Goal: Task Accomplishment & Management: Manage account settings

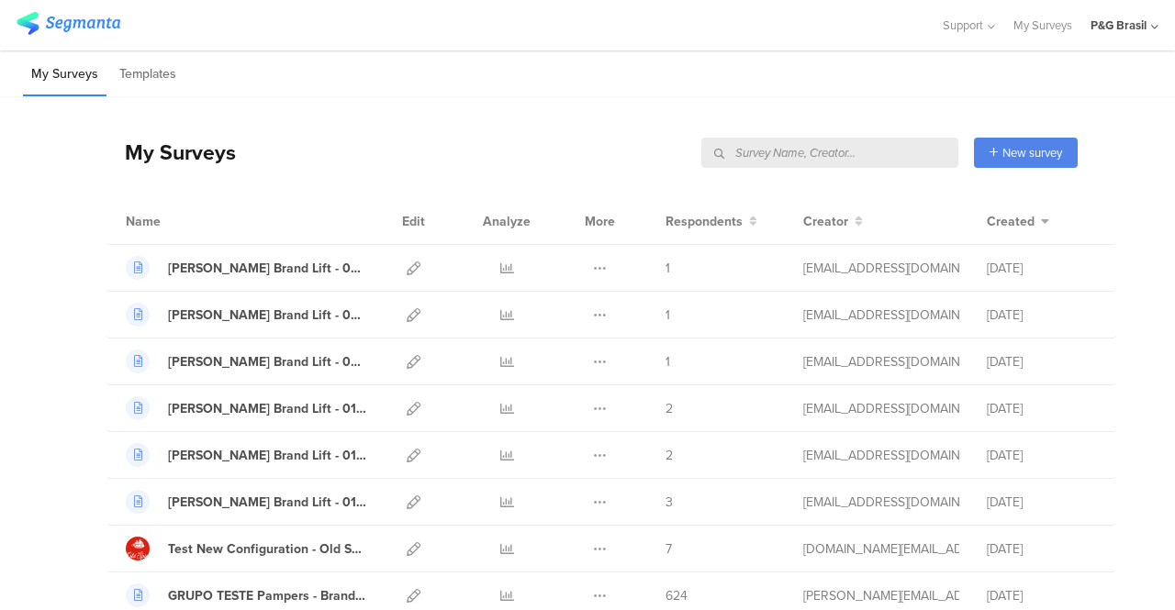
click at [859, 154] on input "text" at bounding box center [829, 153] width 257 height 30
paste input "DOWNY_TraitFabricSoftenerScentIdValue_DEZ_2024"
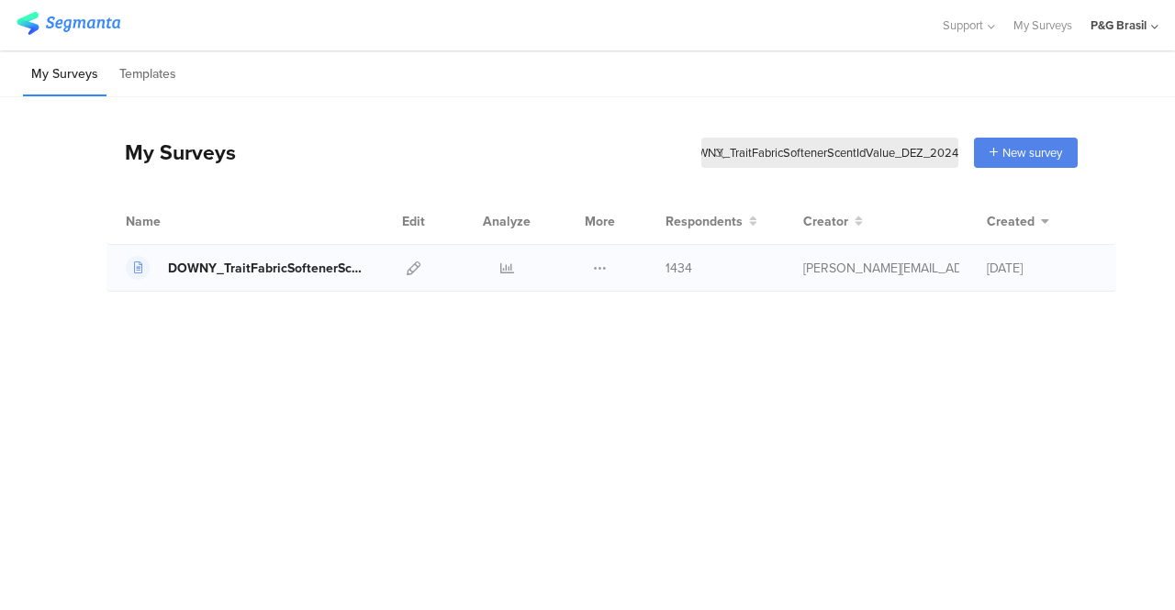
click at [194, 268] on div "DOWNY_TraitFabricSoftenerScentIdValue_DEZ_2024" at bounding box center [267, 268] width 198 height 19
click at [409, 263] on icon at bounding box center [414, 269] width 14 height 14
click at [511, 263] on icon at bounding box center [507, 269] width 14 height 14
click at [807, 158] on input "DOWNY_TraitFabricSoftenerScentIdValue_DEZ_2024" at bounding box center [829, 153] width 257 height 30
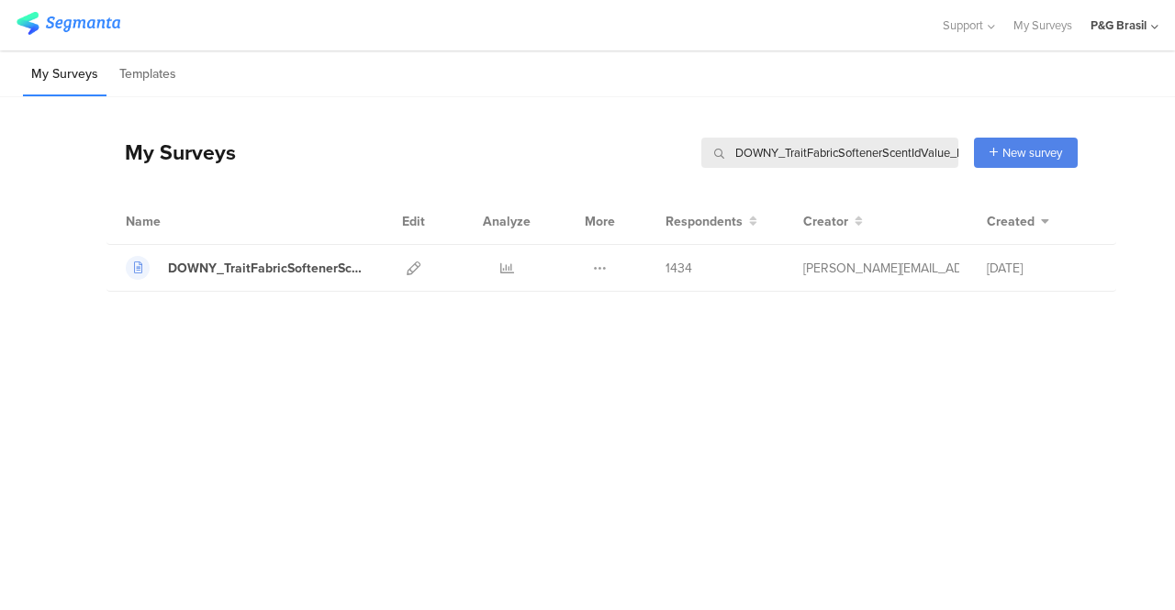
click at [807, 158] on input "DOWNY_TraitFabricSoftenerScentIdValue_DEZ_2024" at bounding box center [829, 153] width 257 height 30
paste input "Sonozzz_June_2023"
click at [514, 269] on div at bounding box center [506, 268] width 55 height 46
click at [505, 270] on icon at bounding box center [507, 269] width 14 height 14
click at [860, 151] on input "Sonozzz_June_2023" at bounding box center [829, 153] width 257 height 30
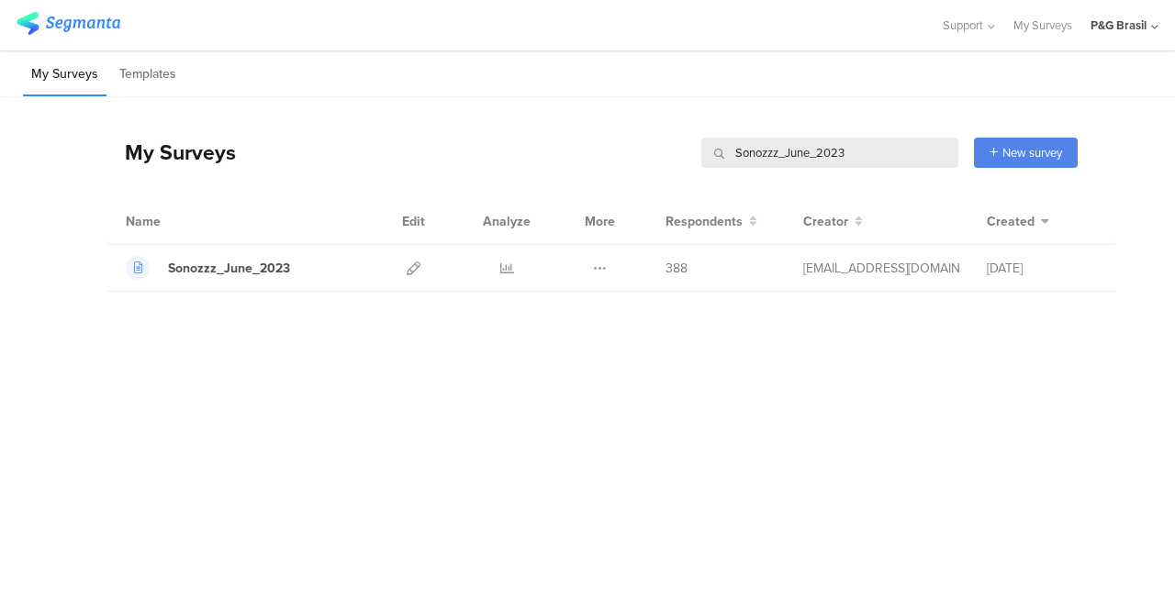
click at [860, 151] on input "Sonozzz_June_2023" at bounding box center [829, 153] width 257 height 30
paste input "Fem Pam_Pregnant or Trying DOB_Dec"
click at [504, 274] on link at bounding box center [507, 268] width 14 height 46
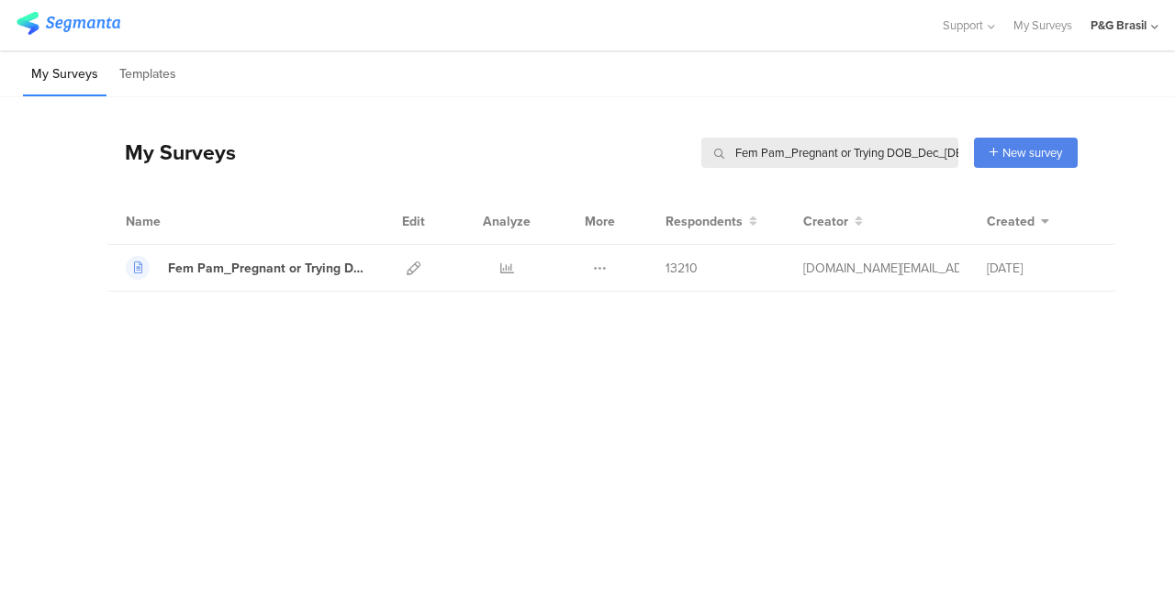
click at [856, 145] on input "Fem Pam_Pregnant or Trying DOB_Dec_2023" at bounding box center [829, 153] width 257 height 30
paste input "Always_Dec_2023_Conteudo"
click at [503, 271] on icon at bounding box center [507, 269] width 14 height 14
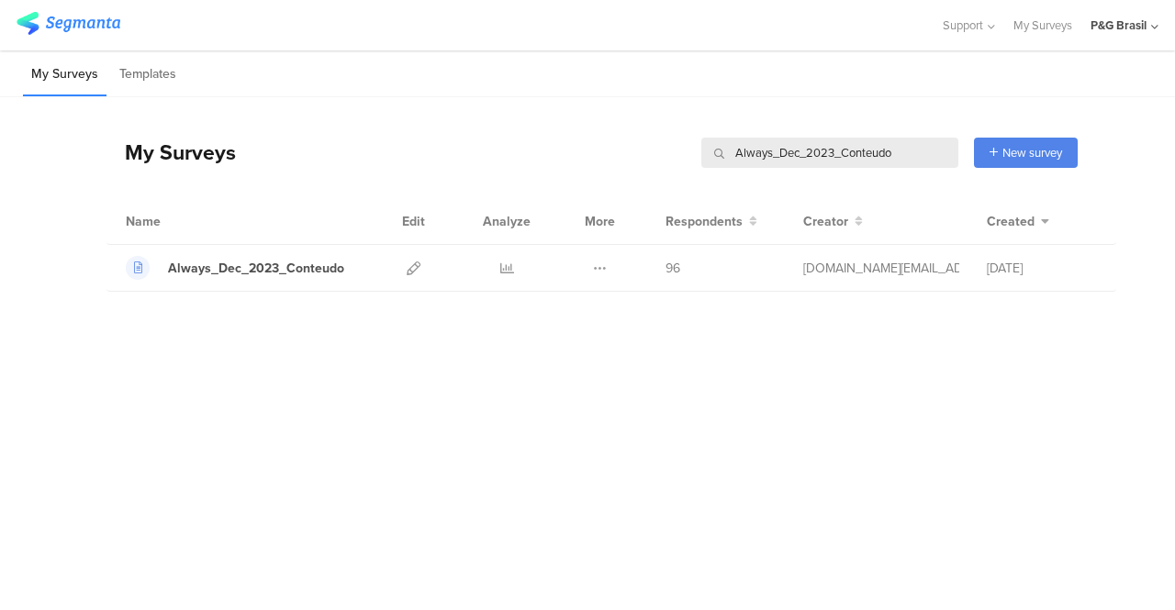
click at [895, 141] on input "Always_Dec_2023_Conteudo" at bounding box center [829, 153] width 257 height 30
paste input "Gillette_Sep_2023_UserConcern"
click at [503, 267] on icon at bounding box center [507, 269] width 14 height 14
click at [914, 158] on input "Gillette_Sep_2023_UserConcern" at bounding box center [829, 153] width 257 height 30
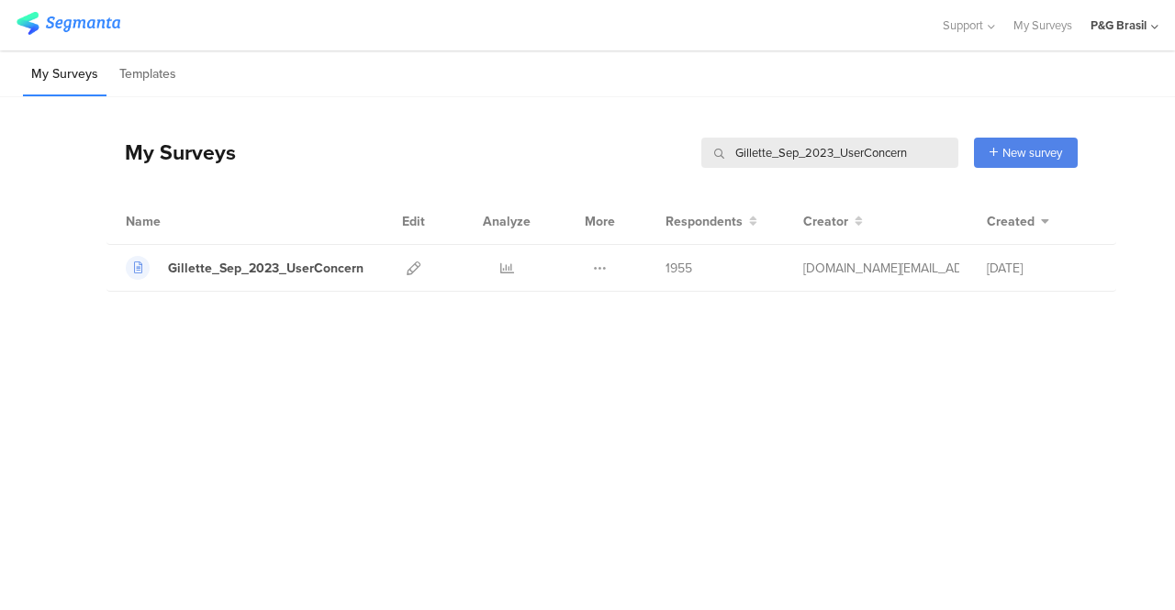
click at [914, 158] on input "Gillette_Sep_2023_UserConcern" at bounding box center [829, 153] width 257 height 30
paste input "Always_Oct_2023_Liners"
click at [500, 263] on icon at bounding box center [507, 269] width 14 height 14
click at [829, 166] on input "Always_Oct_2023_Liners" at bounding box center [829, 153] width 257 height 30
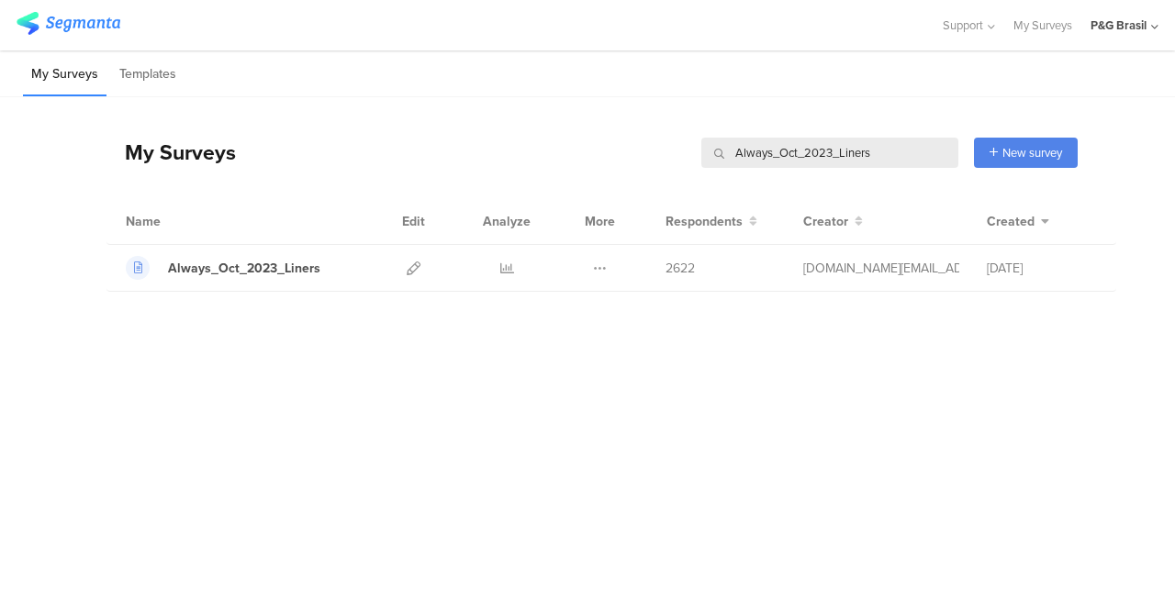
click at [829, 166] on input "Always_Oct_2023_Liners" at bounding box center [829, 153] width 257 height 30
paste input "PAMPERS_QuerContinuarNaBase_Aug_2023"
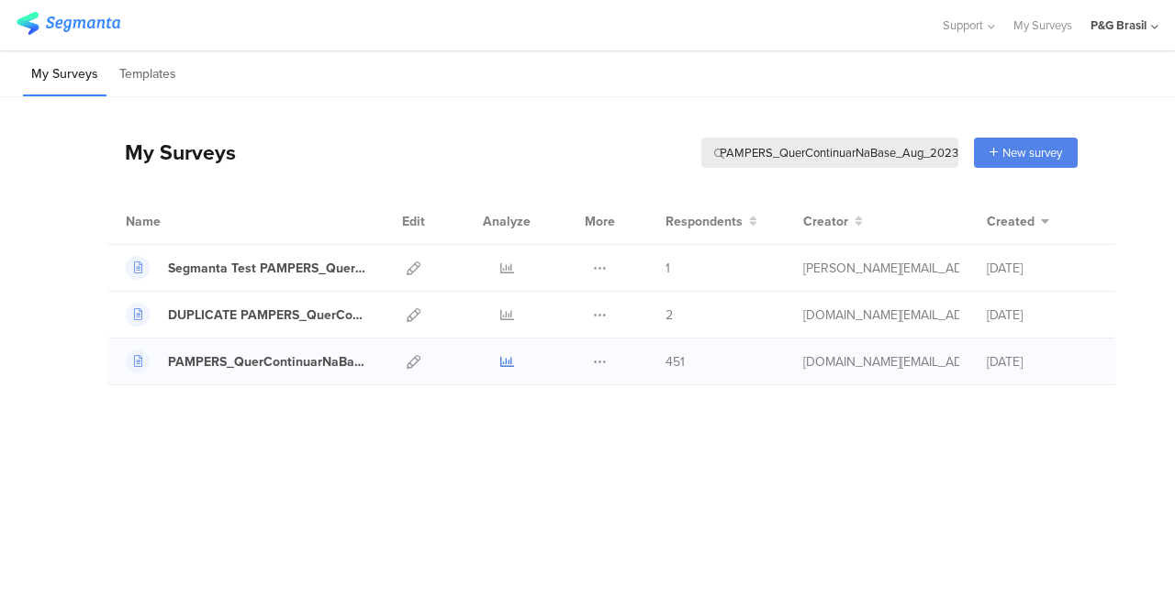
click at [505, 362] on icon at bounding box center [507, 362] width 14 height 14
click at [907, 148] on input "PAMPERS_QuerContinuarNaBase_Aug_2023" at bounding box center [829, 153] width 257 height 30
paste input "Fem Pam_Pregnant or Trying DOB_Dec"
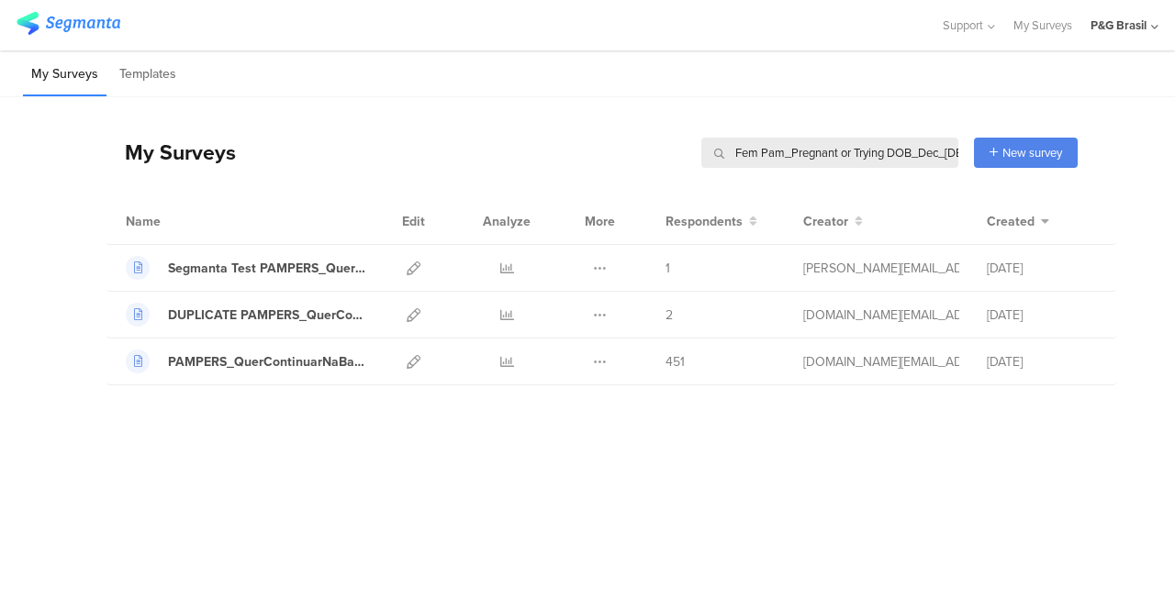
scroll to position [0, 18]
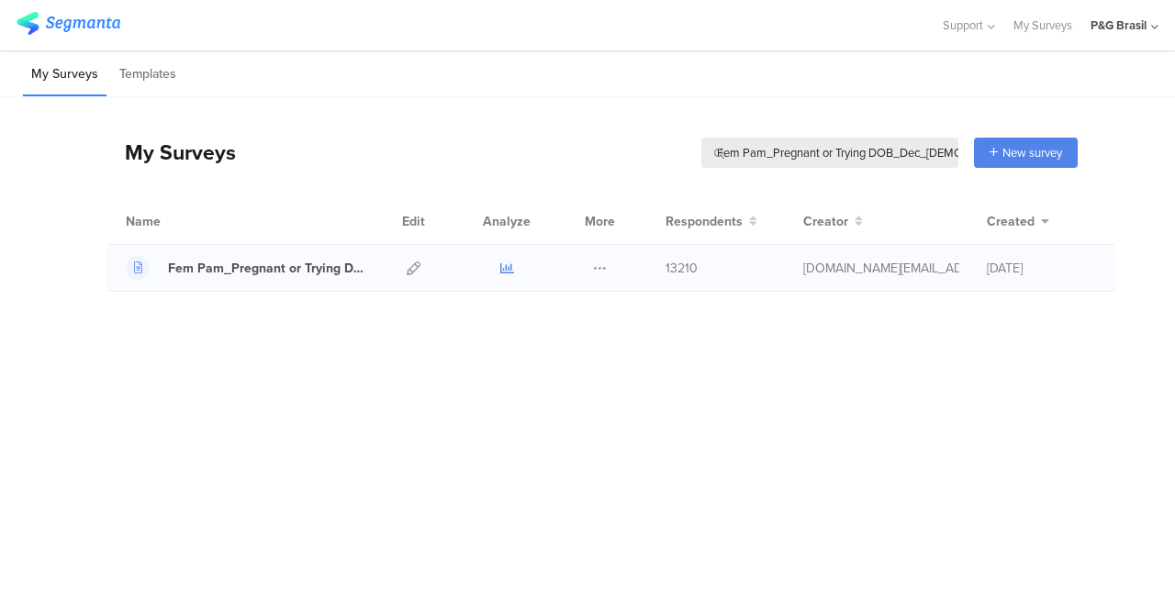
click at [507, 269] on icon at bounding box center [507, 269] width 14 height 14
click at [799, 156] on input "Fem Pam_Pregnant or Trying DOB_Dec_2023" at bounding box center [829, 153] width 257 height 30
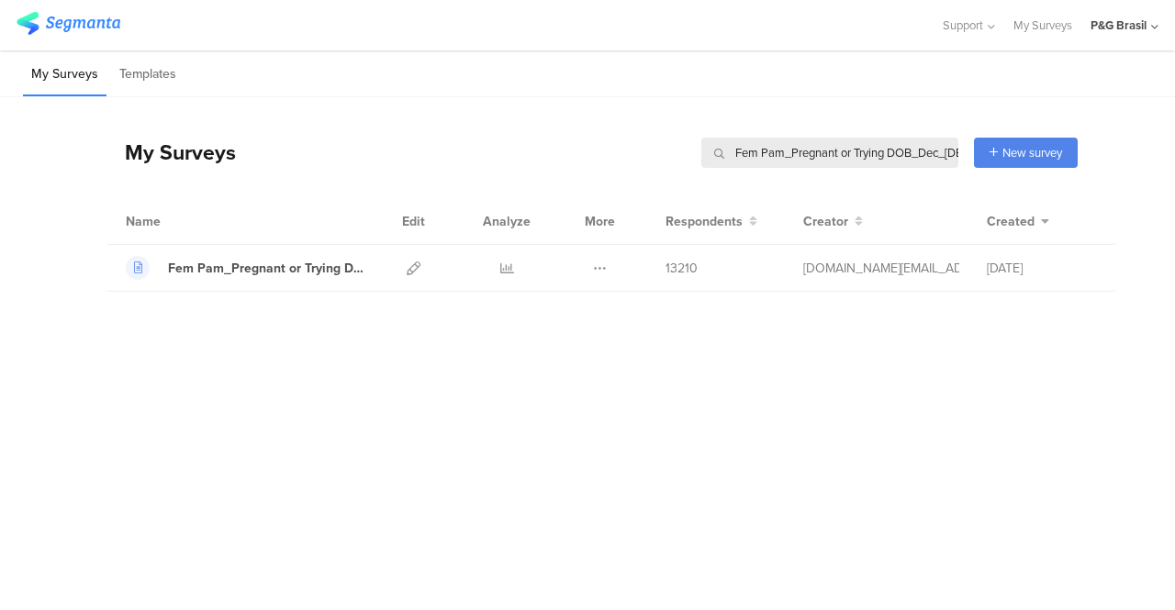
paste input "Hair_Dec_2024_HairTypeScalpConcern"
click at [515, 273] on div at bounding box center [506, 268] width 55 height 46
click at [508, 270] on icon at bounding box center [507, 269] width 14 height 14
click at [893, 144] on input "Hair_Dec_2024_HairTypeScalpConcern" at bounding box center [829, 153] width 257 height 30
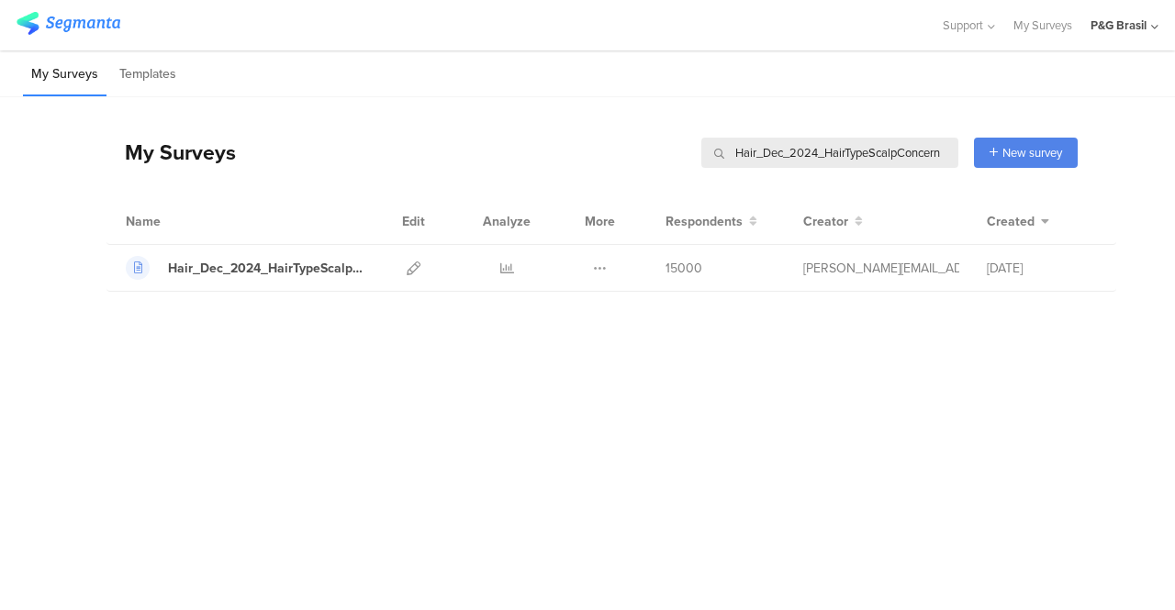
paste input "OldSpice_July_2023_Benefit"
click at [507, 258] on link at bounding box center [507, 268] width 14 height 46
click at [887, 162] on input "OldSpice_July_2023_Benefit" at bounding box center [829, 153] width 257 height 30
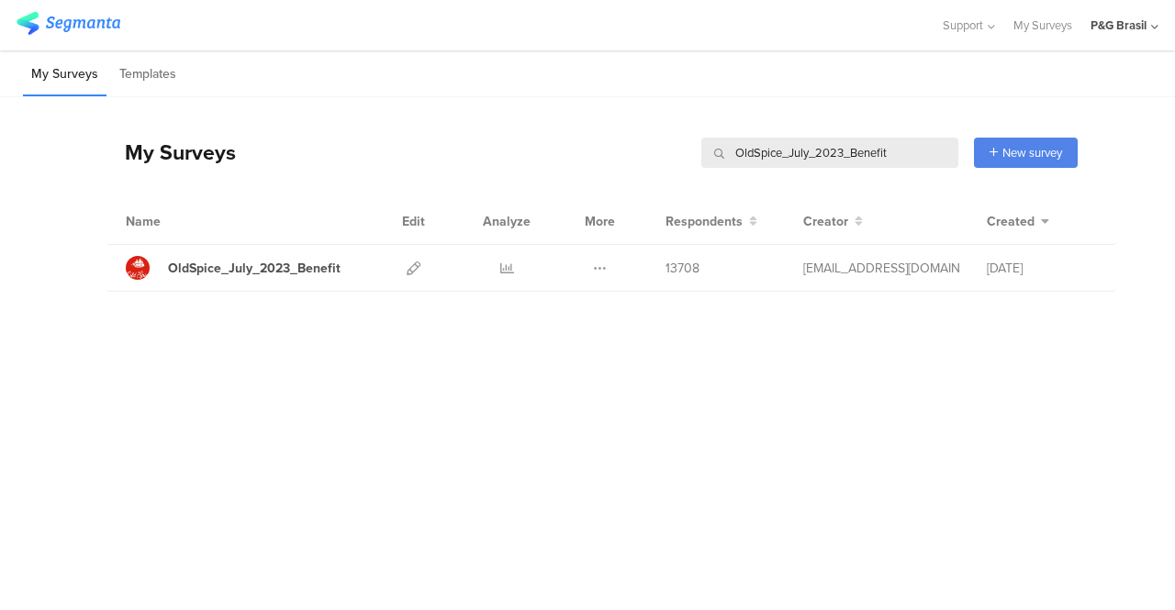
paste input "CORPORATE_territoryNameGender_OCT_2023"
click at [505, 271] on icon at bounding box center [507, 269] width 14 height 14
click at [835, 170] on div "My Surveys CORPORATE_territoryNameGender_OCT_2023 CORPORATE_territoryNameGender…" at bounding box center [591, 152] width 971 height 73
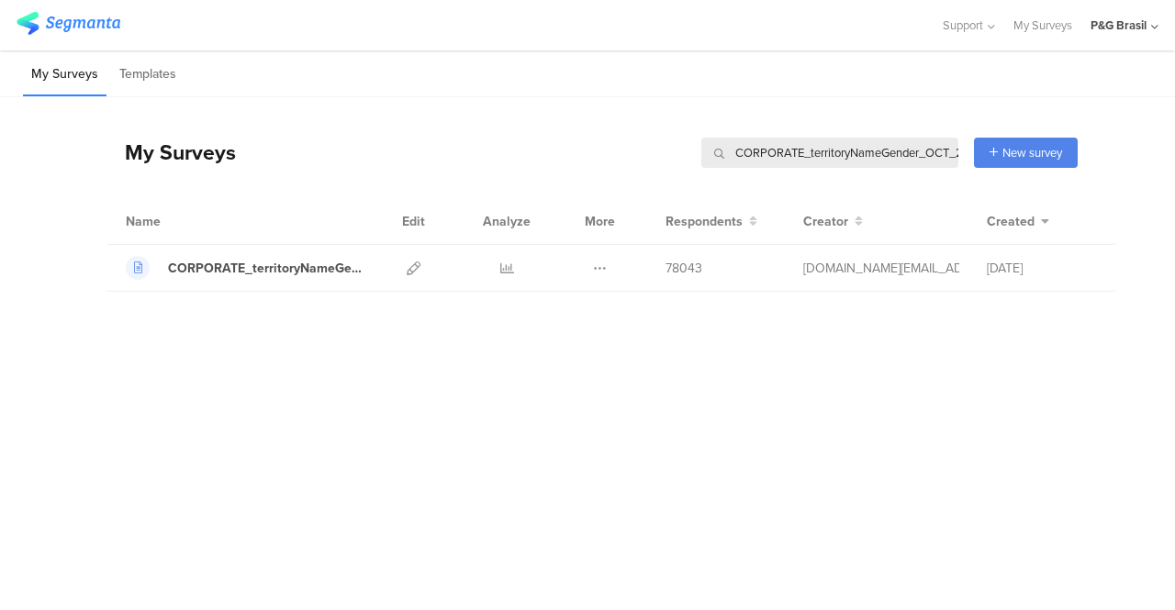
click at [834, 149] on input "CORPORATE_territoryNameGender_OCT_2023" at bounding box center [829, 153] width 257 height 30
paste input "OralB_June"
click at [503, 267] on icon at bounding box center [507, 269] width 14 height 14
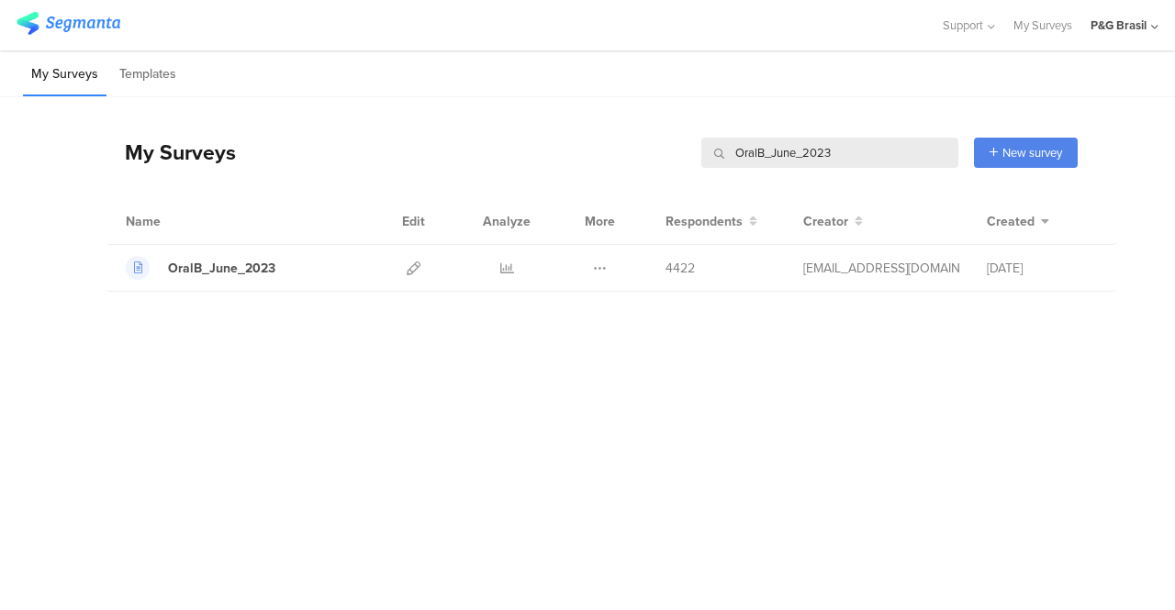
click at [879, 157] on input "OralB_June_2023" at bounding box center [829, 153] width 257 height 30
paste input "PHC_Oct_2023_traitClassifyLifestyleIdValue"
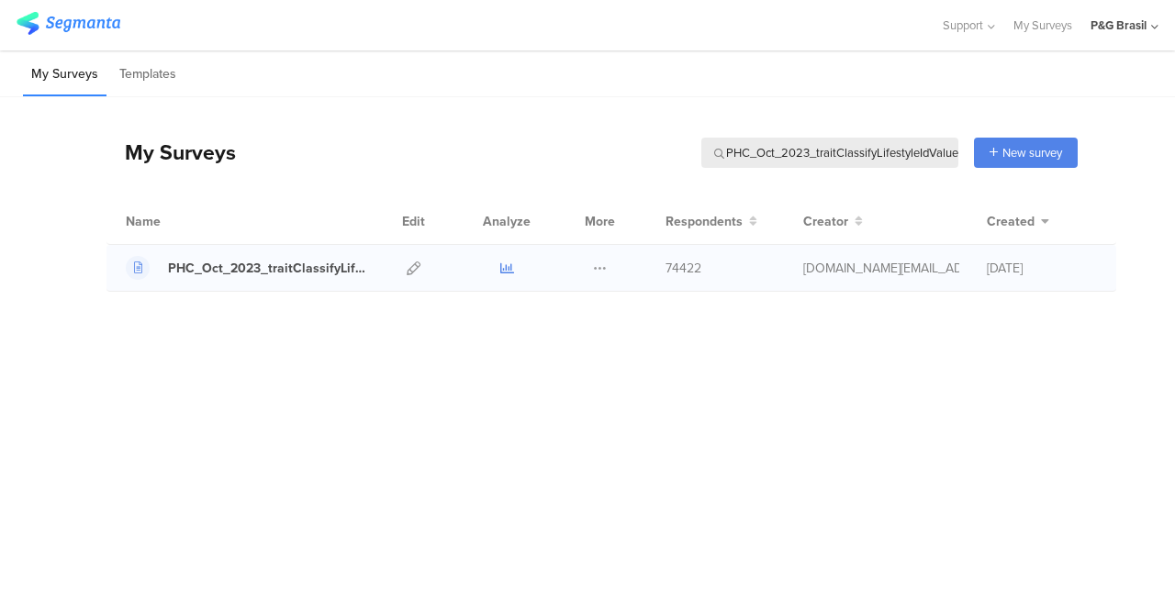
click at [503, 268] on icon at bounding box center [507, 269] width 14 height 14
click at [917, 152] on input "PHC_Oct_2023_traitClassifyLifestyleIdValue" at bounding box center [829, 153] width 257 height 30
paste input "ampers_territoryName_June2023"
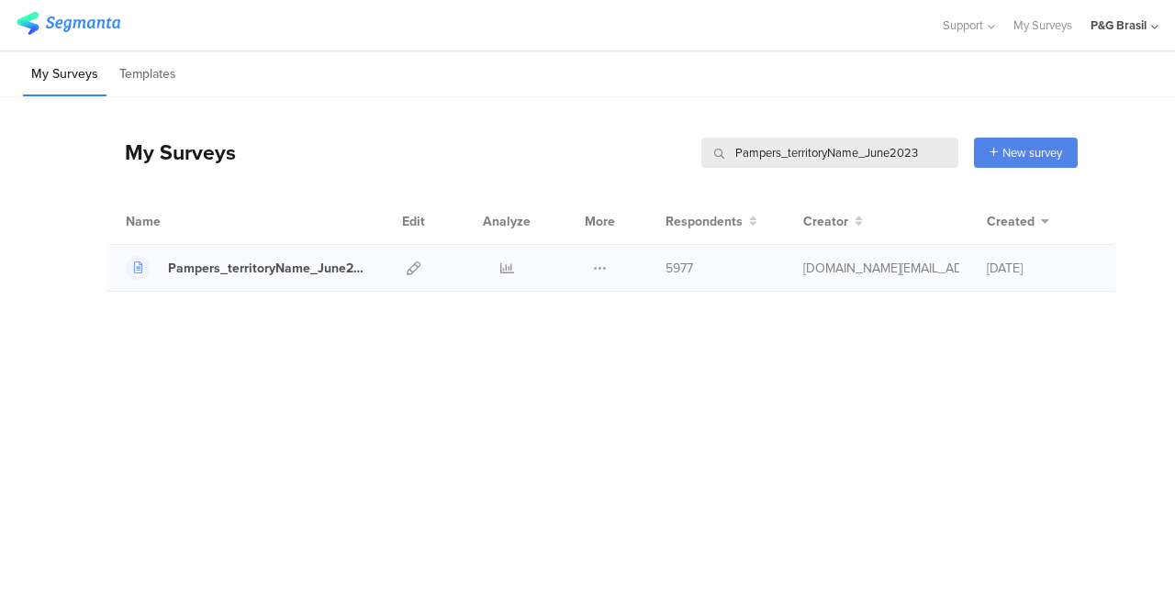
click at [498, 263] on div at bounding box center [506, 268] width 55 height 46
click at [500, 263] on icon at bounding box center [507, 269] width 14 height 14
click at [925, 139] on input "Pampers_territoryName_June2023" at bounding box center [829, 153] width 257 height 30
paste input "Fem Pam_Pregnant or Trying DOB_Dec_"
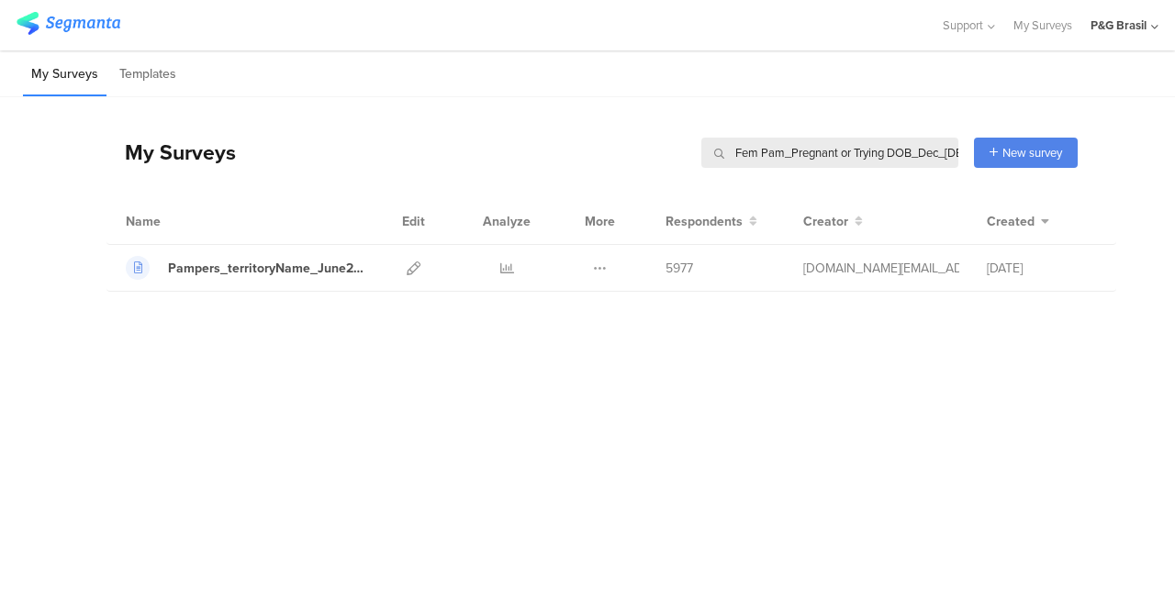
scroll to position [0, 18]
click at [500, 270] on icon at bounding box center [507, 269] width 14 height 14
click at [909, 145] on input "Fem Pam_Pregnant or Trying DOB_Dec_2023" at bounding box center [829, 153] width 257 height 30
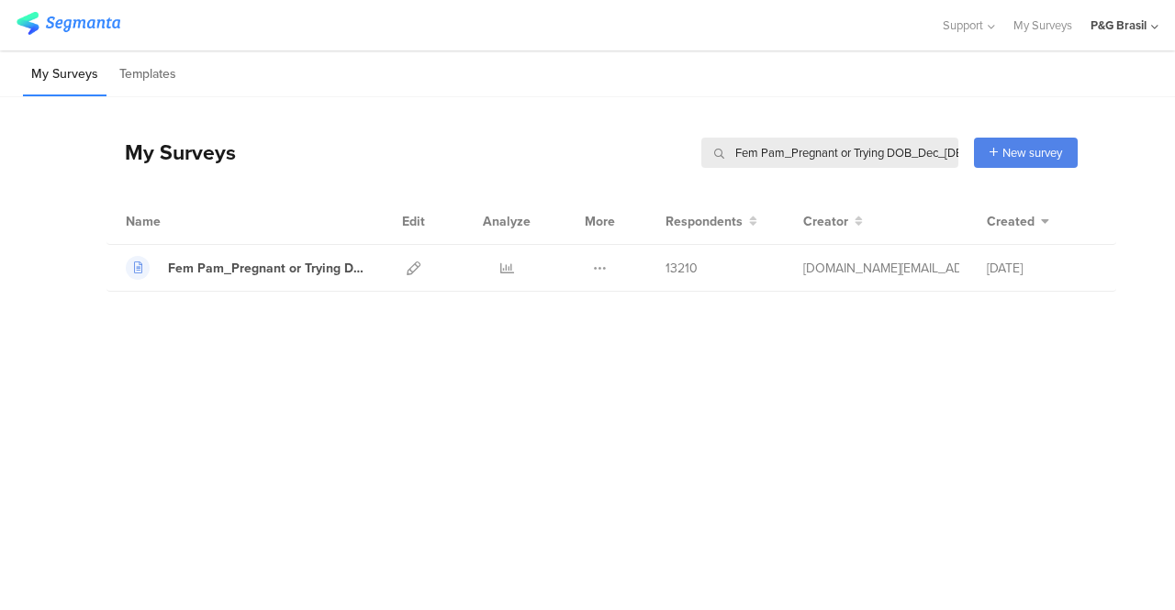
click at [909, 145] on input "Fem Pam_Pregnant or Trying DOB_Dec_2023" at bounding box center [829, 153] width 257 height 30
paste input "OldSpice_July_2023_Benefit"
click at [504, 271] on icon at bounding box center [507, 269] width 14 height 14
click at [826, 161] on input "OldSpice_July_2023_Benefit" at bounding box center [829, 153] width 257 height 30
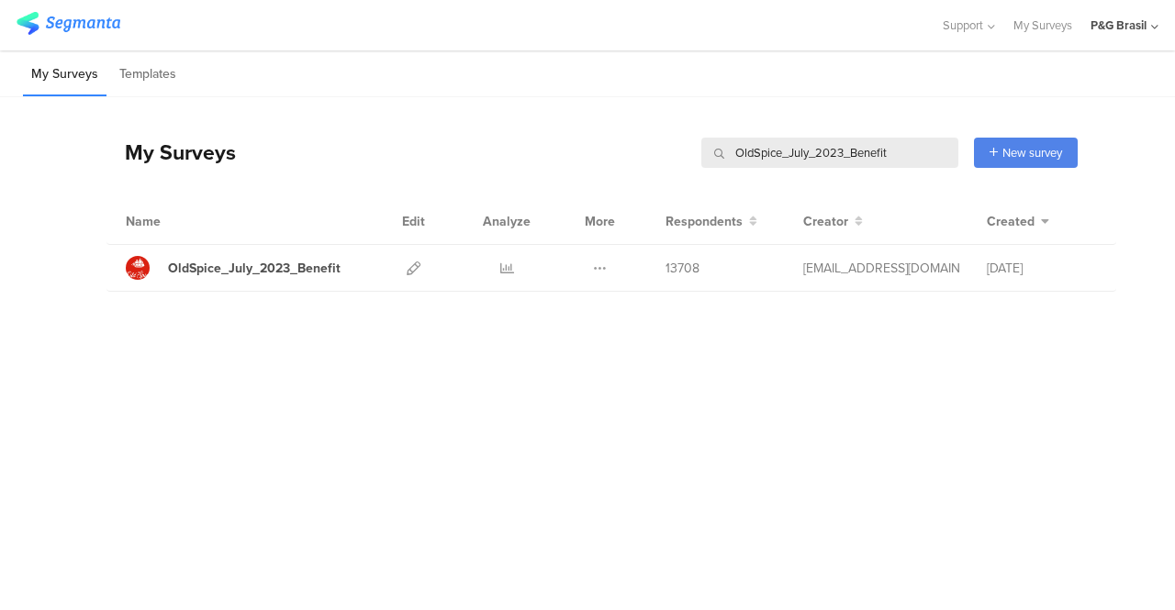
paste input "ralB_June_2023"
click at [512, 271] on icon at bounding box center [507, 269] width 14 height 14
click at [753, 162] on input "OralB_June_2023" at bounding box center [829, 153] width 257 height 30
paste input "PHC_Oct_2023_traitClassifyLifestyleIdValue"
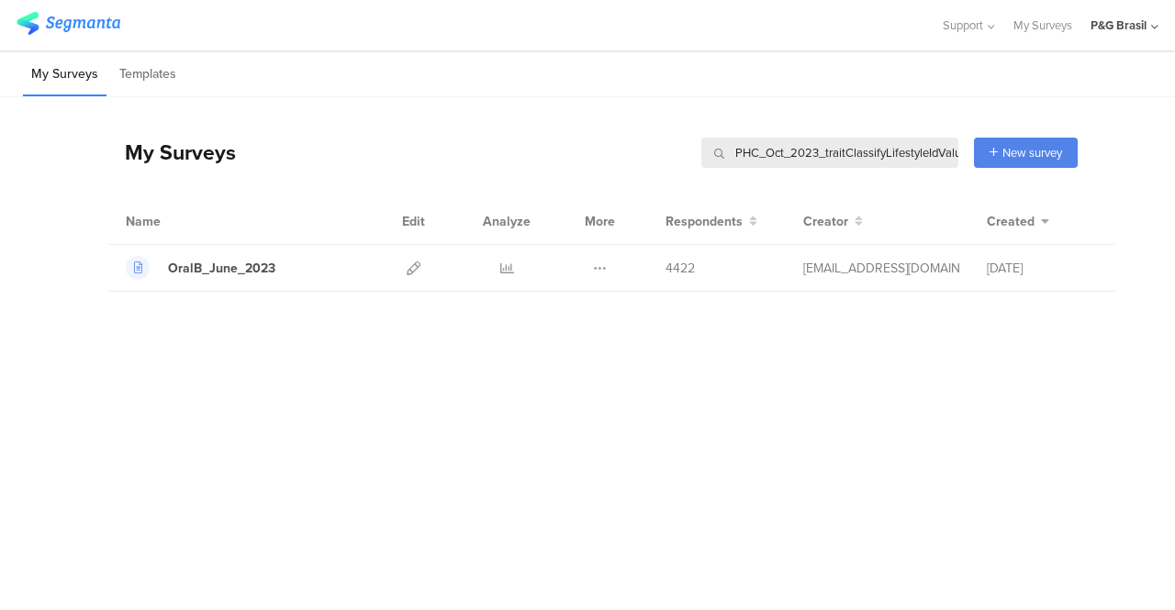
scroll to position [0, 9]
click at [501, 268] on icon at bounding box center [507, 269] width 14 height 14
click at [846, 158] on input "PHC_Oct_2023_traitClassifyLifestyleIdValue" at bounding box center [829, 153] width 257 height 30
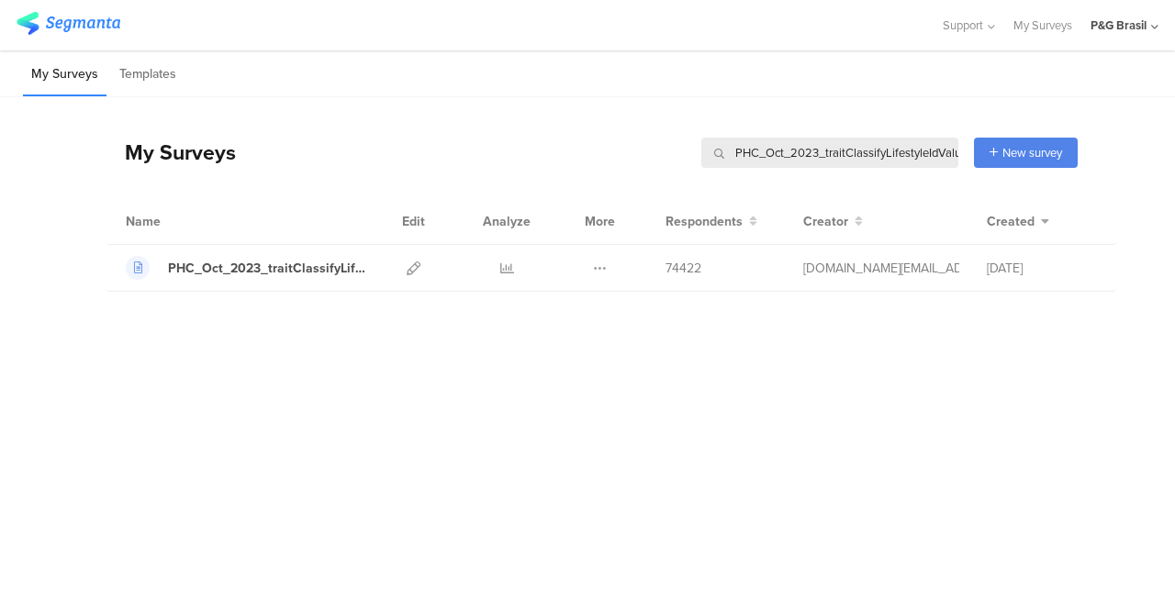
paste input "ampers_territoryName_June2023"
type input "Pampers_territoryName_June2023"
click at [506, 273] on icon at bounding box center [507, 269] width 14 height 14
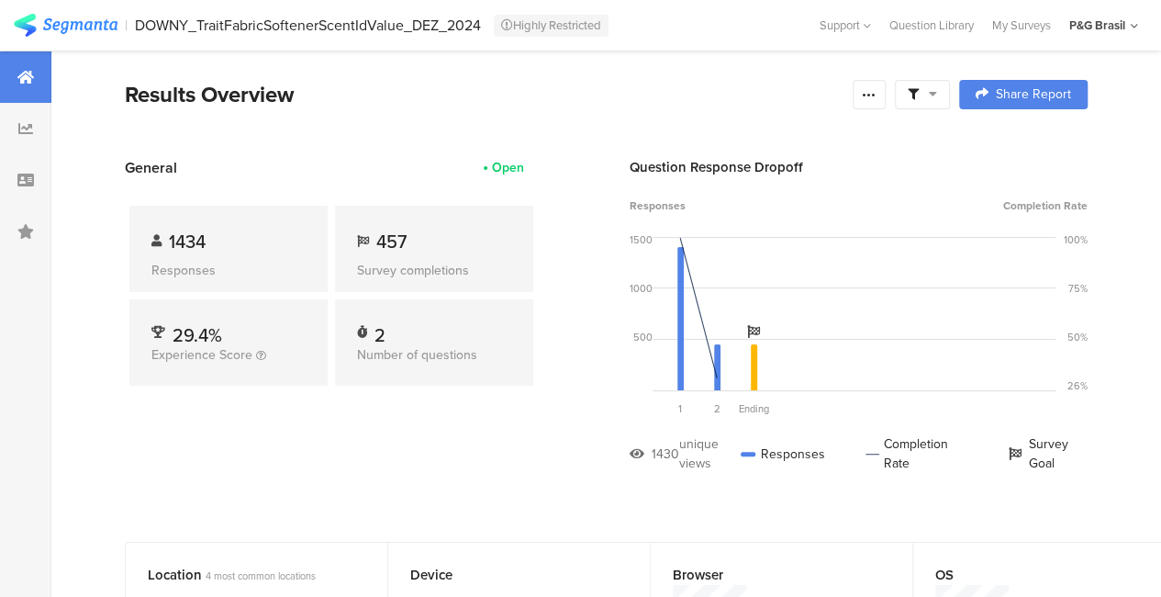
click at [946, 103] on div at bounding box center [922, 94] width 55 height 29
click at [928, 194] on div "Edit Sample" at bounding box center [937, 196] width 228 height 50
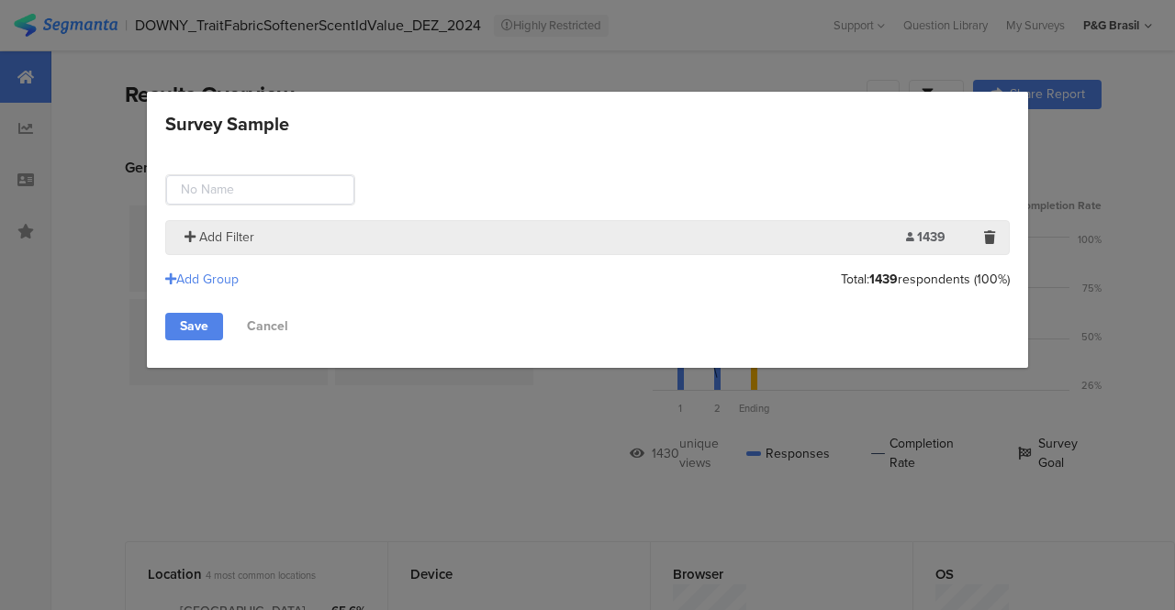
click at [216, 236] on span "Add Filter" at bounding box center [226, 237] width 55 height 19
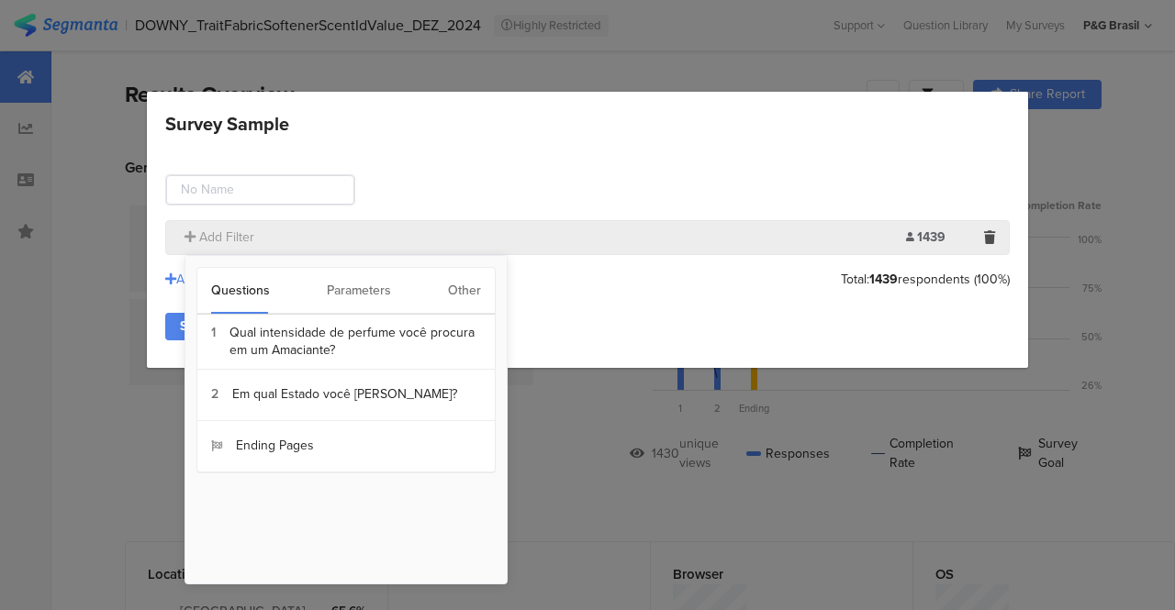
click at [485, 297] on div "Questions Parameters Other" at bounding box center [345, 291] width 299 height 48
click at [470, 295] on div "Other" at bounding box center [464, 291] width 33 height 46
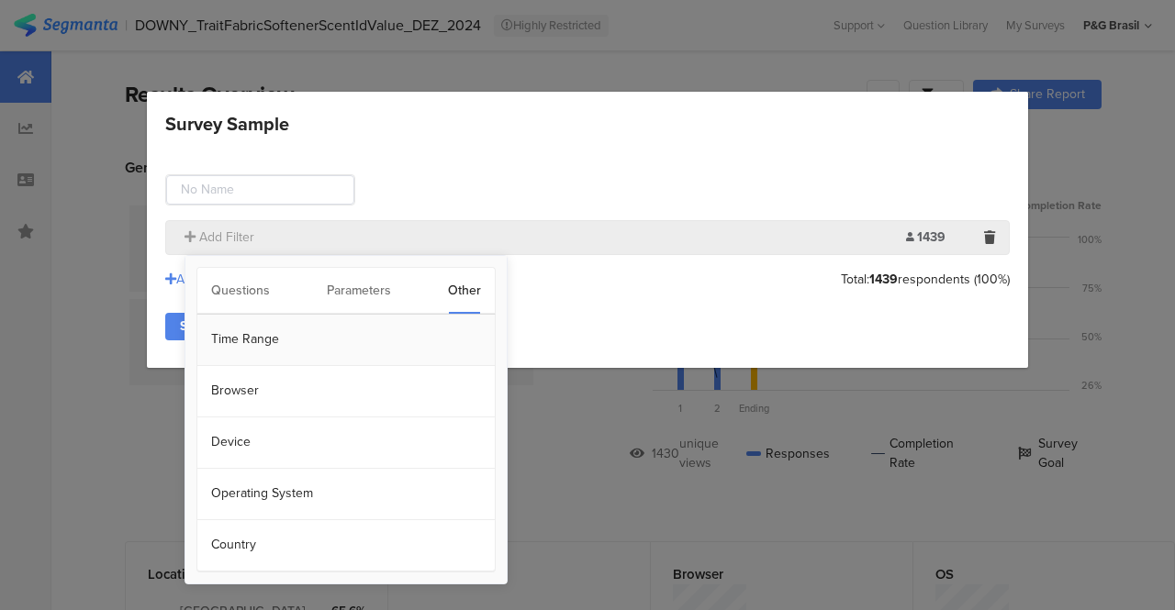
click at [277, 346] on section "Time Range" at bounding box center [345, 340] width 297 height 51
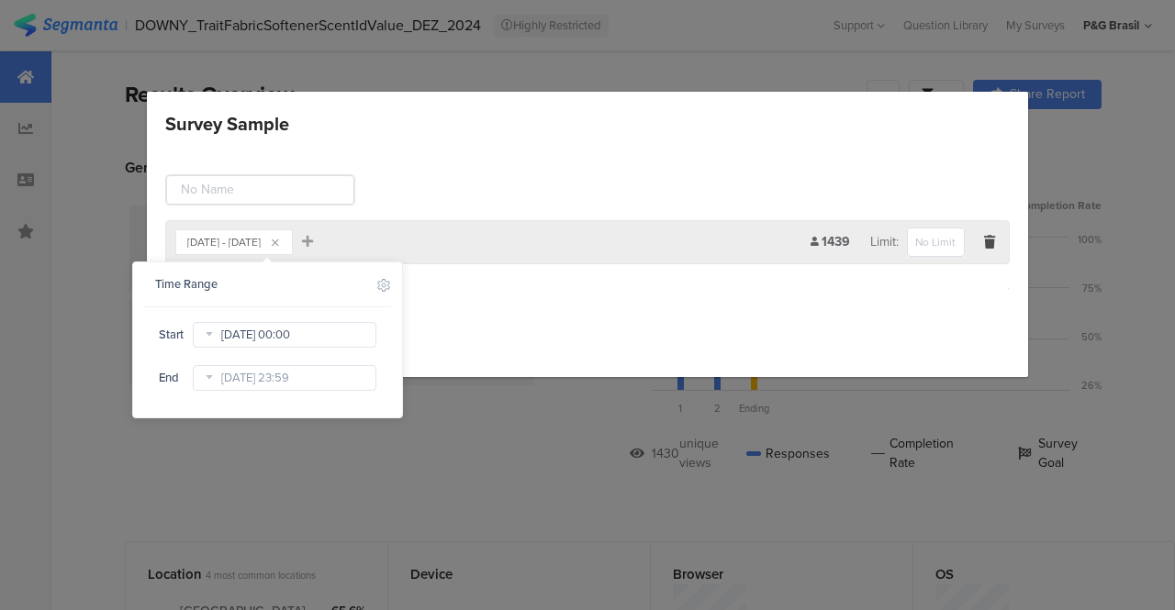
click at [246, 339] on input "Dec 12 2024 00:00" at bounding box center [285, 335] width 184 height 26
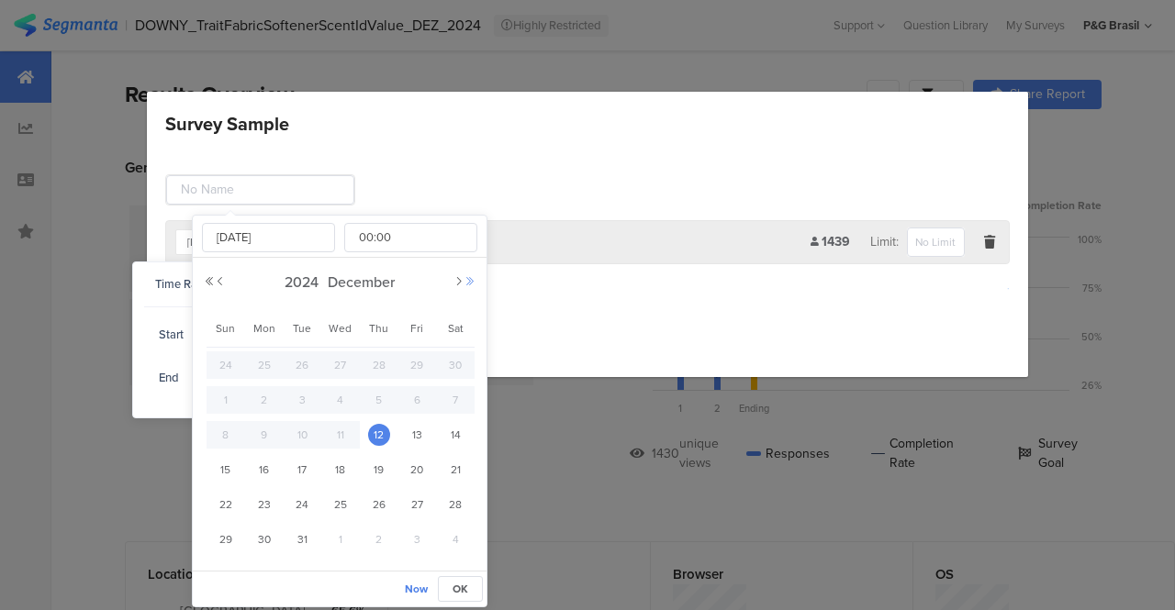
click at [472, 282] on button "Next Year" at bounding box center [470, 281] width 11 height 11
click at [218, 285] on button "Previous Month" at bounding box center [220, 281] width 11 height 11
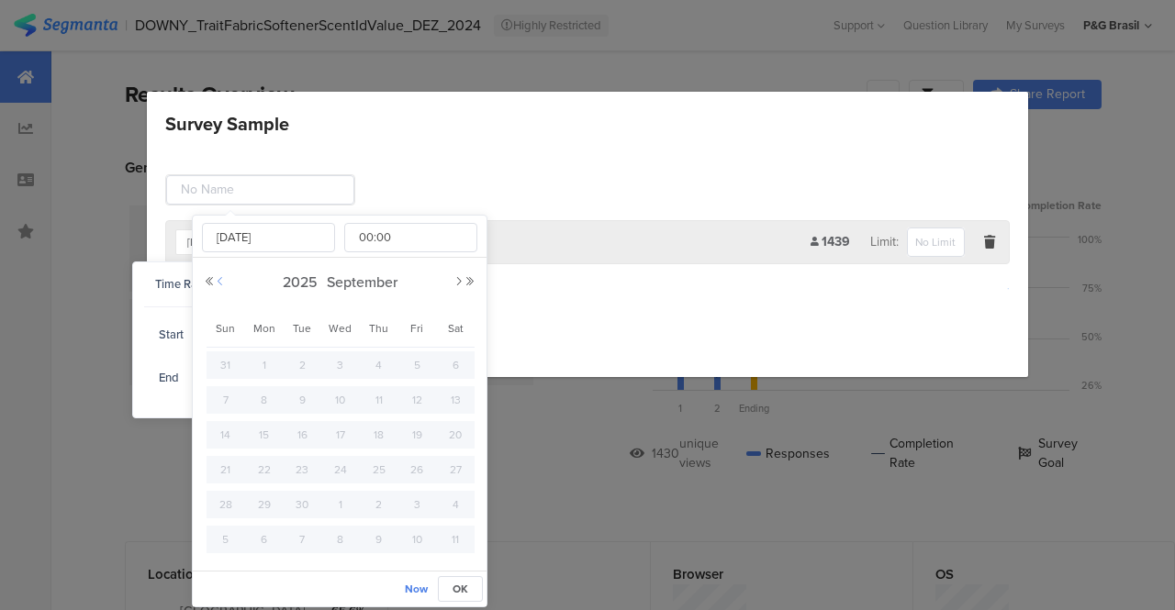
click at [218, 285] on button "Previous Month" at bounding box center [220, 281] width 11 height 11
click at [452, 285] on div "2025 May" at bounding box center [340, 283] width 272 height 28
click at [457, 285] on button "Next Month" at bounding box center [458, 281] width 11 height 11
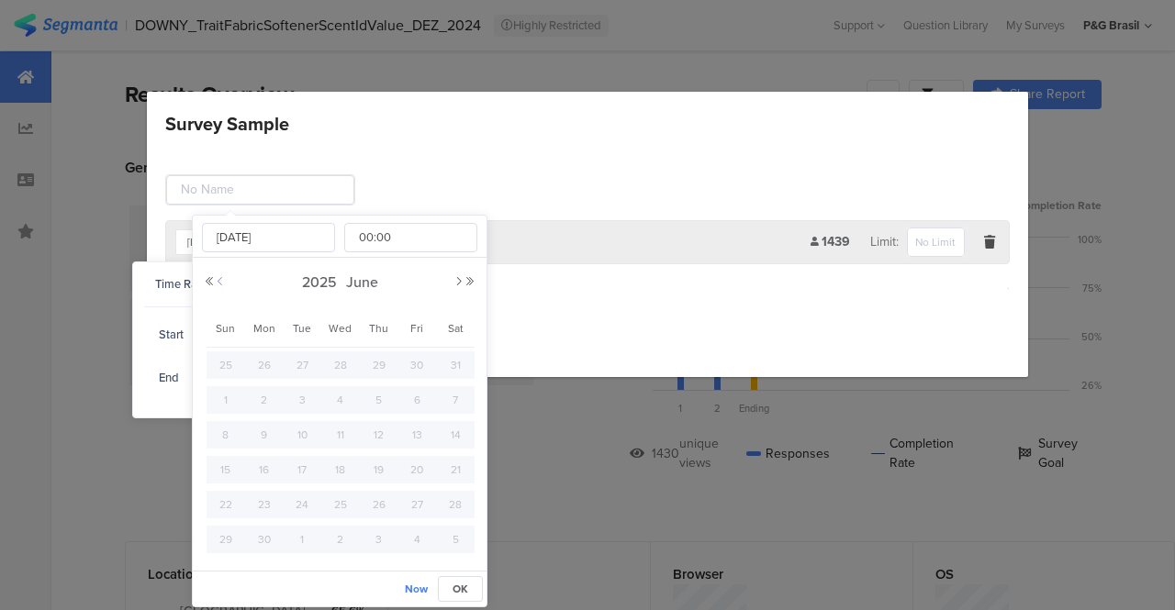
click at [224, 277] on button "Previous Month" at bounding box center [220, 281] width 11 height 11
click at [455, 284] on button "Next Month" at bounding box center [458, 281] width 11 height 11
click at [461, 585] on span "OK" at bounding box center [461, 589] width 16 height 17
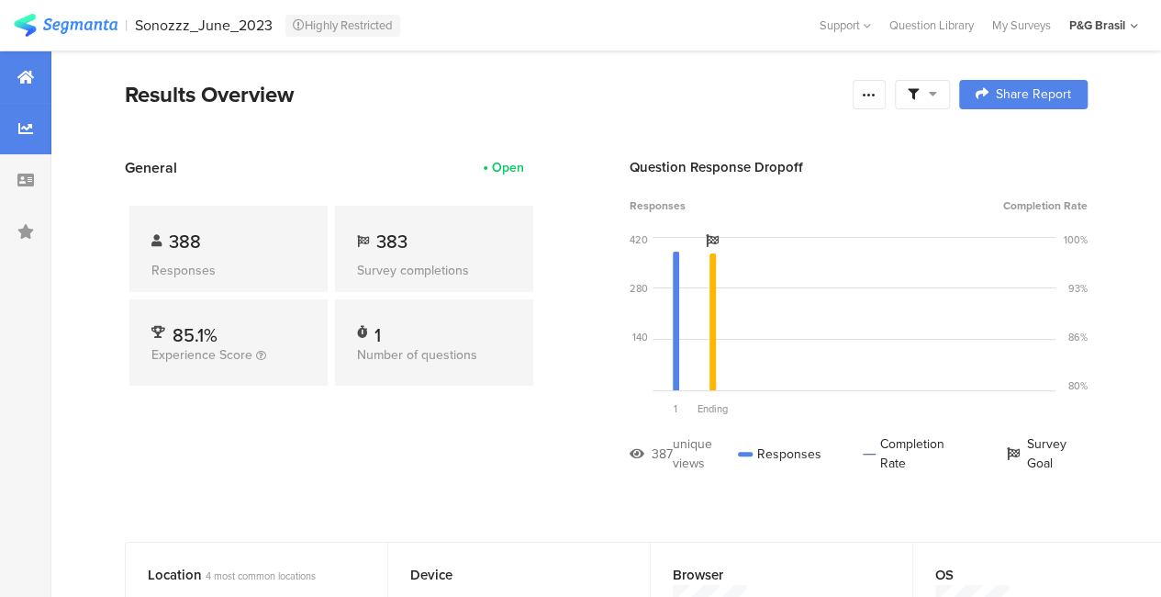
click at [13, 129] on div at bounding box center [25, 128] width 51 height 51
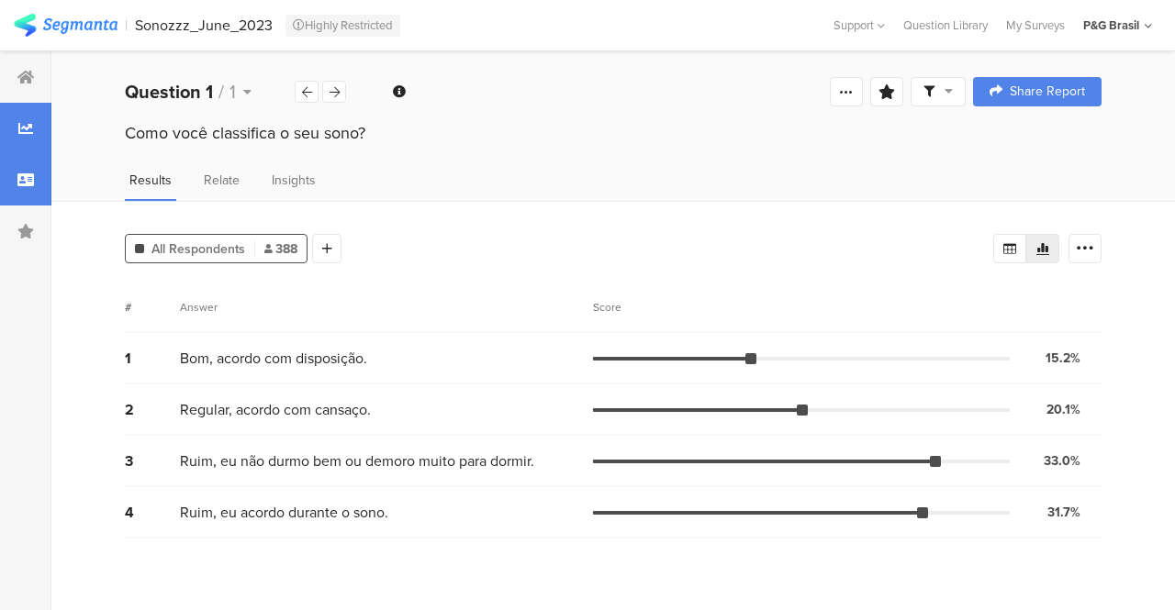
click at [28, 197] on div at bounding box center [25, 179] width 51 height 51
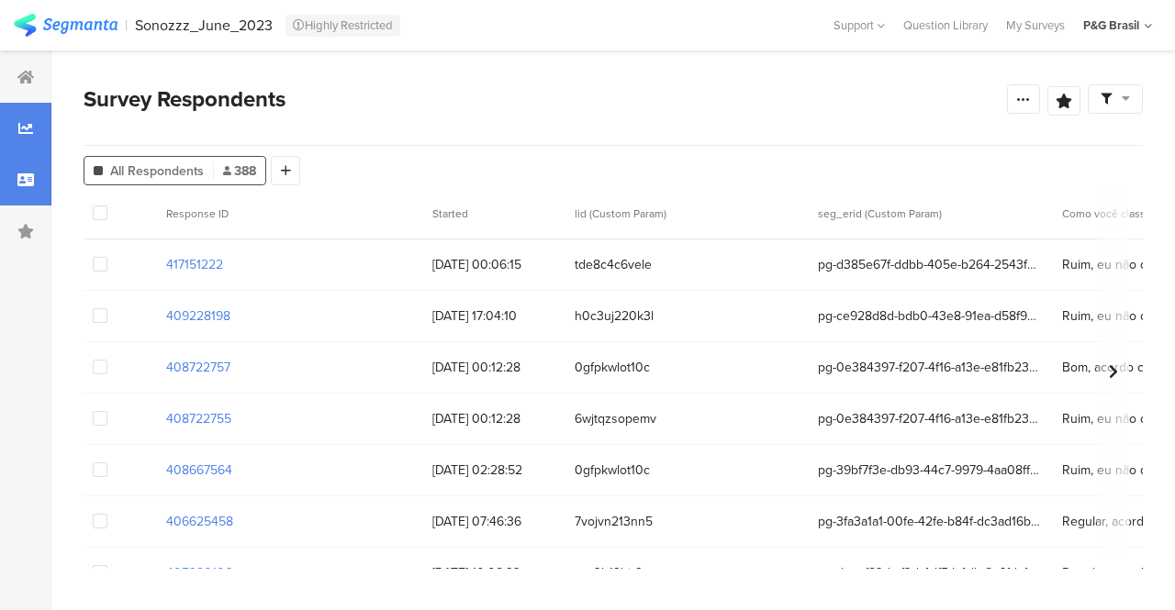
click at [26, 140] on div at bounding box center [25, 128] width 51 height 51
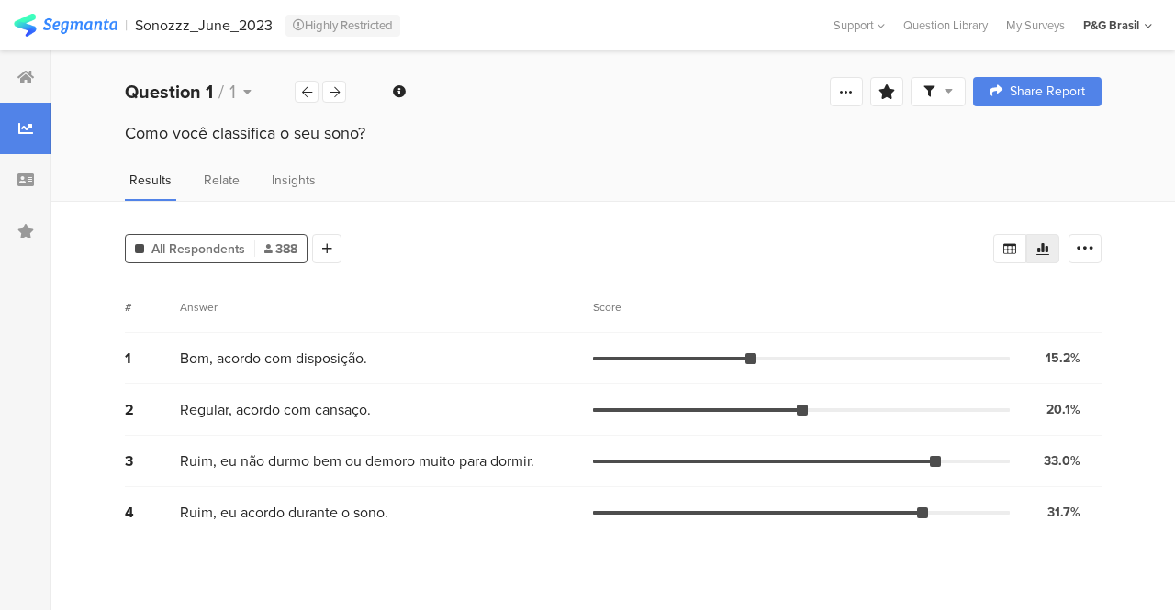
click at [929, 104] on div at bounding box center [938, 91] width 55 height 29
click at [909, 199] on span "Edit Sample" at bounding box center [892, 194] width 66 height 18
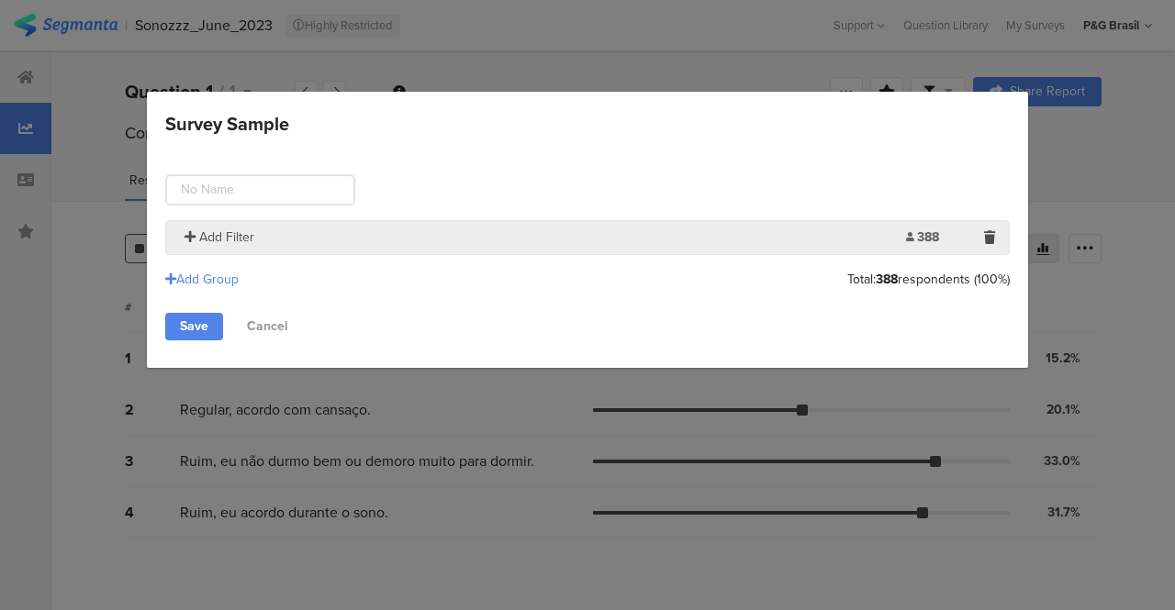
click at [212, 232] on span "Add Filter" at bounding box center [226, 237] width 55 height 19
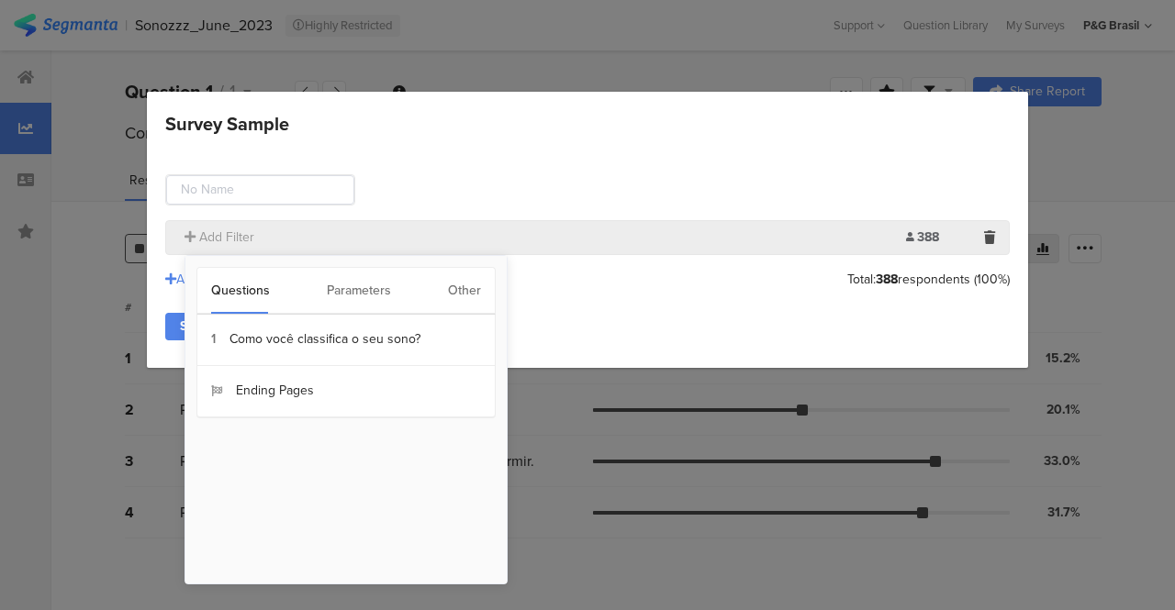
click at [427, 300] on div "Questions Parameters Other" at bounding box center [345, 291] width 299 height 48
click at [455, 292] on div "Other" at bounding box center [464, 291] width 33 height 46
click at [260, 346] on section "Time Range" at bounding box center [345, 340] width 297 height 51
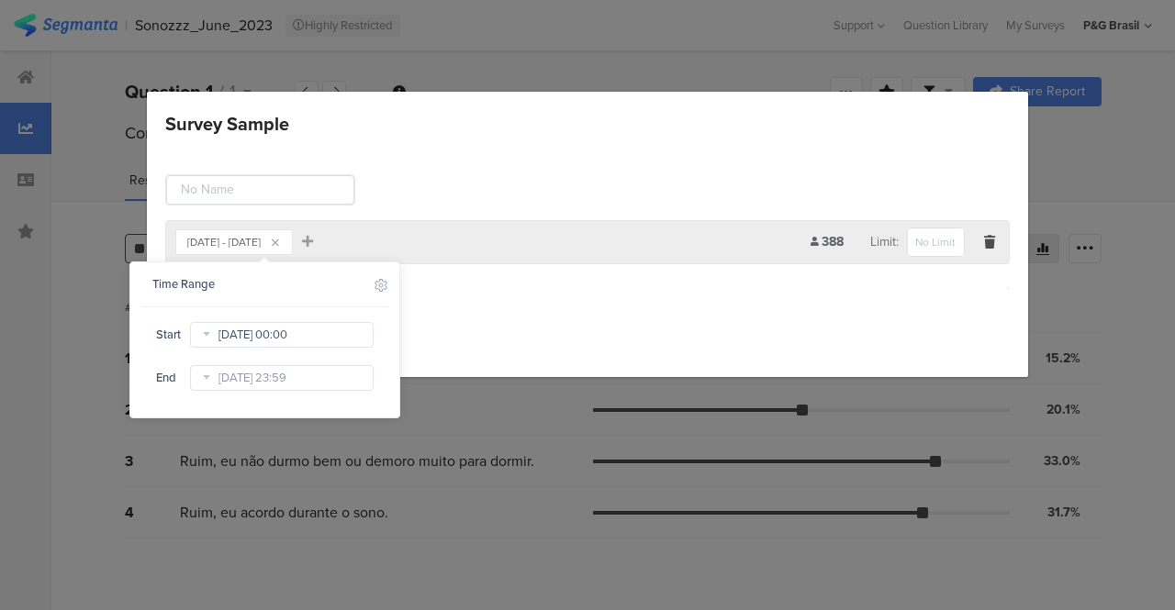
click at [235, 339] on input "Dec 19 2023 00:00" at bounding box center [282, 335] width 184 height 26
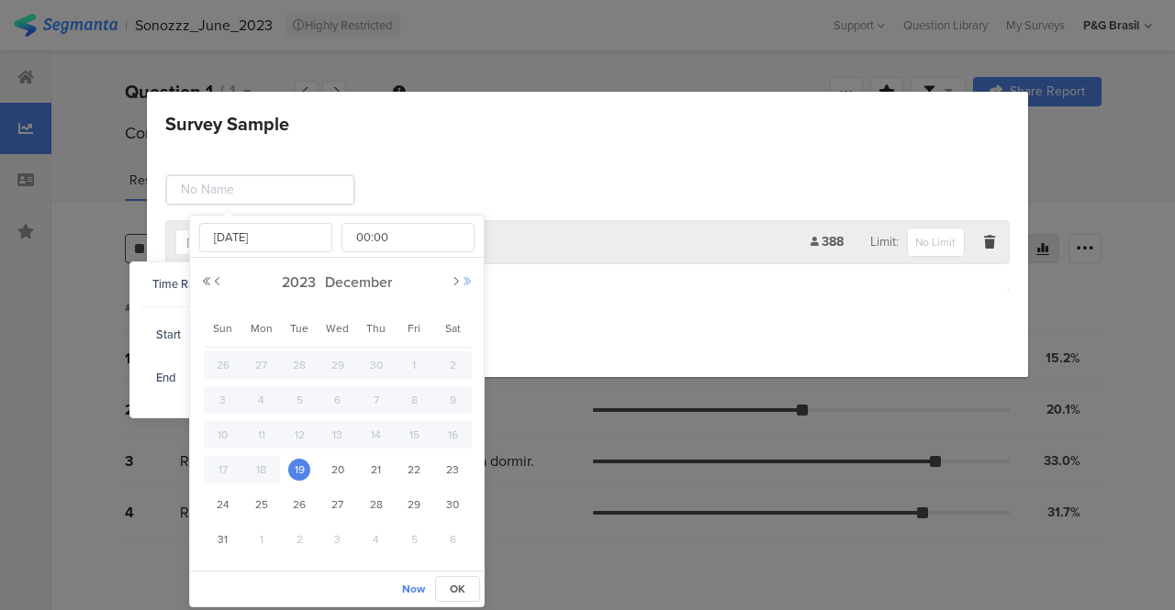
click at [468, 284] on button "Next Year" at bounding box center [467, 281] width 11 height 11
click at [226, 282] on div "2025 December" at bounding box center [337, 283] width 272 height 28
click at [218, 282] on button "Previous Month" at bounding box center [217, 281] width 11 height 11
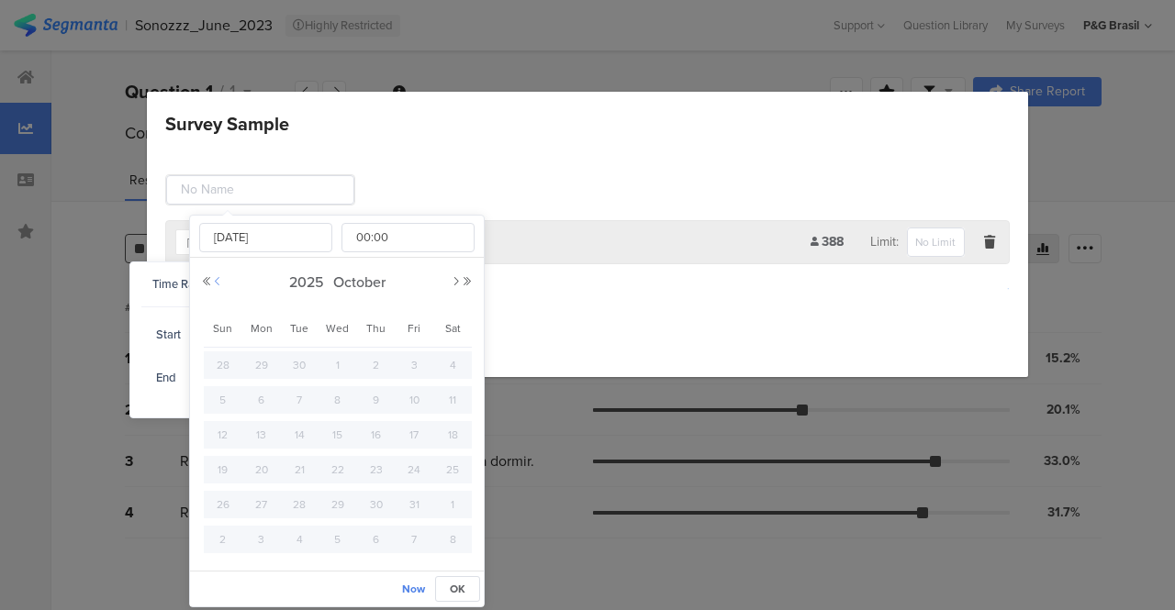
click at [218, 282] on button "Previous Month" at bounding box center [217, 281] width 11 height 11
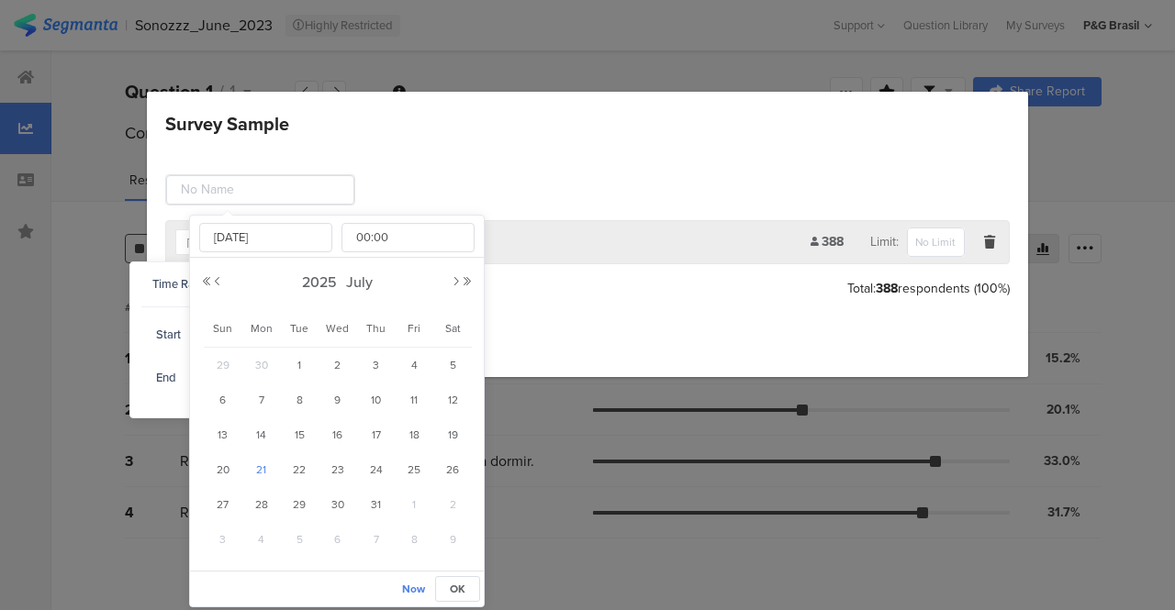
click at [253, 462] on span "21" at bounding box center [262, 470] width 22 height 22
type input "Jul 21 2025 00:00"
type input "Jul 21 2025"
click at [444, 580] on button "OK" at bounding box center [457, 589] width 45 height 26
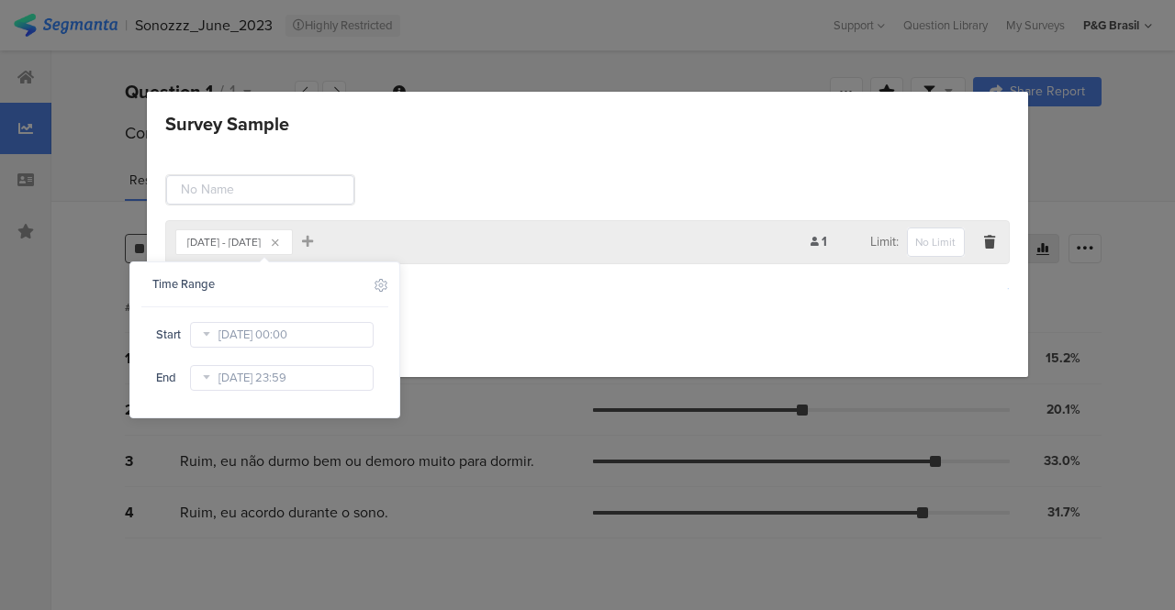
click at [493, 340] on div "Save Cancel" at bounding box center [587, 336] width 845 height 28
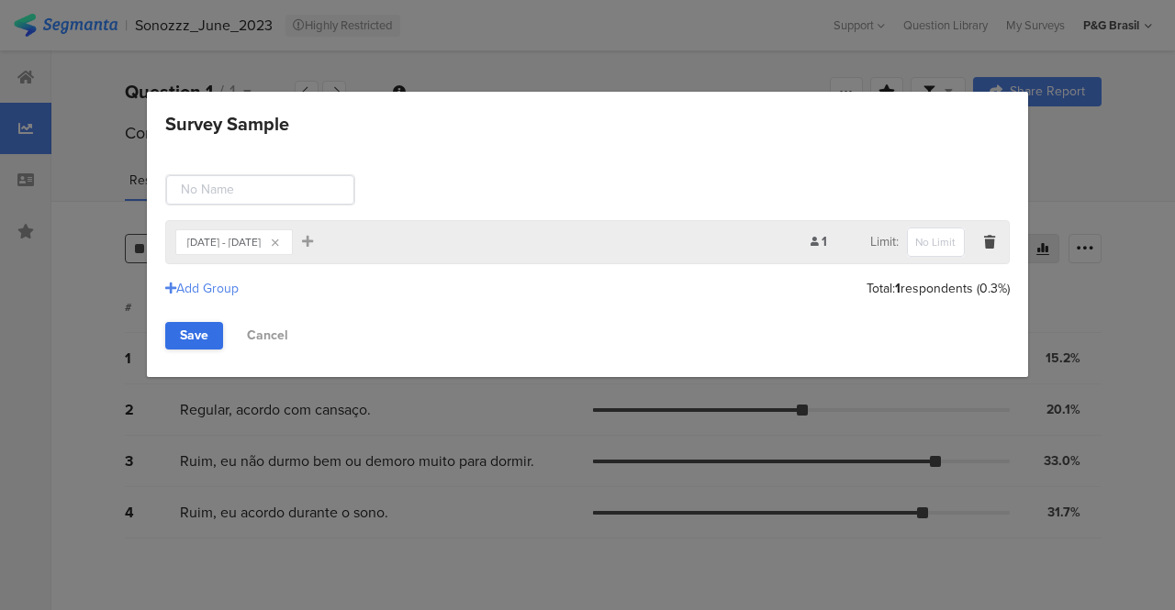
click at [196, 335] on link "Save" at bounding box center [194, 336] width 58 height 28
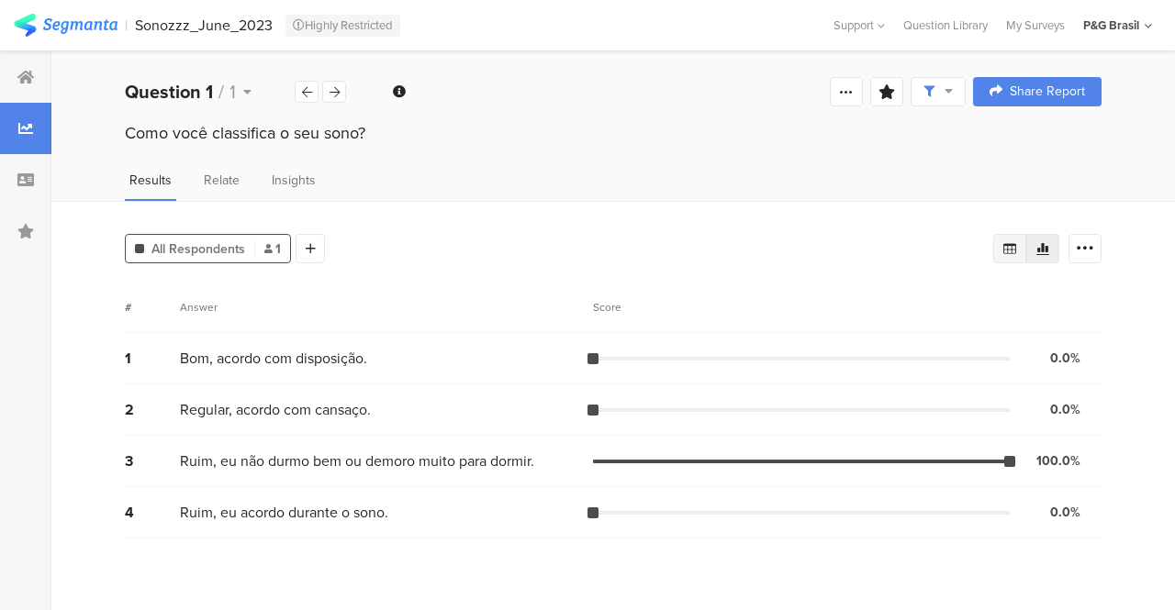
click at [1006, 252] on icon at bounding box center [1009, 248] width 13 height 11
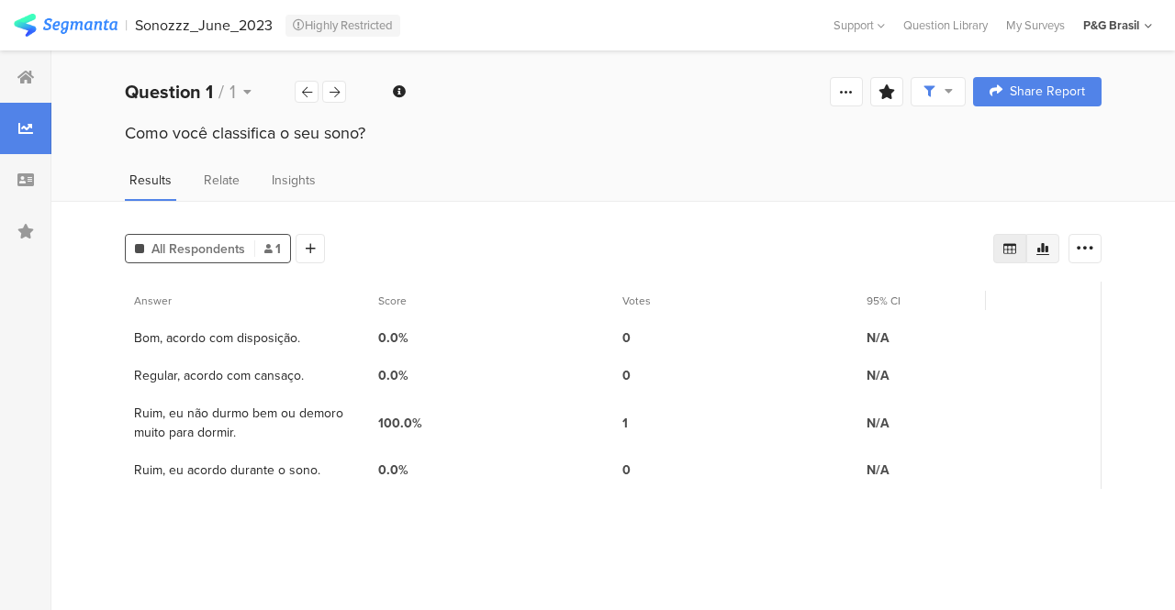
click at [1039, 244] on icon at bounding box center [1042, 248] width 15 height 15
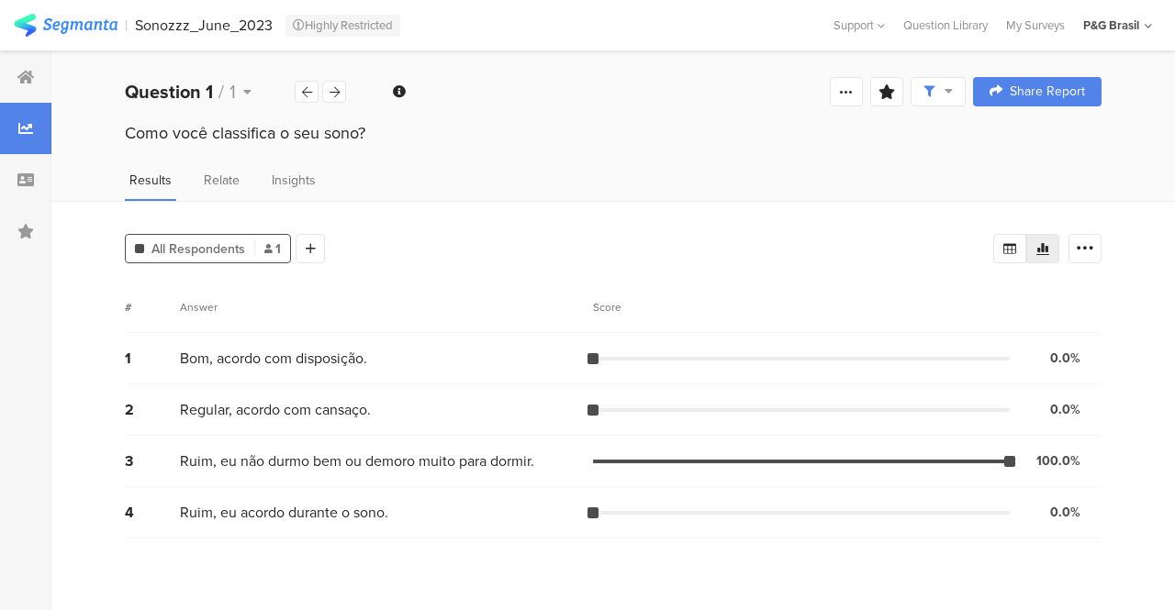
click at [274, 201] on div "All Respondents 1 Add Segment Segment markers Vote count # Answer Score 1 Bom, …" at bounding box center [613, 405] width 1124 height 409
click at [277, 194] on div "Insights" at bounding box center [293, 186] width 53 height 30
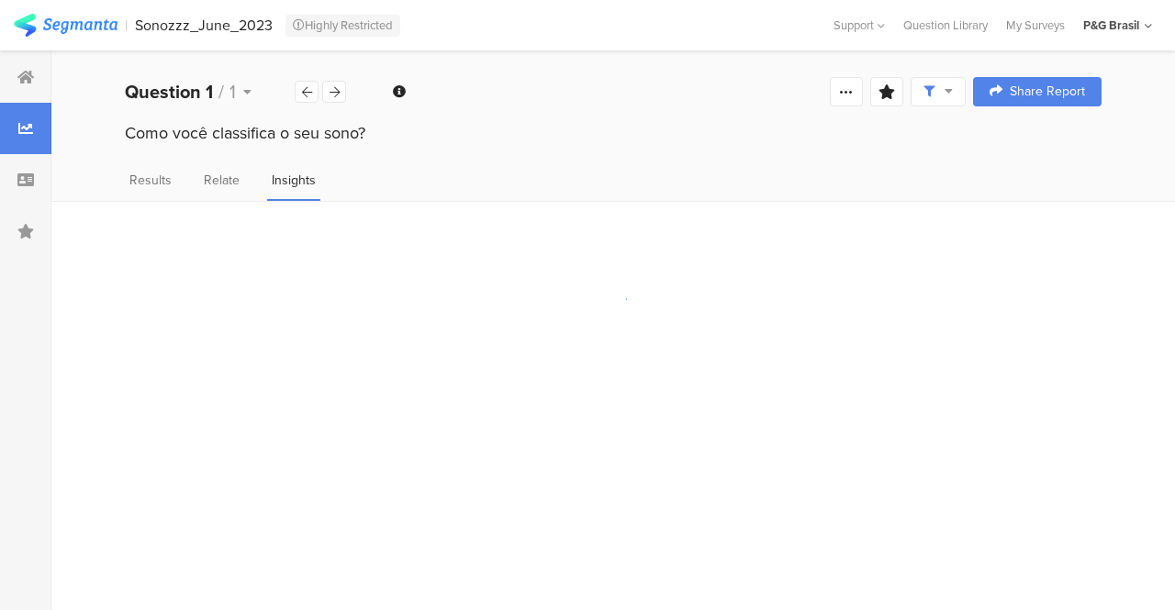
click at [929, 105] on div at bounding box center [938, 91] width 55 height 29
click at [771, 112] on div "Welcome page 1 Como você classifica o seu sono? Ending page Question 1 / 1 Ques…" at bounding box center [613, 91] width 1124 height 59
click at [27, 166] on div at bounding box center [25, 179] width 51 height 51
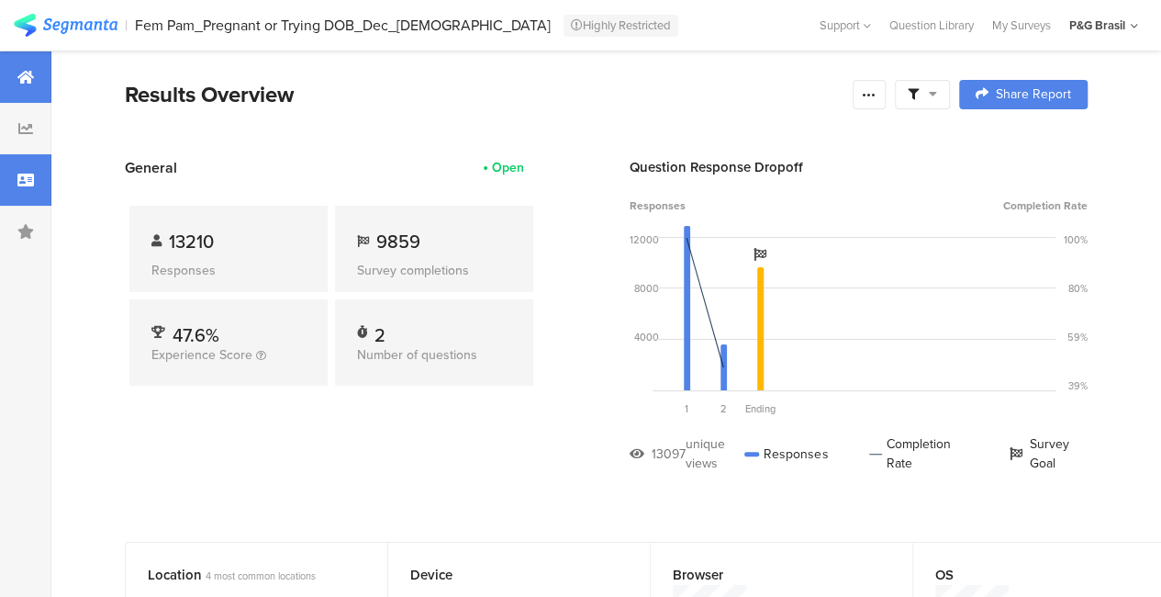
click at [15, 179] on div at bounding box center [25, 179] width 51 height 51
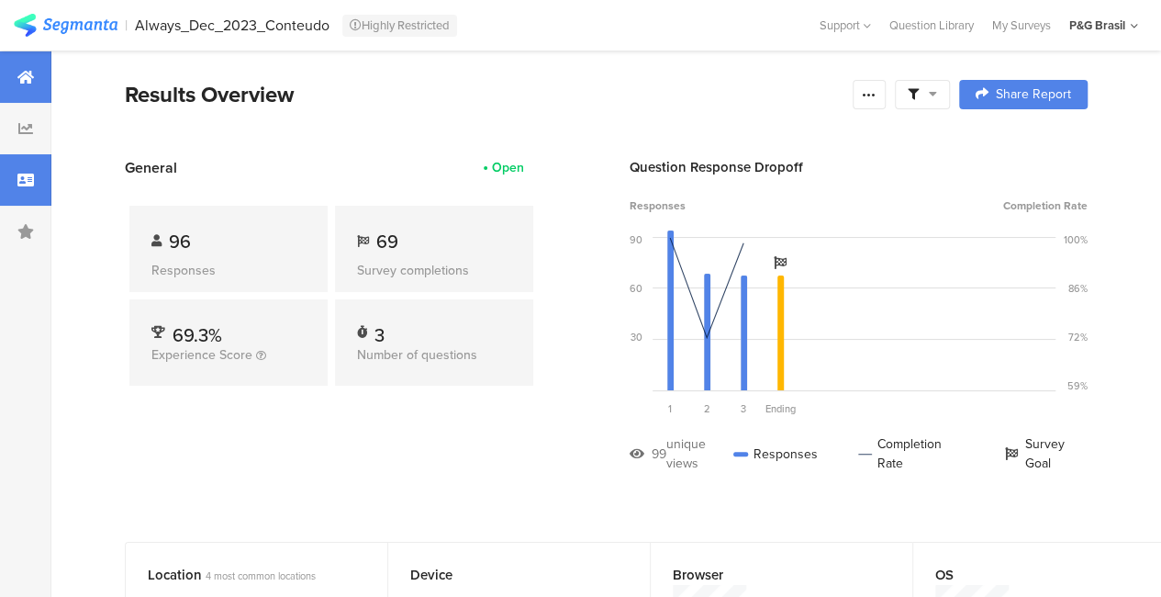
click at [26, 165] on div at bounding box center [25, 179] width 51 height 51
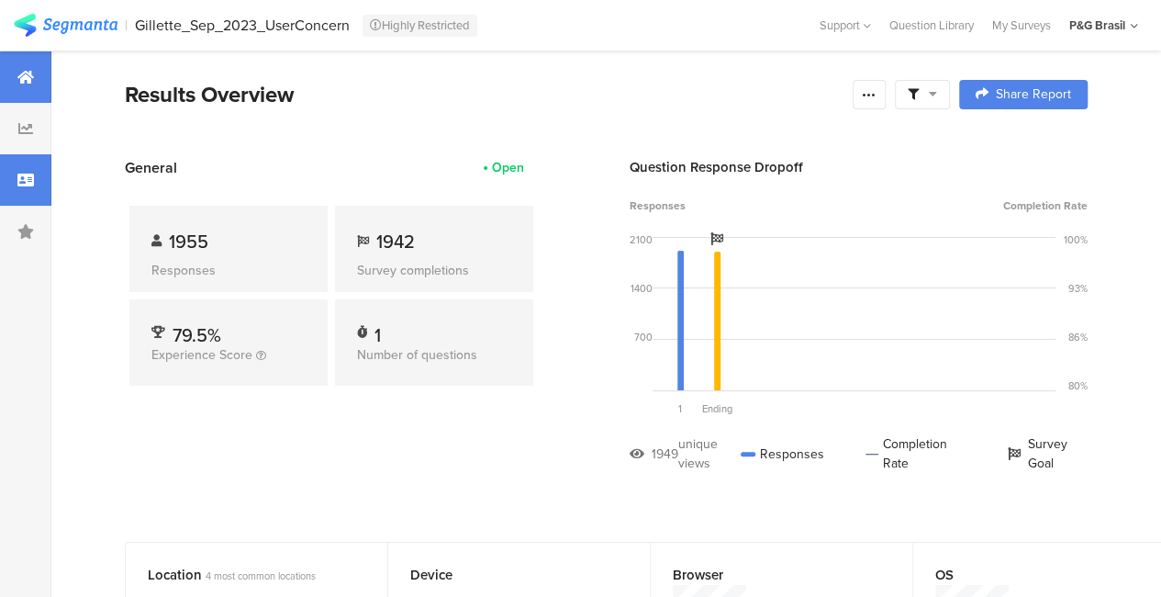
click at [0, 177] on div at bounding box center [25, 179] width 51 height 51
click at [11, 177] on div at bounding box center [25, 179] width 51 height 51
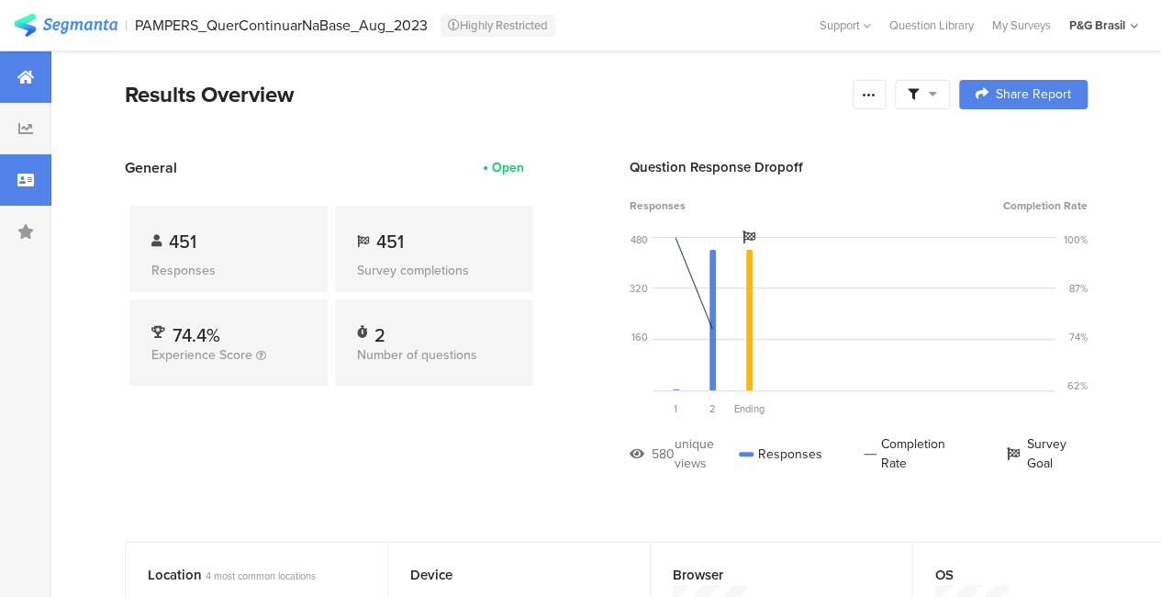
click at [0, 194] on div at bounding box center [25, 179] width 51 height 51
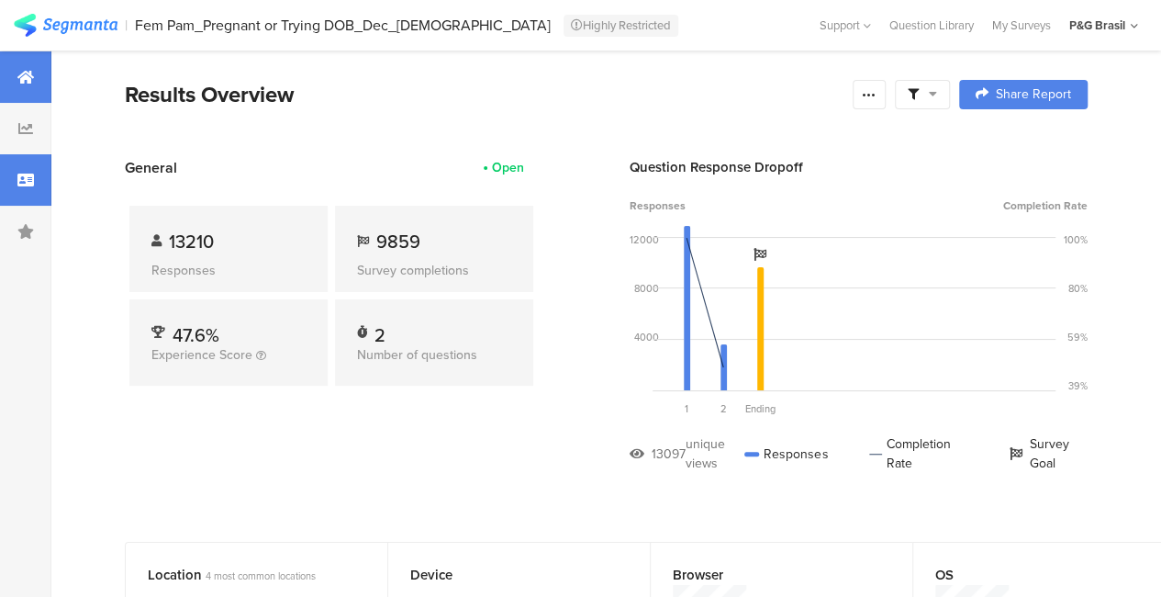
click at [10, 185] on div at bounding box center [25, 179] width 51 height 51
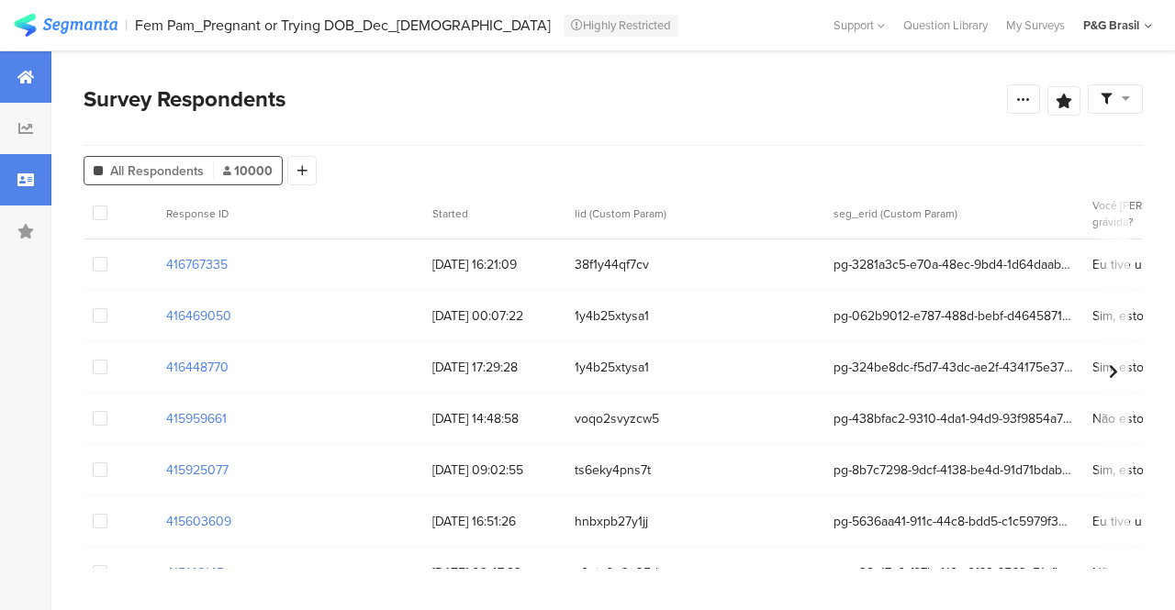
click at [18, 61] on div at bounding box center [25, 76] width 51 height 51
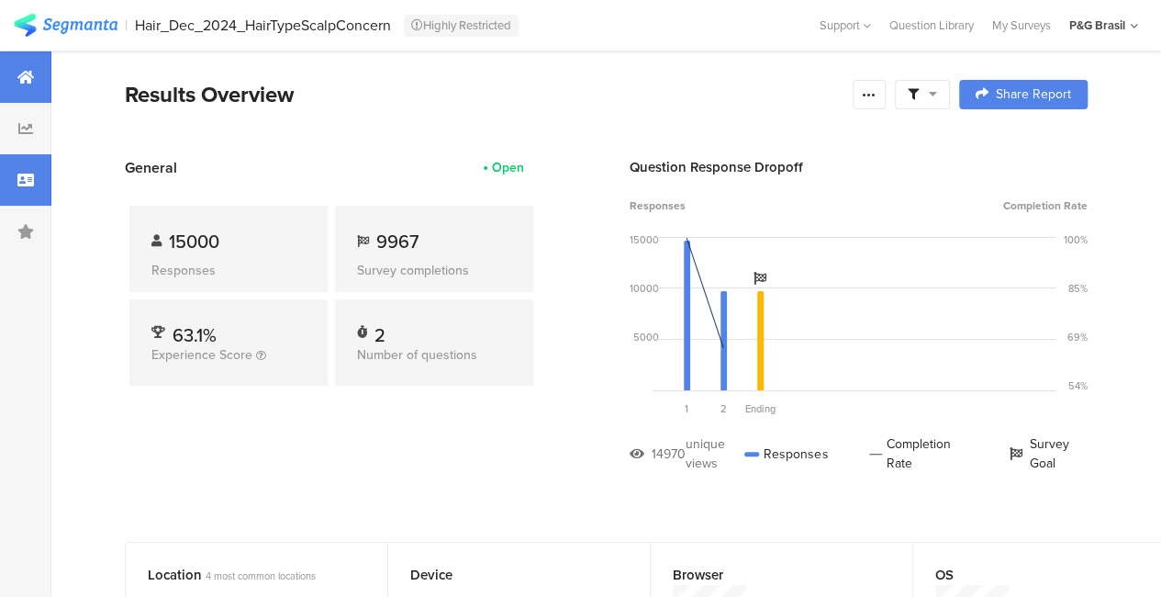
click at [35, 170] on div at bounding box center [25, 179] width 51 height 51
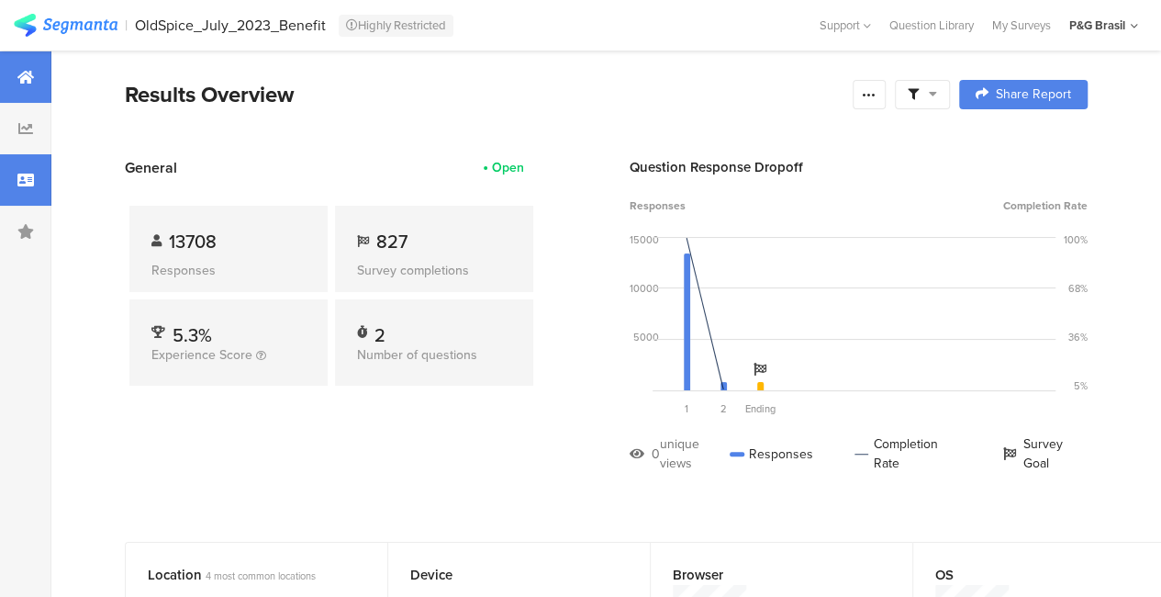
click at [28, 178] on icon at bounding box center [25, 180] width 17 height 15
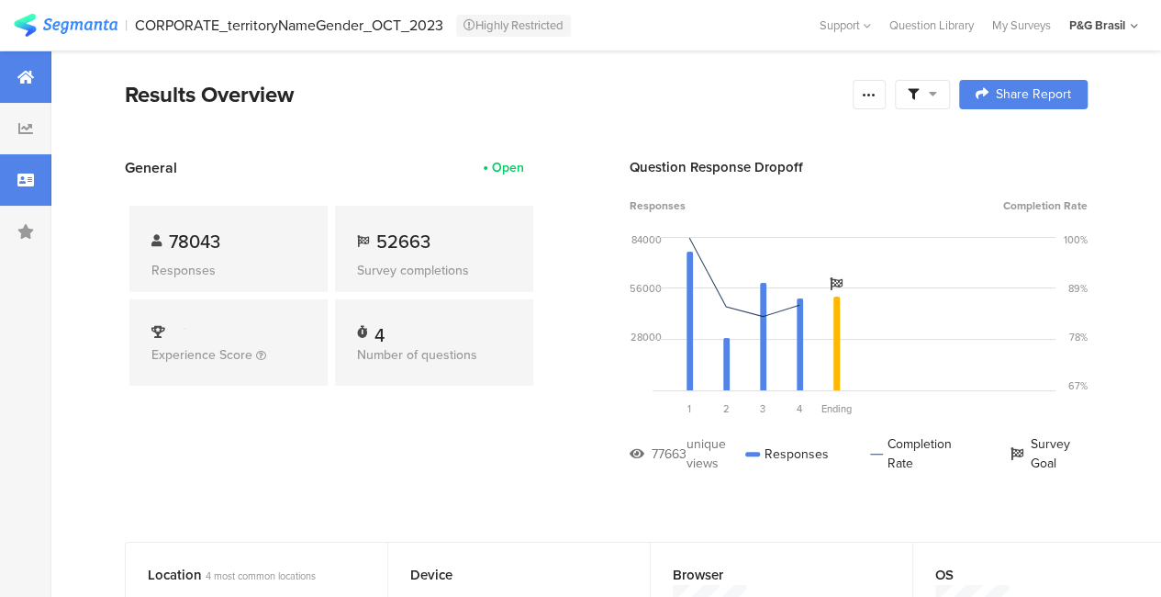
click at [15, 172] on div at bounding box center [25, 179] width 51 height 51
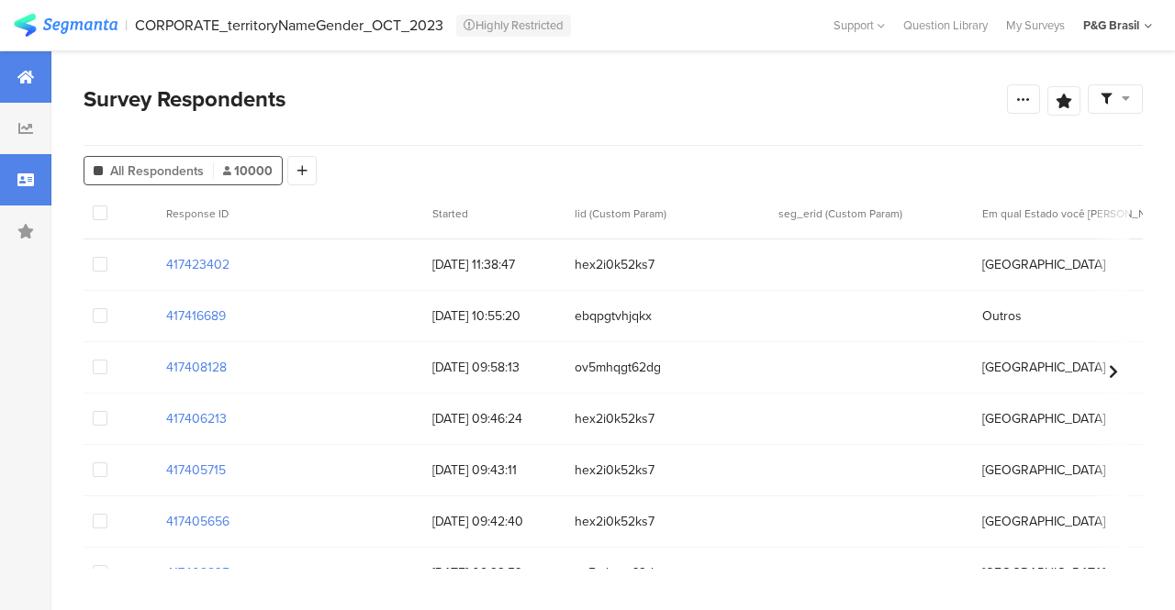
click at [40, 84] on div at bounding box center [25, 76] width 51 height 51
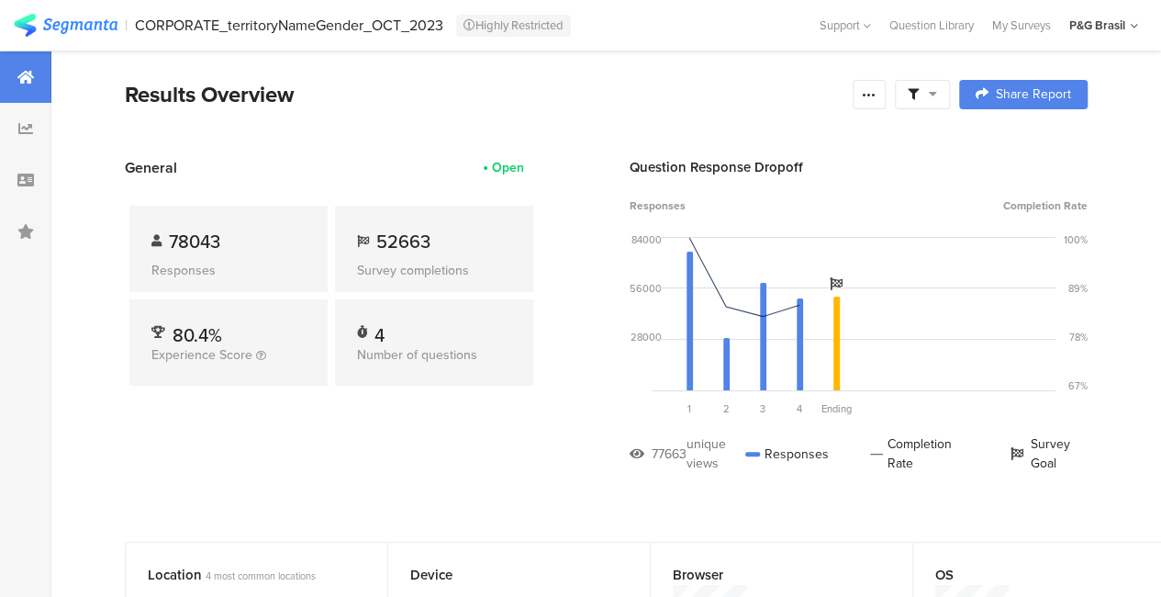
click at [919, 96] on icon at bounding box center [913, 94] width 11 height 11
click at [925, 197] on div "Edit Sample" at bounding box center [937, 196] width 228 height 50
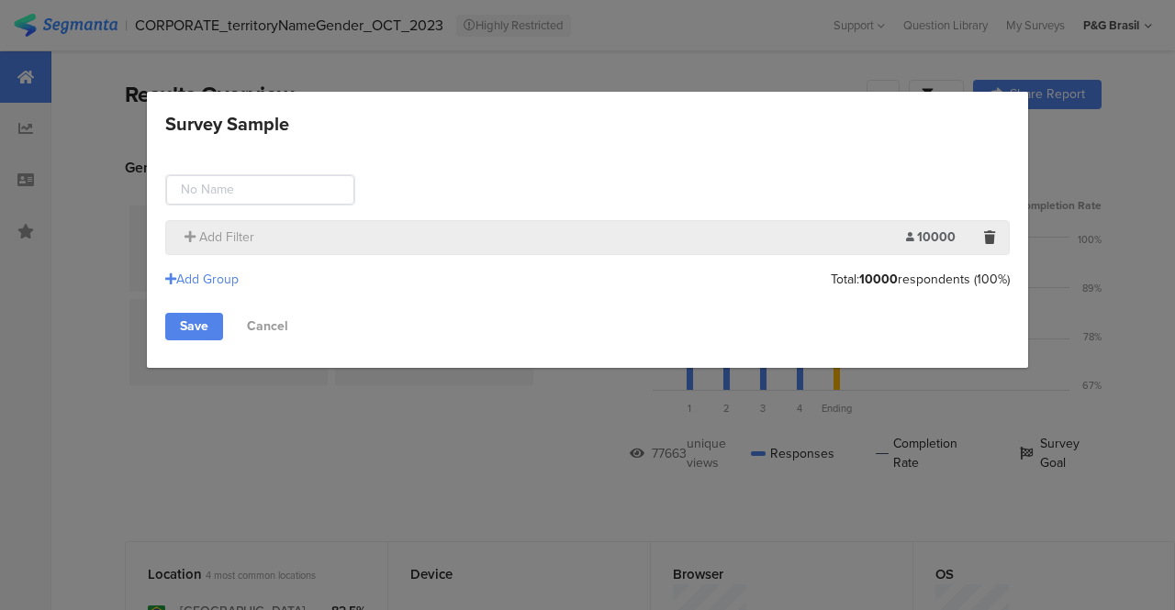
drag, startPoint x: 305, startPoint y: 241, endPoint x: 290, endPoint y: 246, distance: 15.4
click at [305, 241] on div "Add Filter" at bounding box center [540, 237] width 731 height 19
click at [160, 238] on div "Add Filter 10000 Limit: Add Group Total: 10000 respondents (100%) Save Cancel" at bounding box center [587, 257] width 881 height 221
click at [181, 231] on span "Add Filter" at bounding box center [214, 237] width 79 height 19
click at [243, 229] on span "Add Filter" at bounding box center [226, 237] width 55 height 19
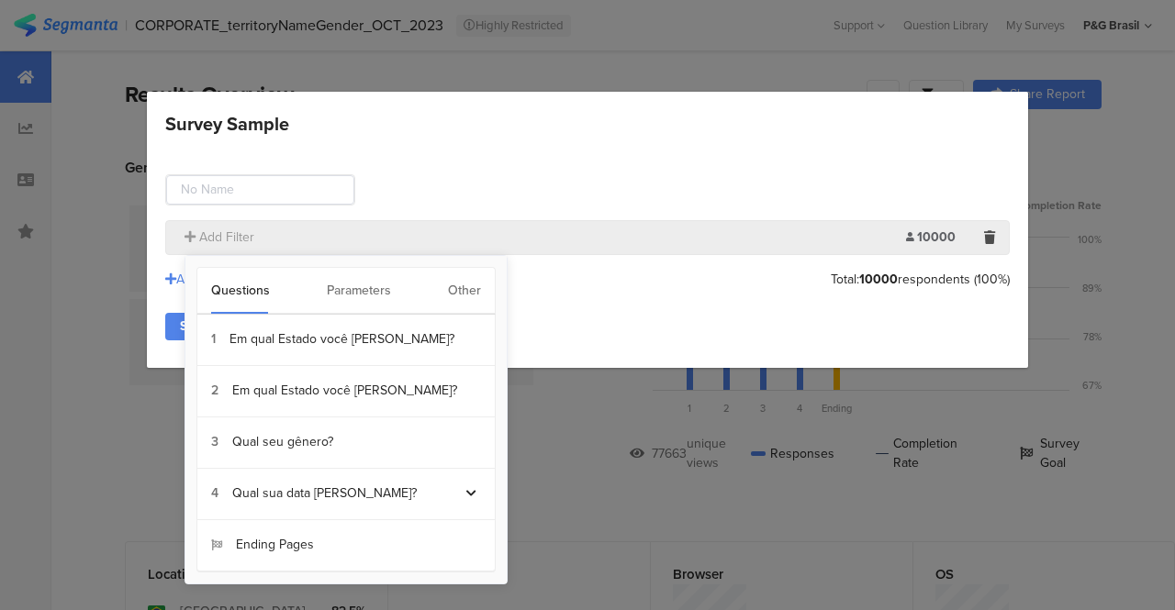
click at [462, 296] on div "Other" at bounding box center [464, 291] width 33 height 46
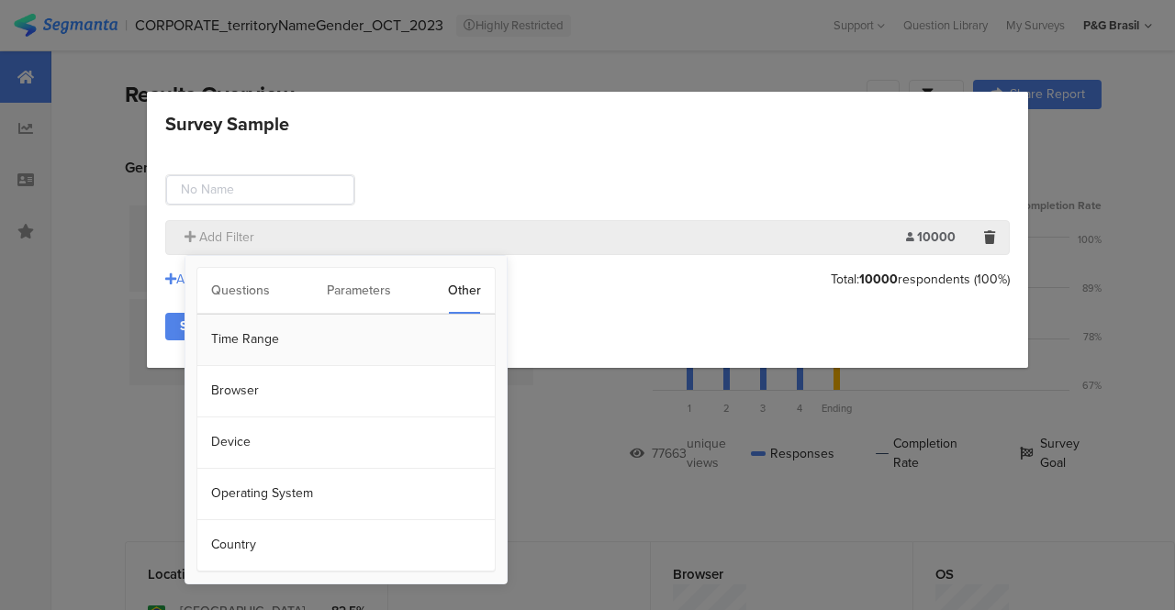
click at [263, 348] on section "Time Range" at bounding box center [345, 340] width 297 height 51
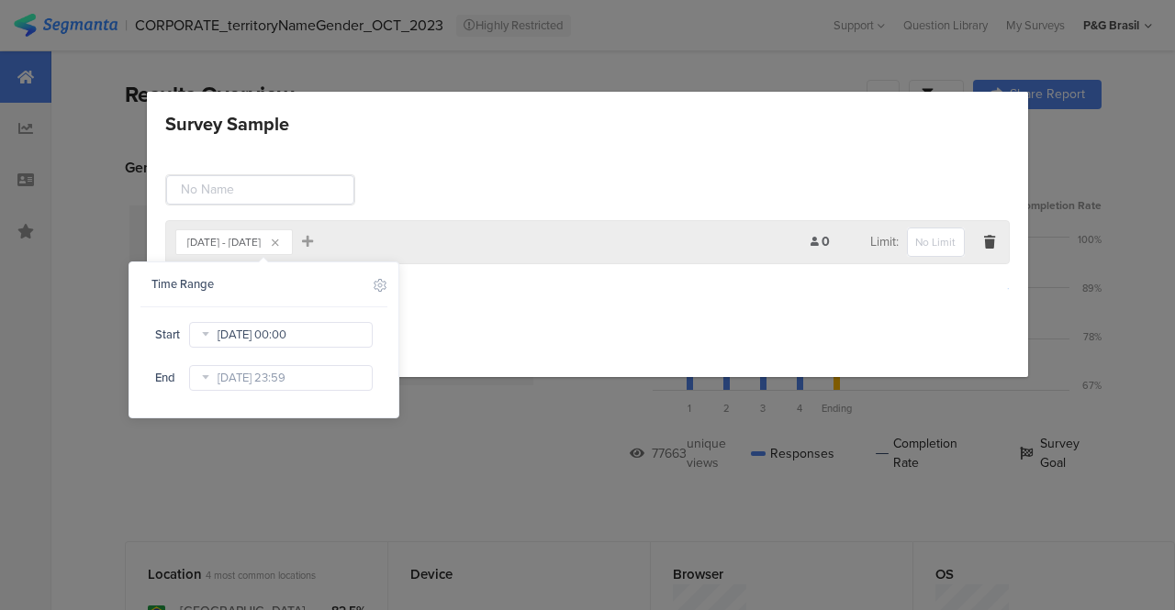
click at [264, 330] on input "[DATE] 00:00" at bounding box center [281, 335] width 184 height 26
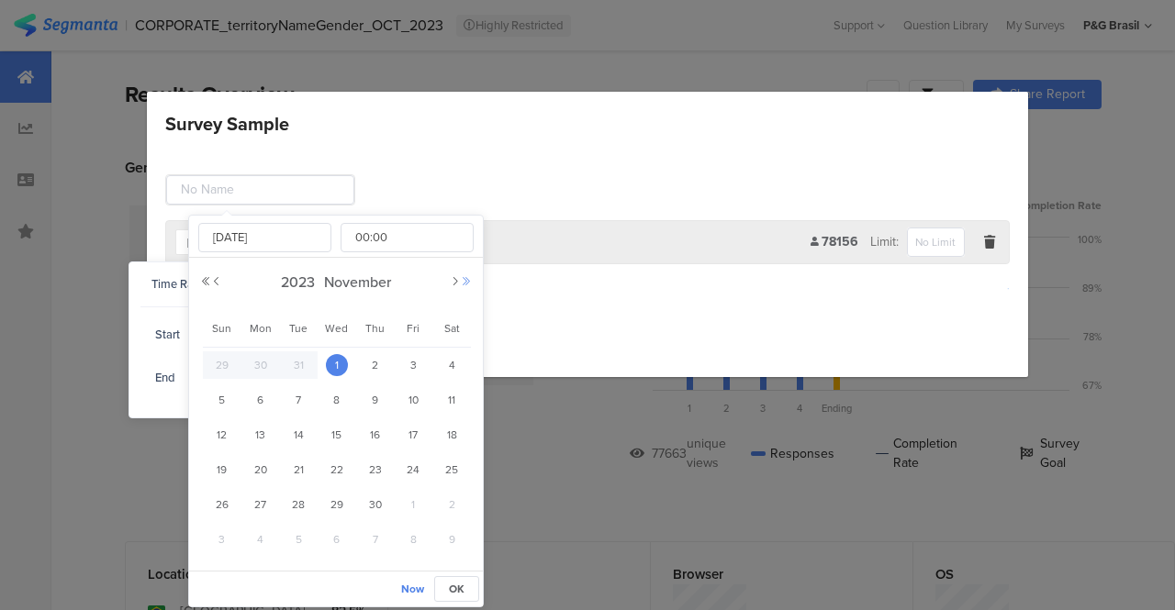
click at [468, 276] on button "Next Year" at bounding box center [466, 281] width 11 height 11
click at [218, 284] on button "Previous Month" at bounding box center [216, 281] width 11 height 11
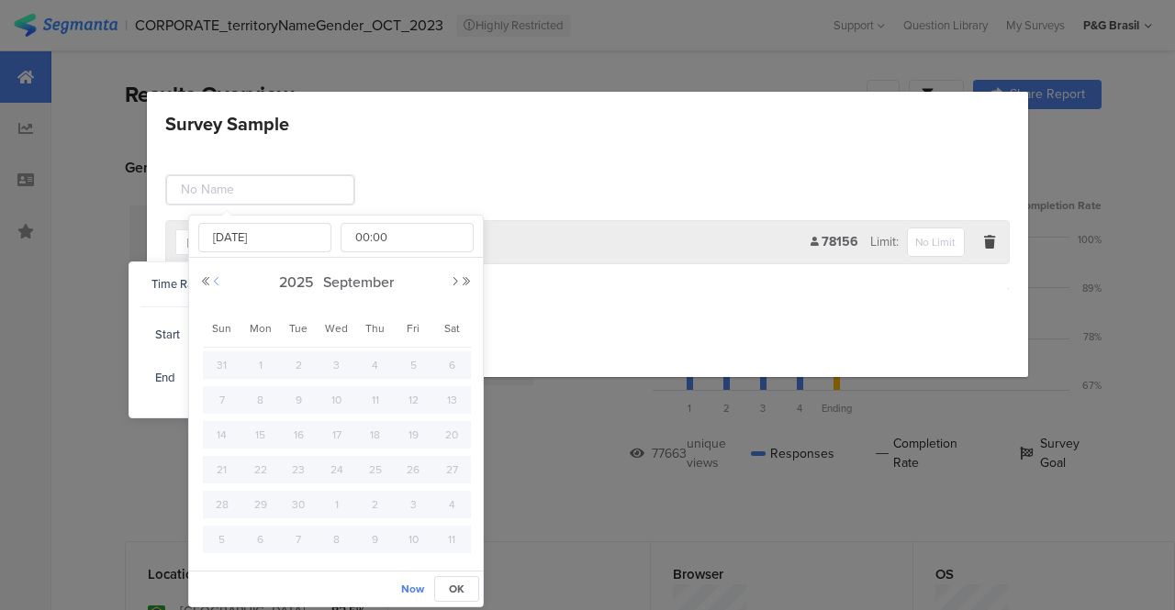
click at [218, 284] on button "Previous Month" at bounding box center [216, 281] width 11 height 11
click at [213, 279] on button "Previous Month" at bounding box center [216, 281] width 11 height 11
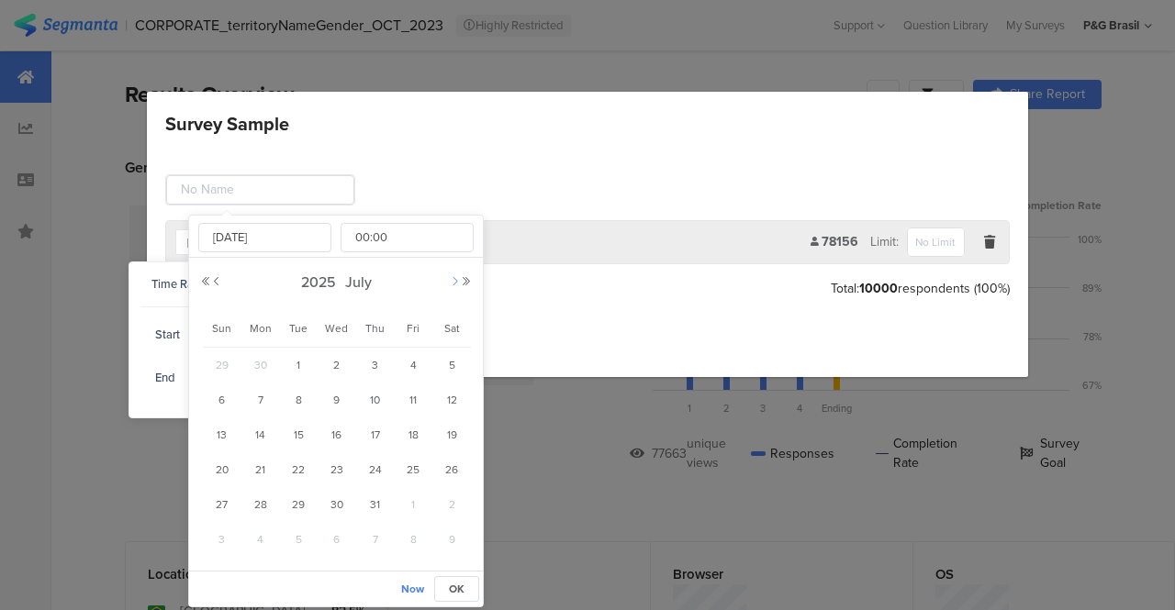
click at [455, 285] on button "Next Month" at bounding box center [455, 281] width 11 height 11
click at [213, 280] on button "Previous Month" at bounding box center [216, 281] width 11 height 11
click at [256, 471] on span "21" at bounding box center [261, 470] width 22 height 22
type input "Jul 21 2025 00:00"
type input "Jul 21 2025"
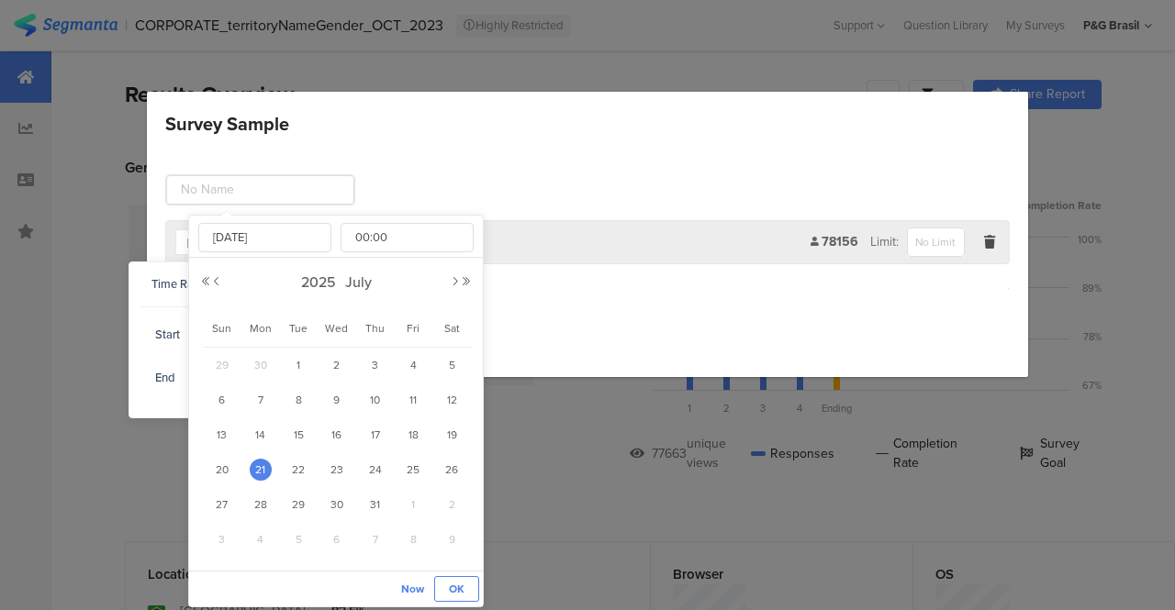
click at [459, 584] on span "OK" at bounding box center [457, 589] width 16 height 17
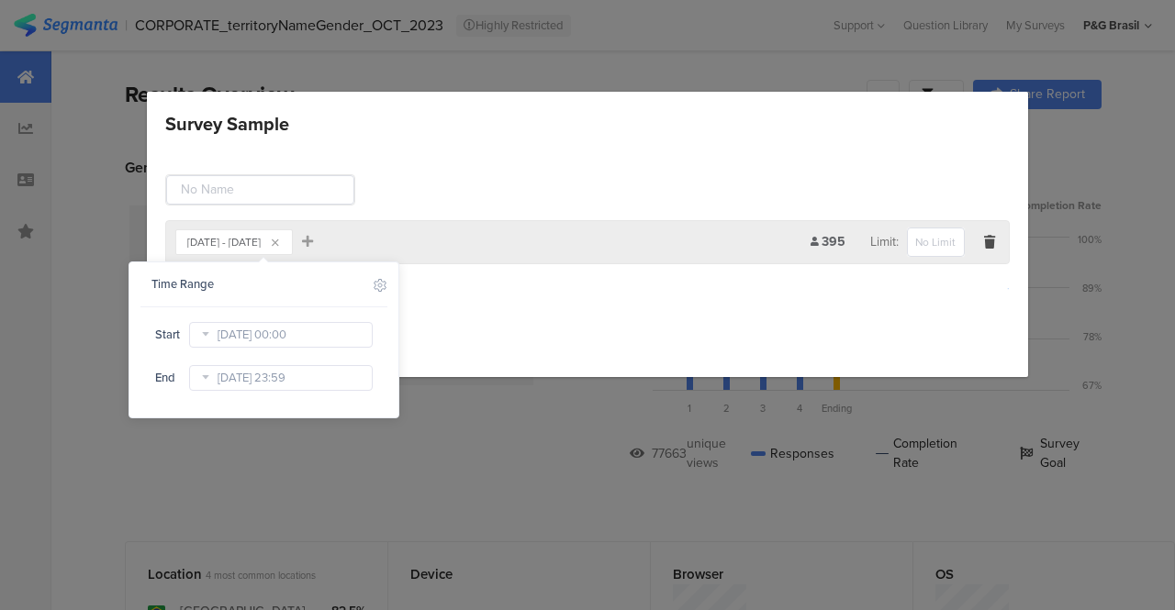
click at [865, 200] on div "Survey Sample" at bounding box center [587, 189] width 845 height 31
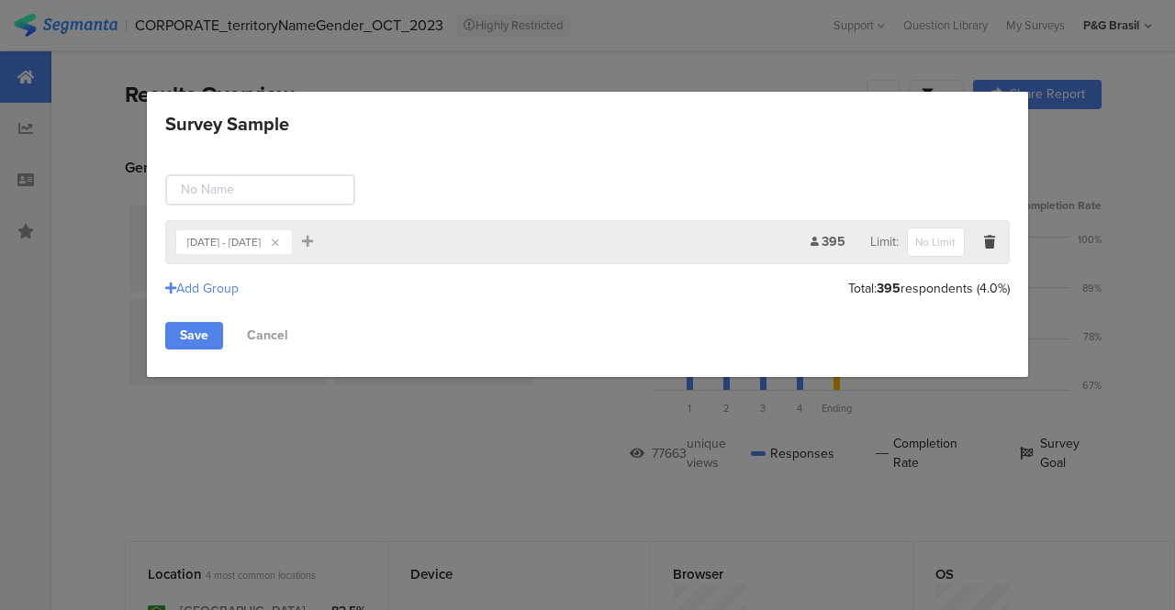
click at [261, 239] on div "Jul 21, 2025 - Aug 11, 2025" at bounding box center [223, 242] width 73 height 11
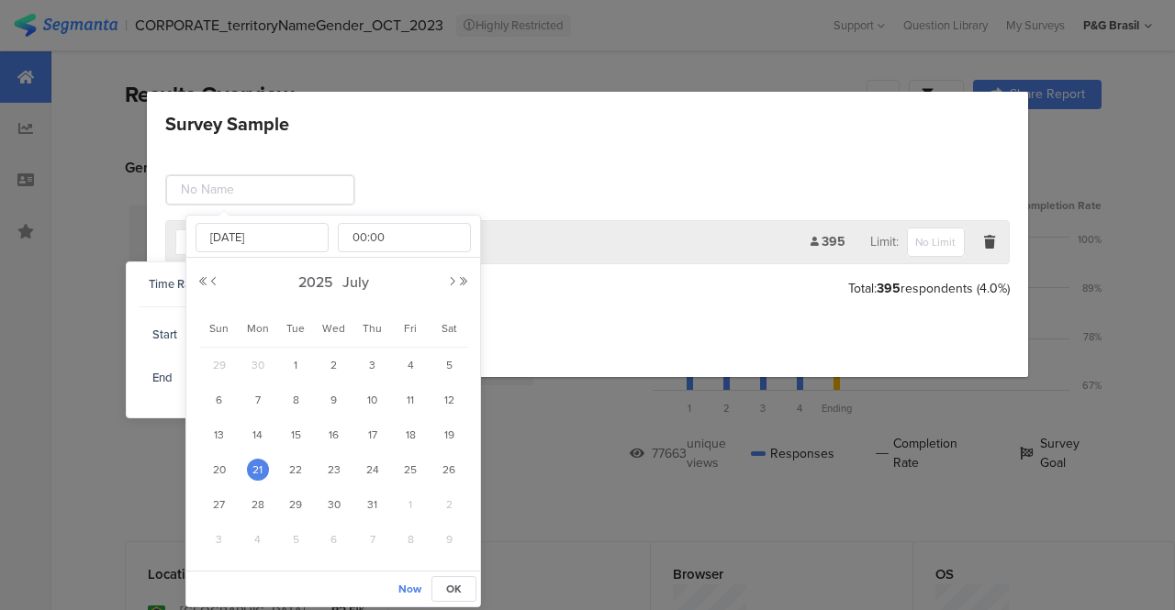
click at [217, 335] on input "Jul 21 2025 00:00" at bounding box center [278, 335] width 184 height 26
click at [254, 494] on span "28" at bounding box center [258, 505] width 22 height 22
type input "Jul 28 2025 00:00"
type input "Jul 28 2025"
click at [267, 465] on span "21" at bounding box center [258, 470] width 22 height 22
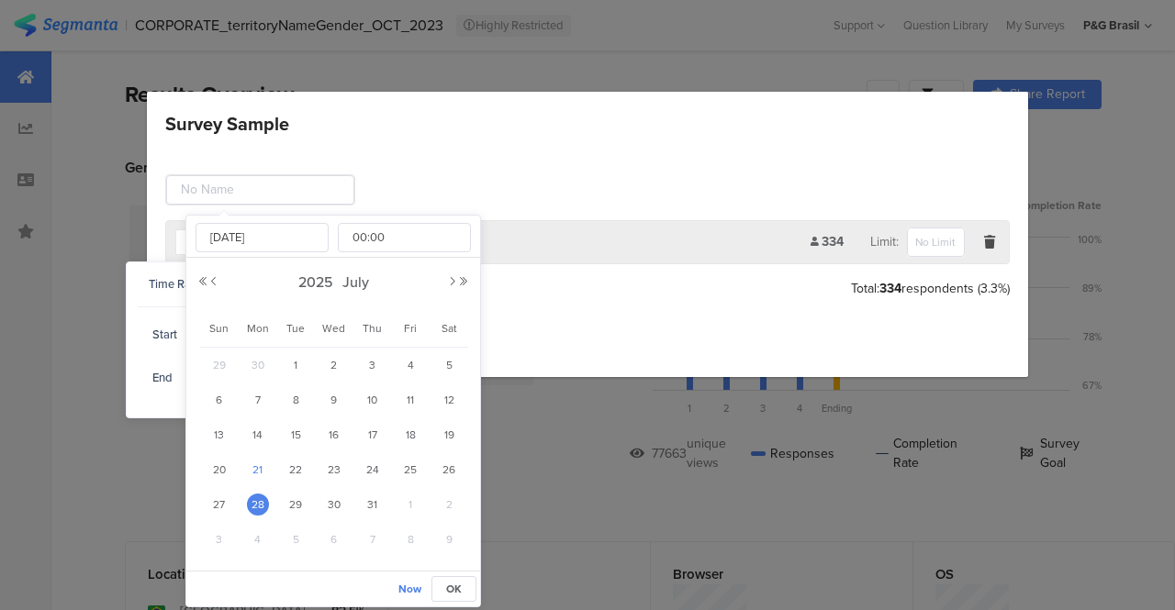
type input "Jul 21 2025 00:00"
type input "Jul 21 2025"
click at [549, 147] on div "Jul 21, 2025 - Aug 11, 2025 Add Filter 395 Limit: Add Group Save Cancel" at bounding box center [587, 262] width 881 height 230
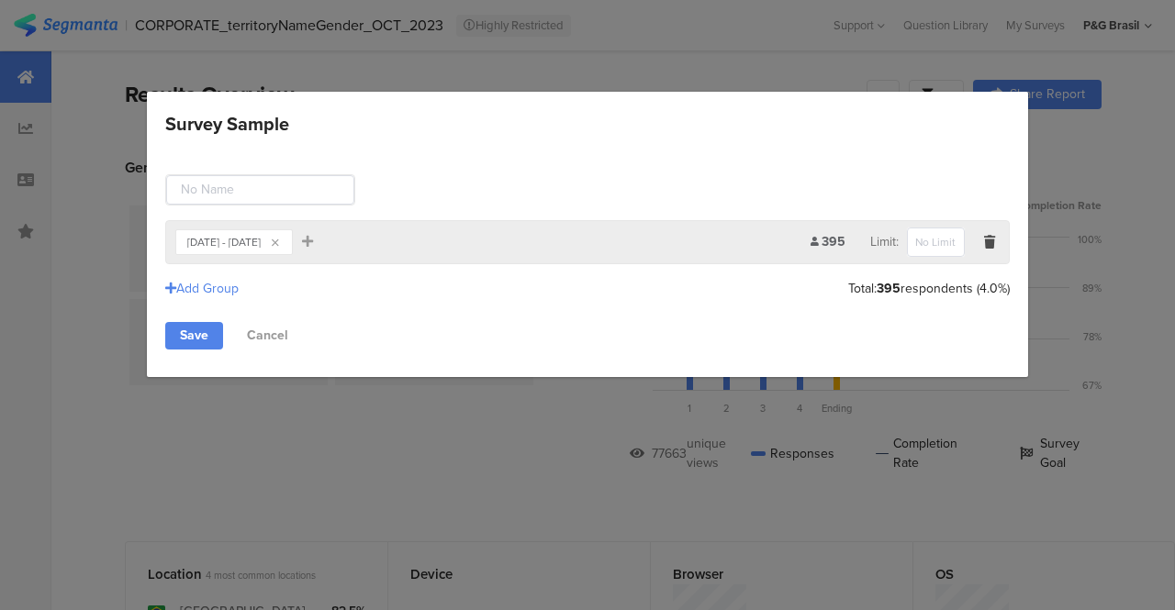
click at [279, 244] on icon "Survey Sample" at bounding box center [275, 243] width 7 height 11
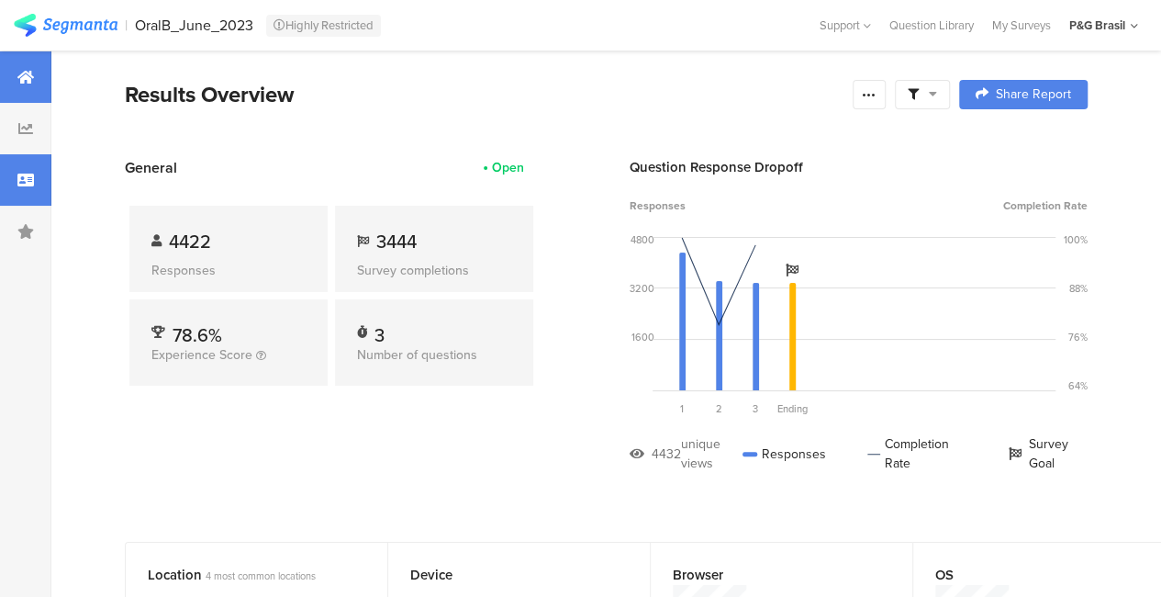
click at [32, 170] on div at bounding box center [25, 179] width 51 height 51
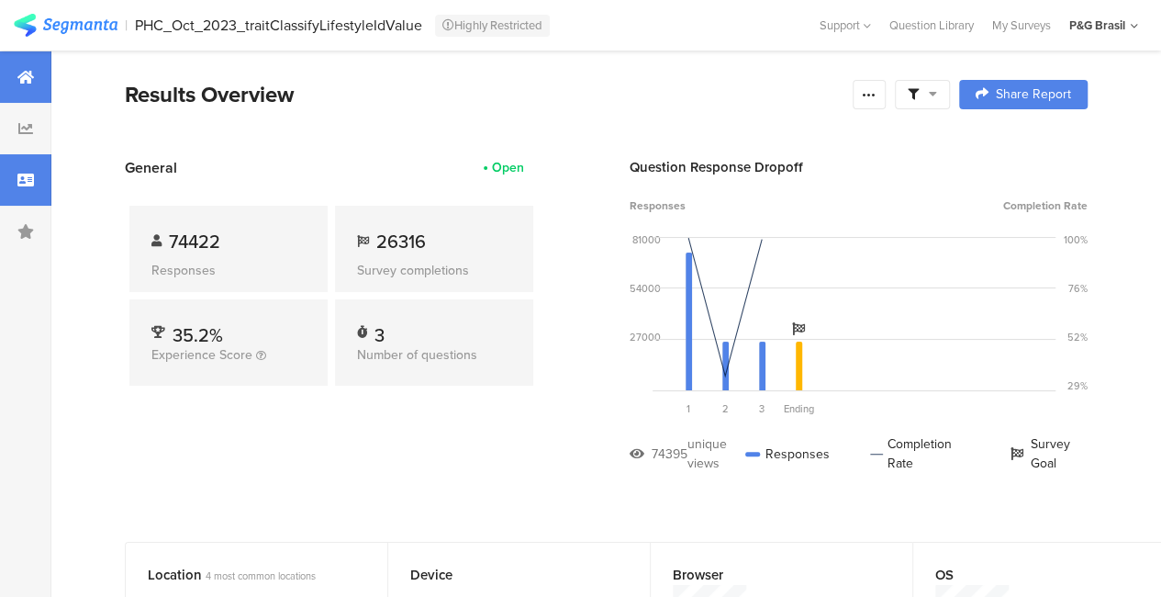
click at [20, 186] on icon at bounding box center [25, 180] width 17 height 15
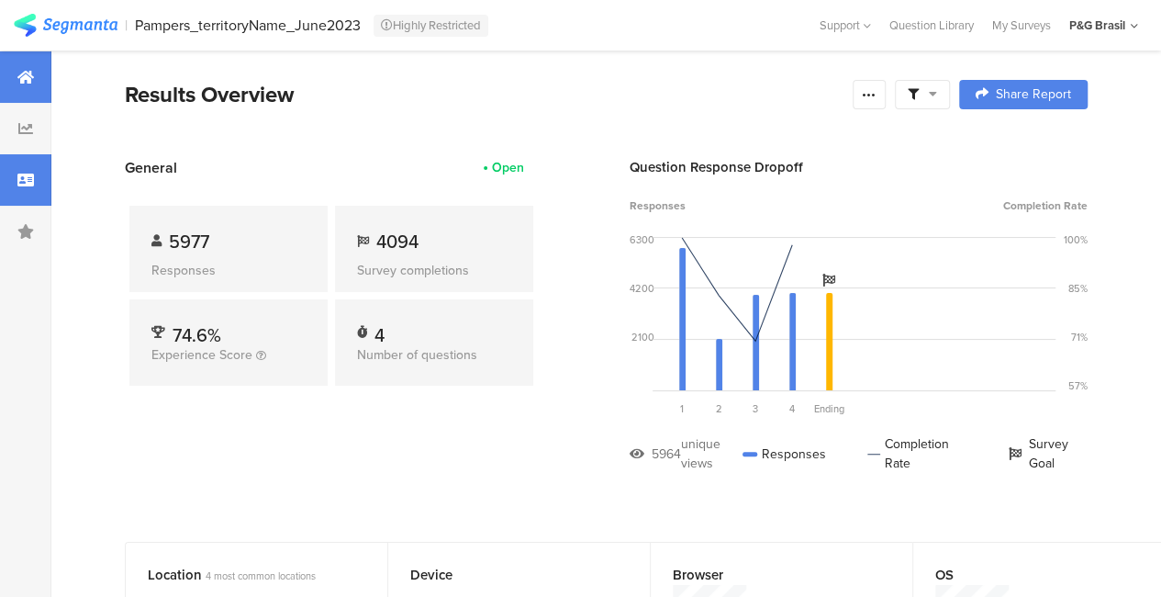
click at [15, 178] on div at bounding box center [25, 179] width 51 height 51
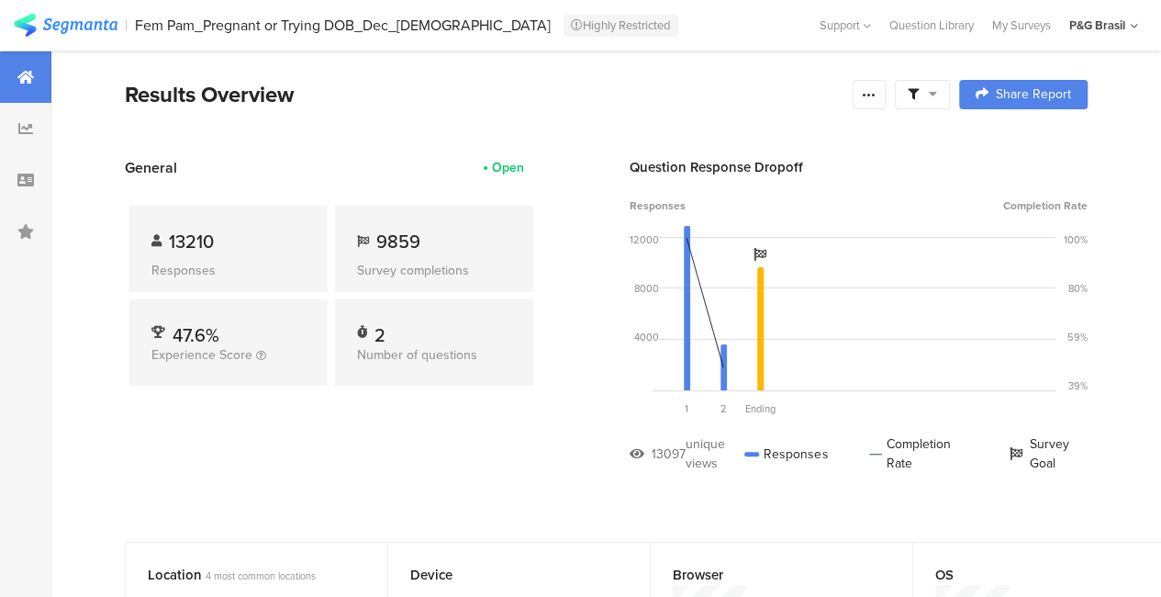
click at [937, 89] on span at bounding box center [922, 94] width 29 height 17
click at [928, 187] on div "Edit Sample" at bounding box center [937, 196] width 228 height 50
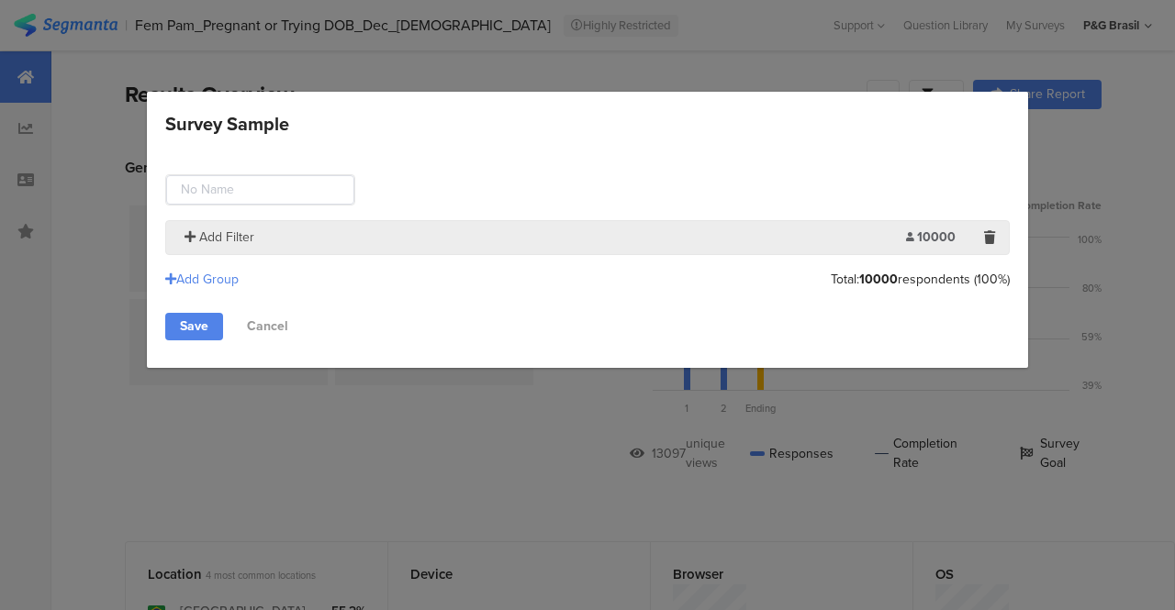
click at [200, 236] on span "Add Filter" at bounding box center [226, 237] width 55 height 19
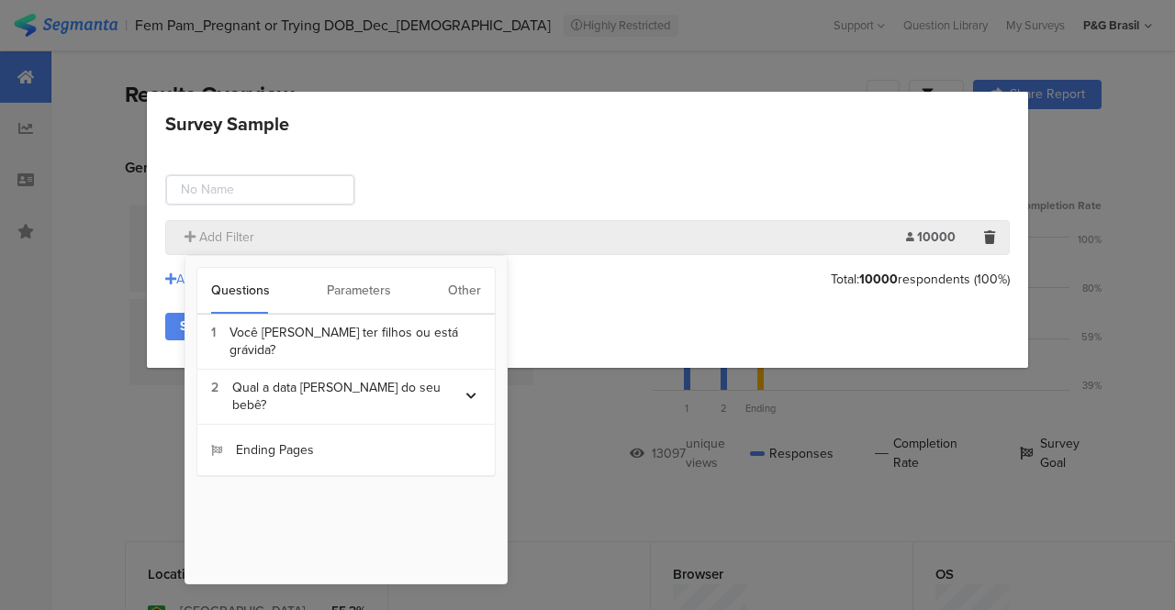
click at [449, 296] on div "Other" at bounding box center [464, 291] width 33 height 46
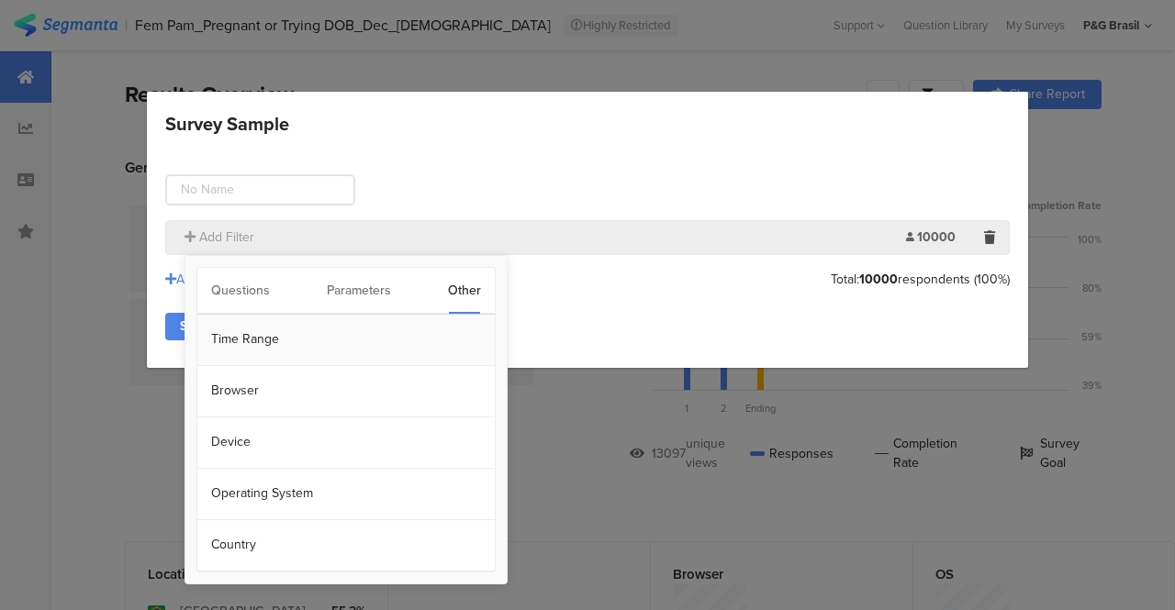
click at [275, 342] on section "Time Range" at bounding box center [345, 340] width 297 height 51
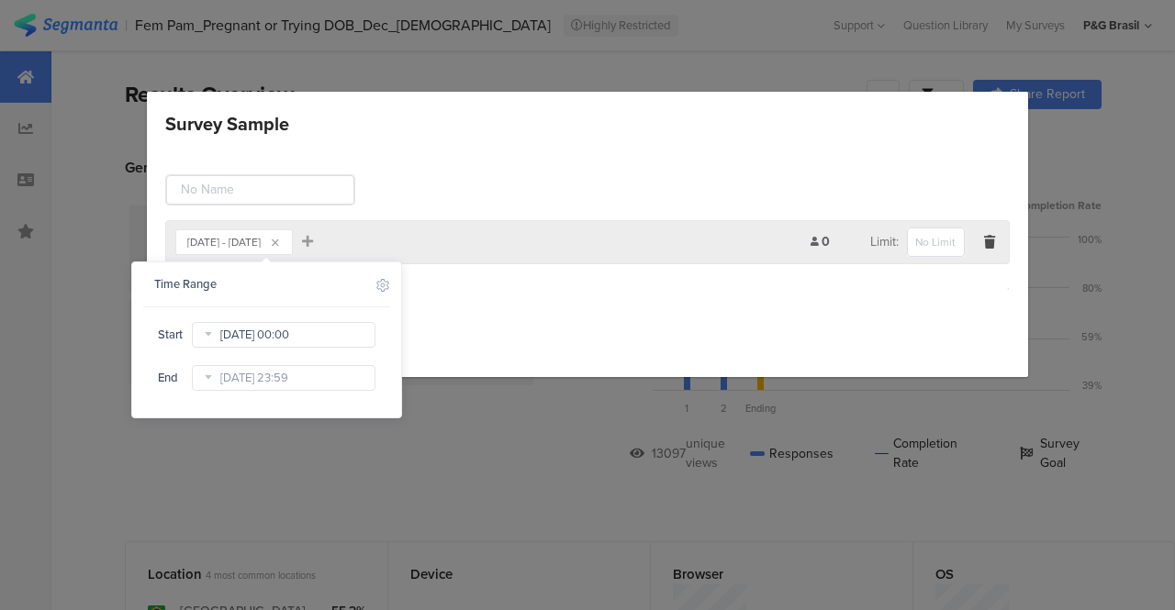
click at [319, 330] on input "Jan 02 2024 00:00" at bounding box center [284, 335] width 184 height 26
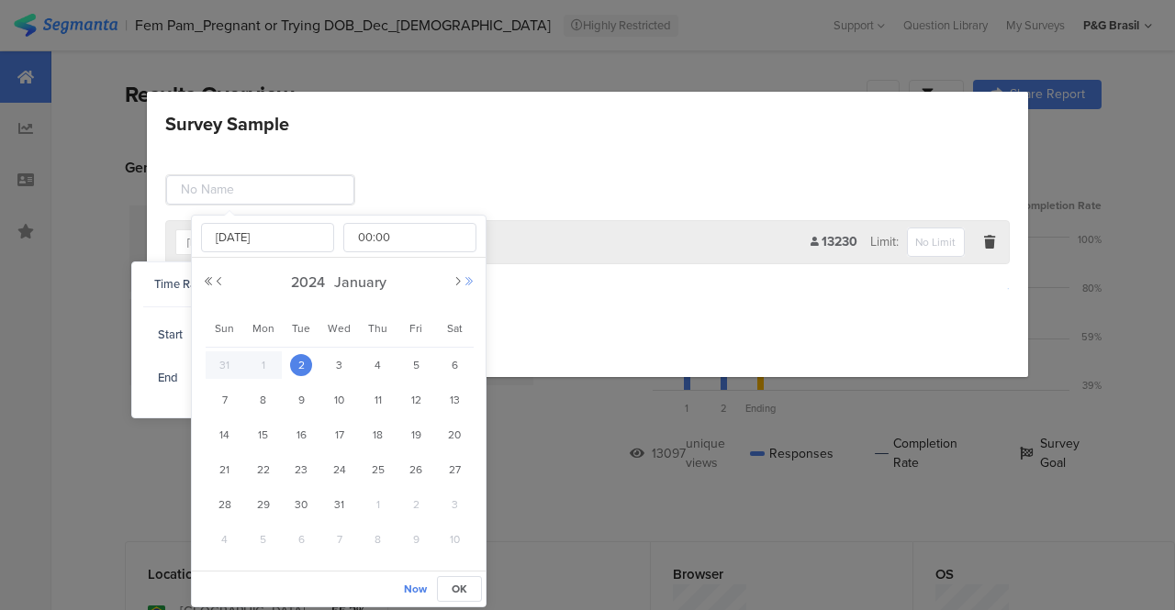
click at [468, 276] on button "Next Year" at bounding box center [469, 281] width 11 height 11
click at [452, 281] on div "2025 January" at bounding box center [339, 283] width 272 height 28
click at [457, 283] on button "Next Month" at bounding box center [458, 281] width 11 height 11
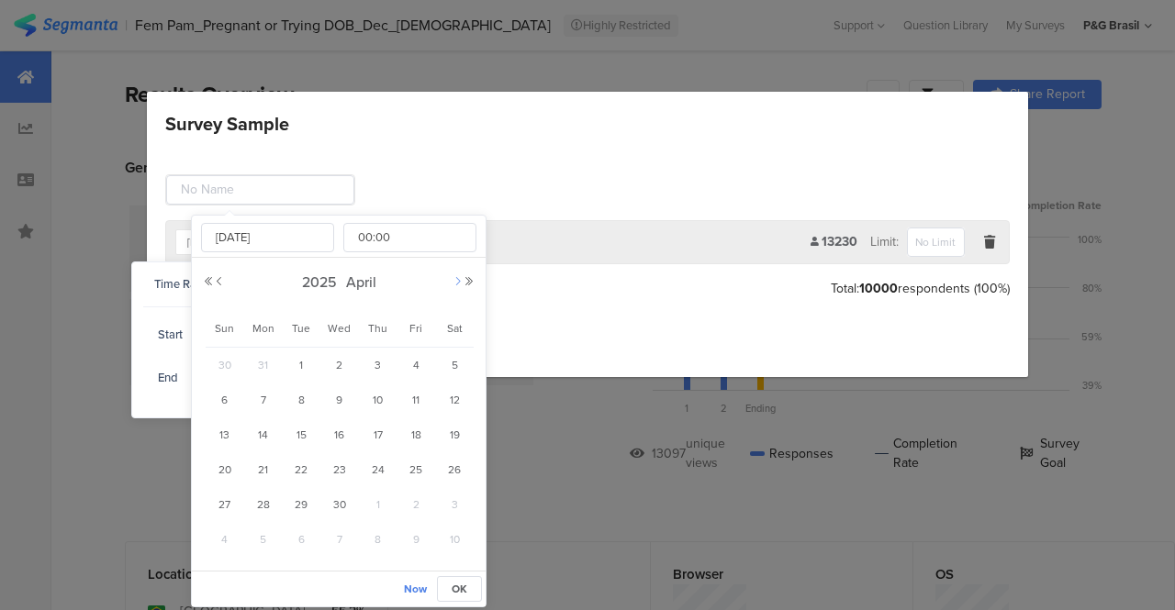
click at [457, 283] on button "Next Month" at bounding box center [458, 281] width 11 height 11
click at [376, 366] on span "31" at bounding box center [378, 365] width 22 height 22
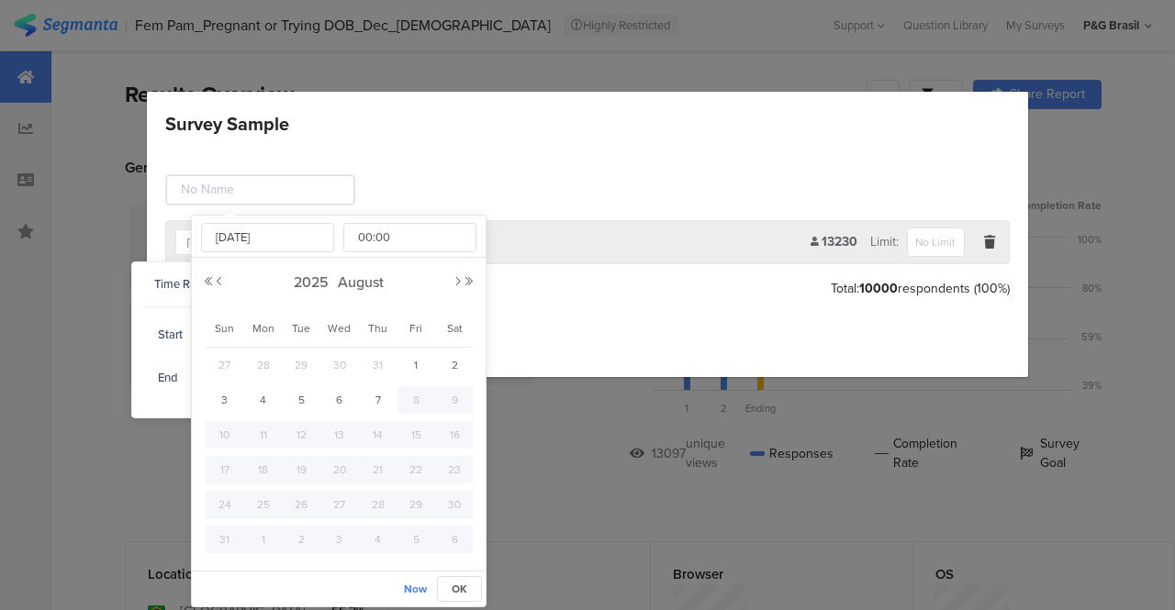
type input "[DATE] 00:00"
type input "[DATE]"
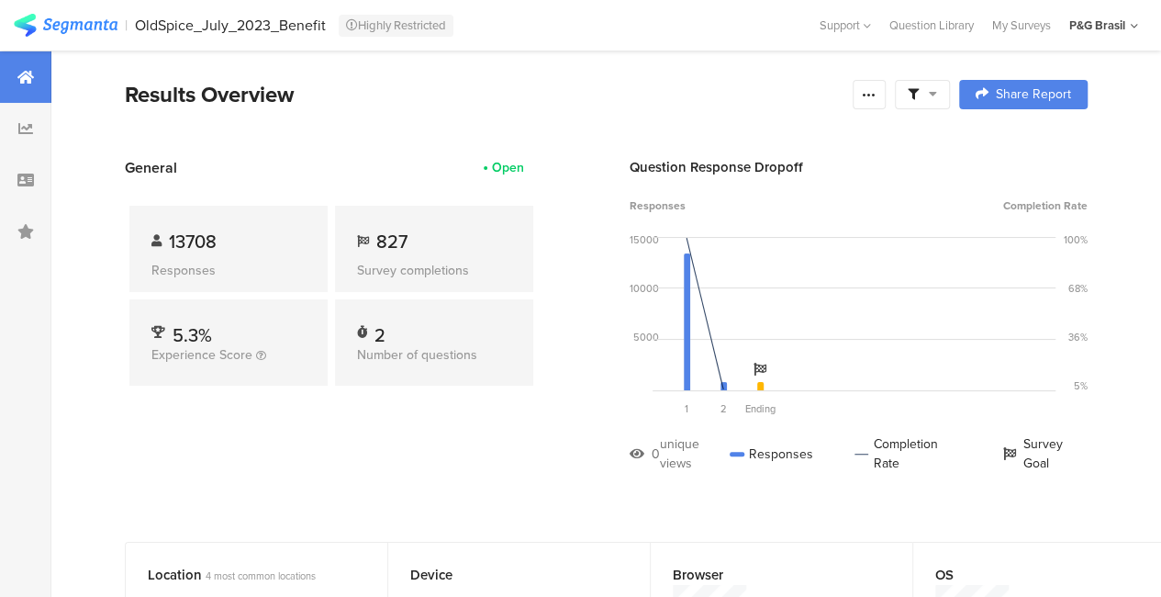
click at [950, 89] on div at bounding box center [922, 94] width 55 height 29
click at [918, 192] on span "Edit Sample" at bounding box center [890, 195] width 66 height 18
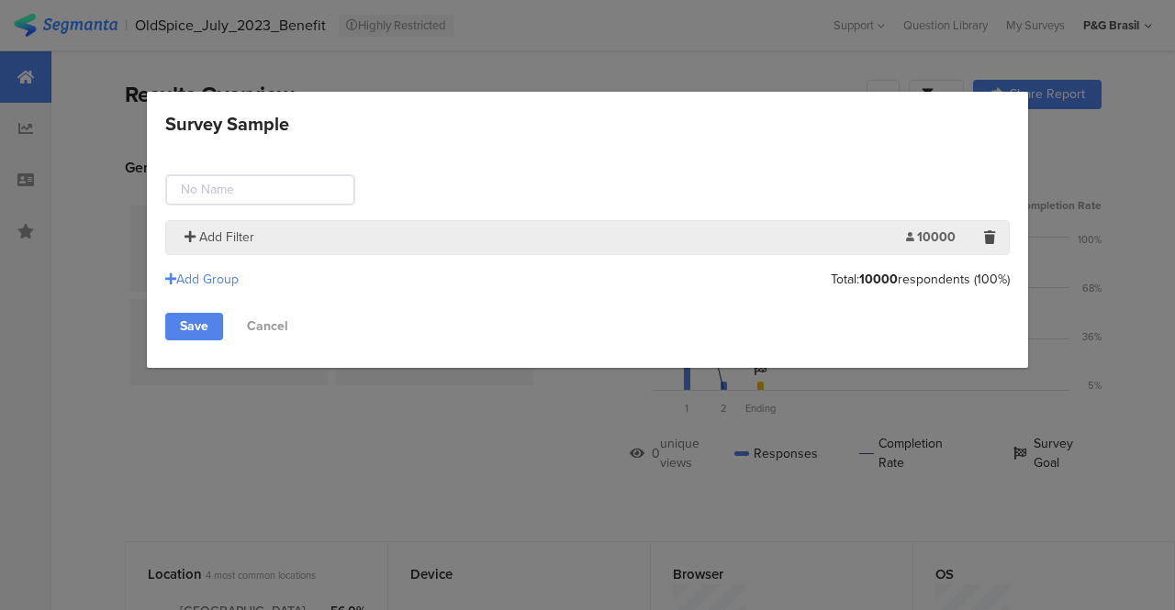
click at [218, 244] on span "Add Filter" at bounding box center [226, 237] width 55 height 19
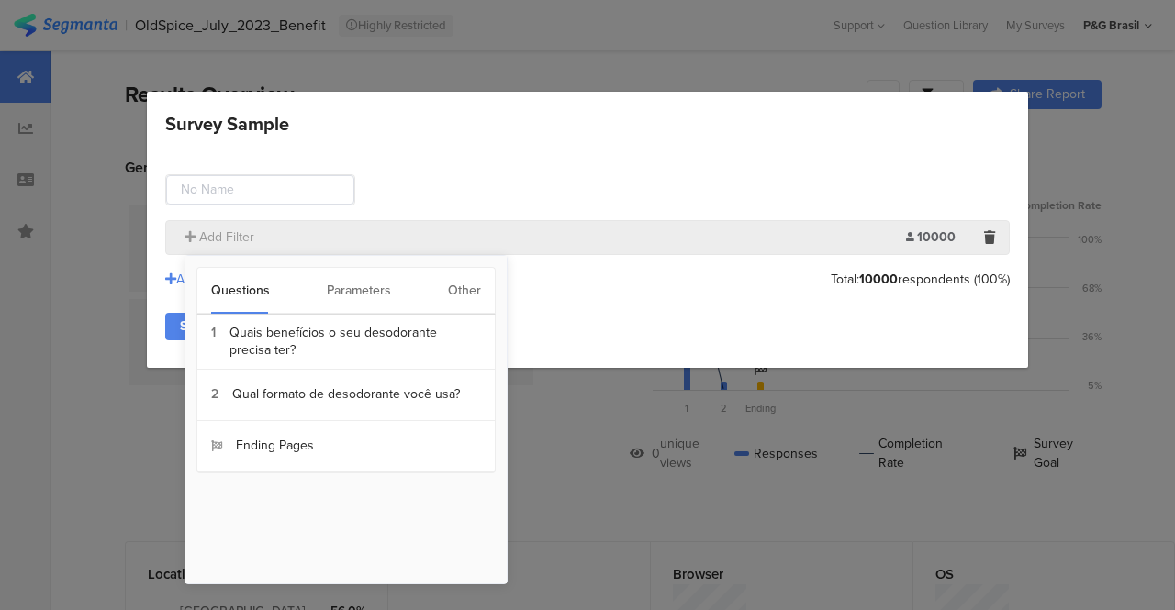
click at [460, 286] on div "Other" at bounding box center [464, 291] width 33 height 46
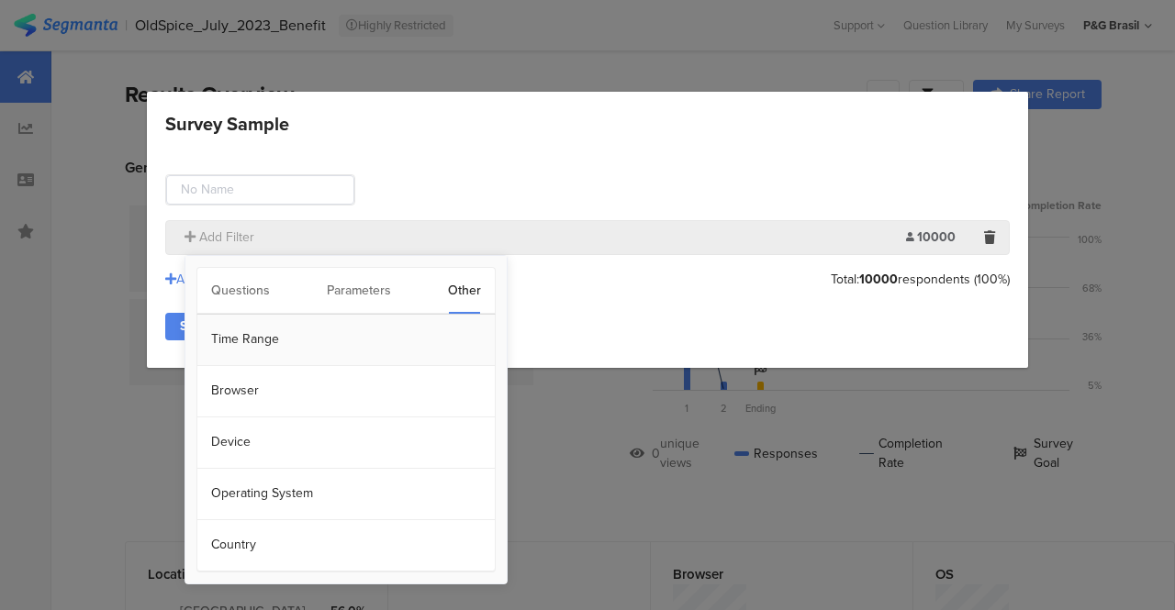
click at [265, 333] on section "Time Range" at bounding box center [345, 340] width 297 height 51
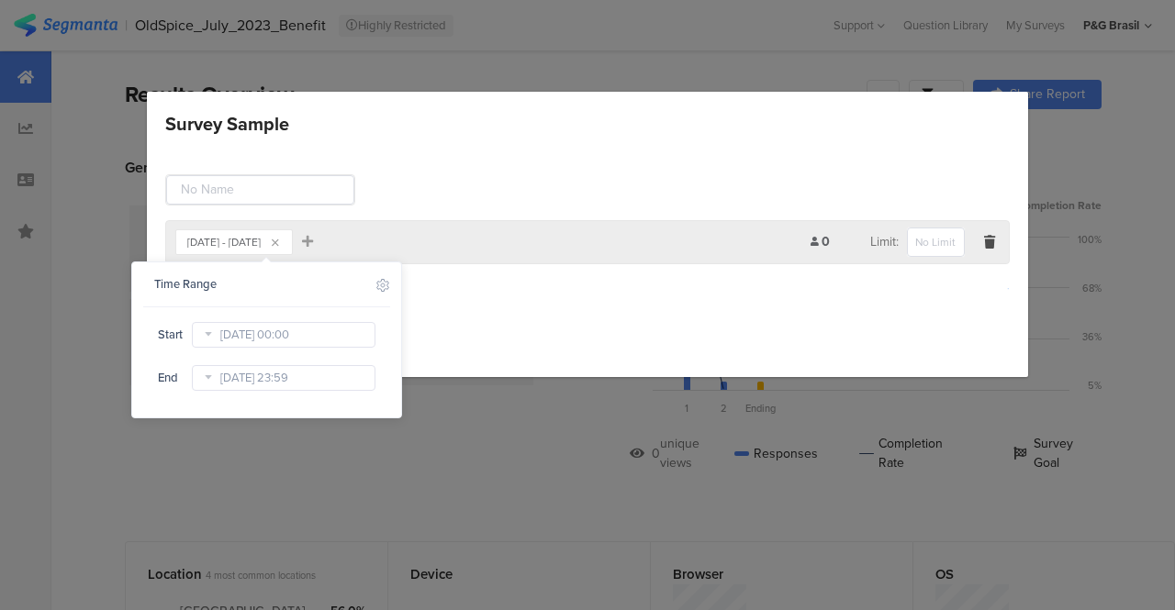
click at [229, 348] on div "Aug 31 2023 00:00" at bounding box center [284, 334] width 184 height 29
click at [243, 339] on input "Aug 31 2023 00:00" at bounding box center [284, 335] width 184 height 26
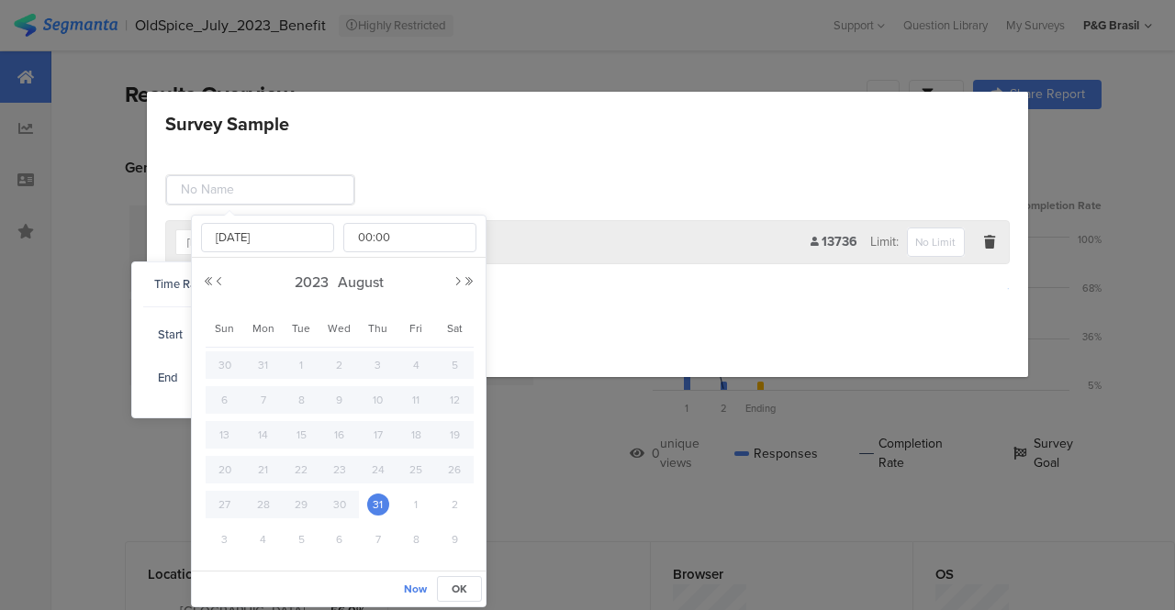
click at [459, 289] on div "2023 August" at bounding box center [339, 283] width 272 height 28
click at [467, 285] on button "Next Year" at bounding box center [469, 281] width 11 height 11
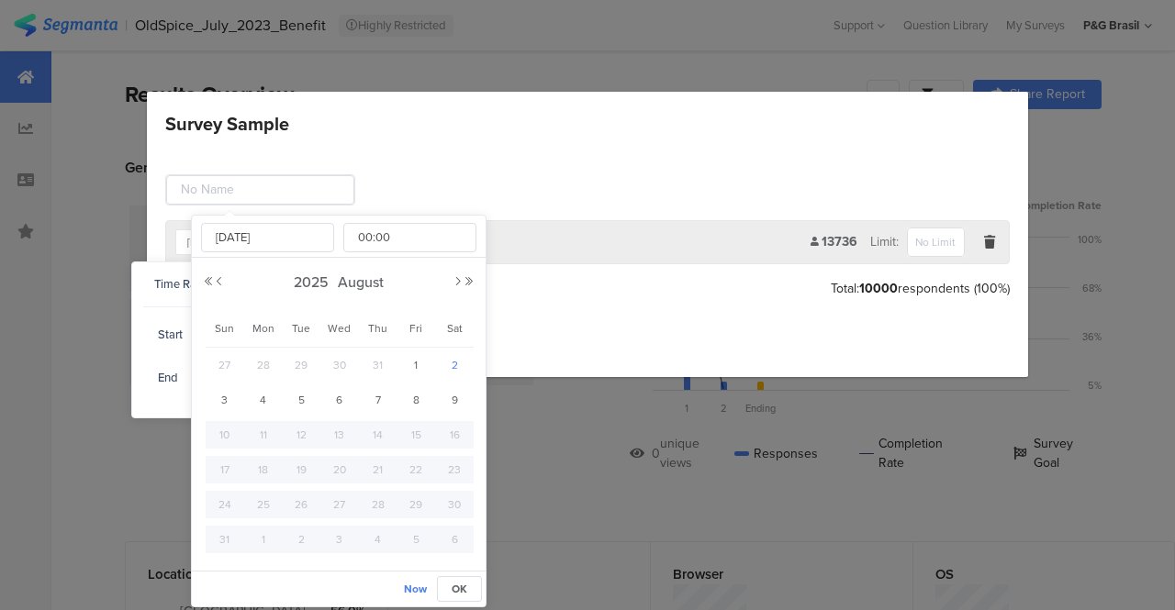
click at [454, 364] on span "2" at bounding box center [454, 365] width 22 height 22
type input "[DATE] 00:00"
type input "[DATE]"
click at [463, 586] on span "OK" at bounding box center [460, 589] width 16 height 17
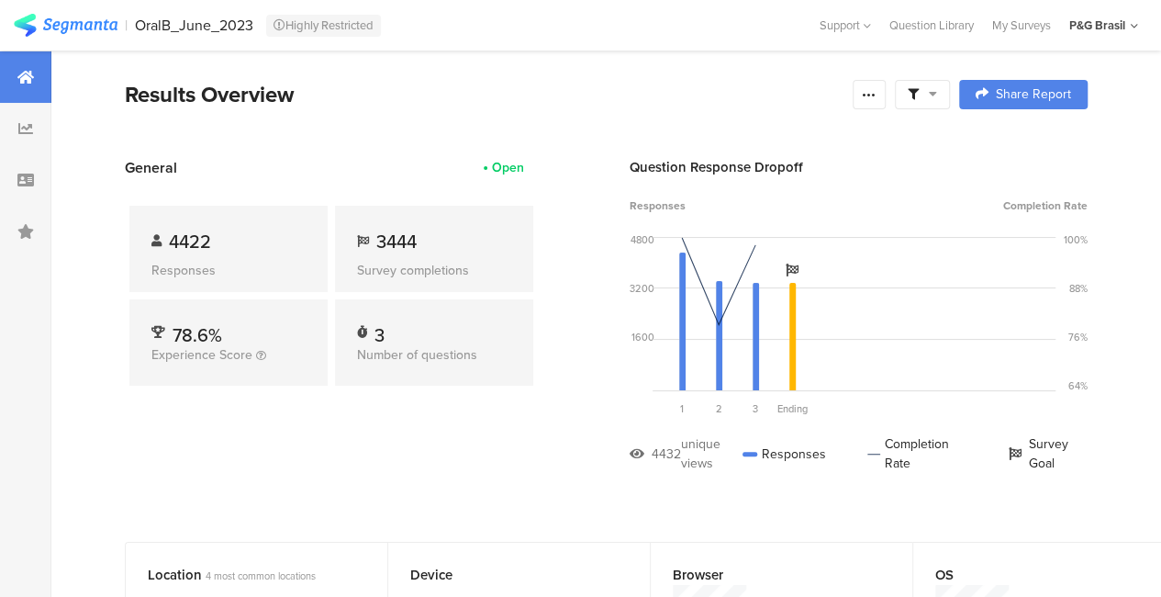
click at [929, 117] on section "Results Overview Confidence Level 95 % Preview survey Edit survey Export Result…" at bounding box center [606, 117] width 1110 height 79
click at [933, 100] on span at bounding box center [922, 94] width 29 height 17
click at [929, 188] on div "Edit Sample" at bounding box center [937, 196] width 228 height 50
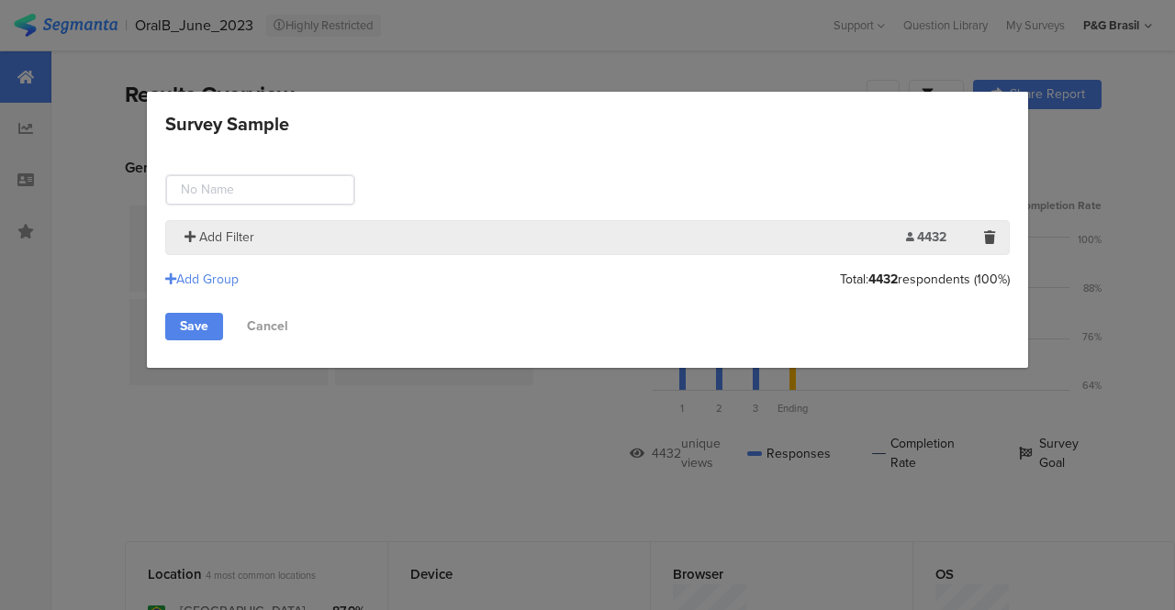
click at [211, 229] on span "Add Filter" at bounding box center [226, 237] width 55 height 19
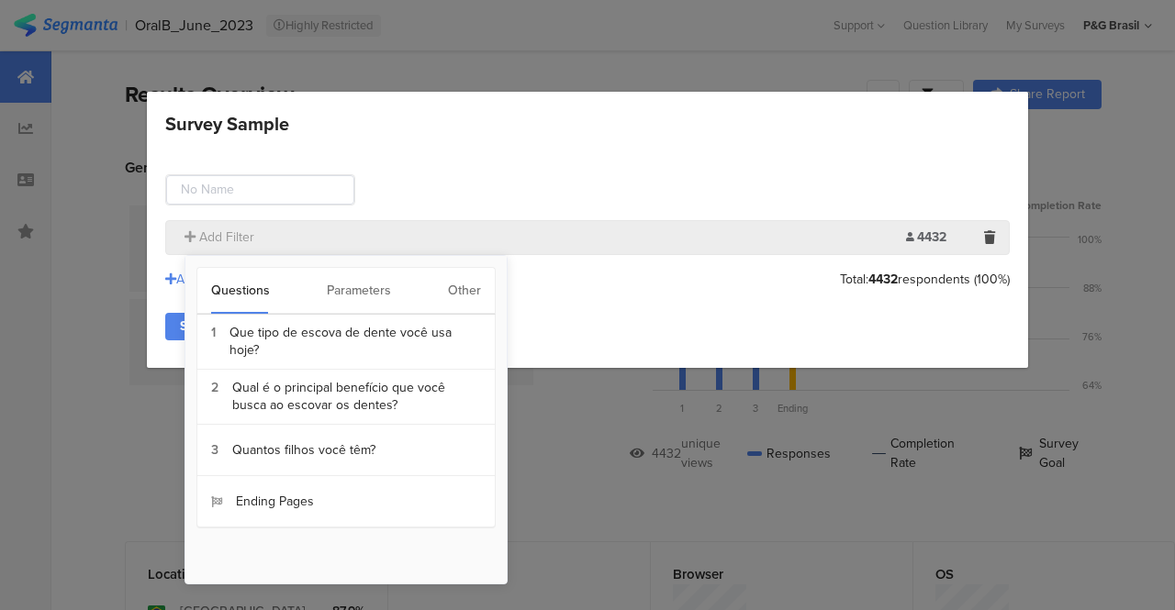
click at [451, 293] on div "Other" at bounding box center [464, 291] width 33 height 46
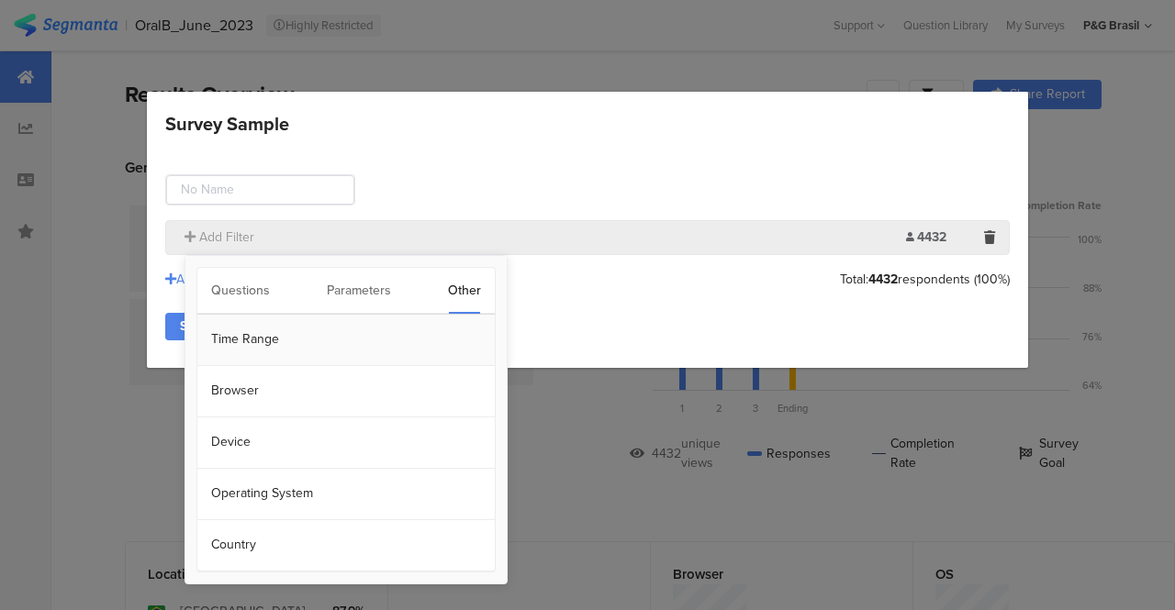
click at [244, 338] on section "Time Range" at bounding box center [345, 340] width 297 height 51
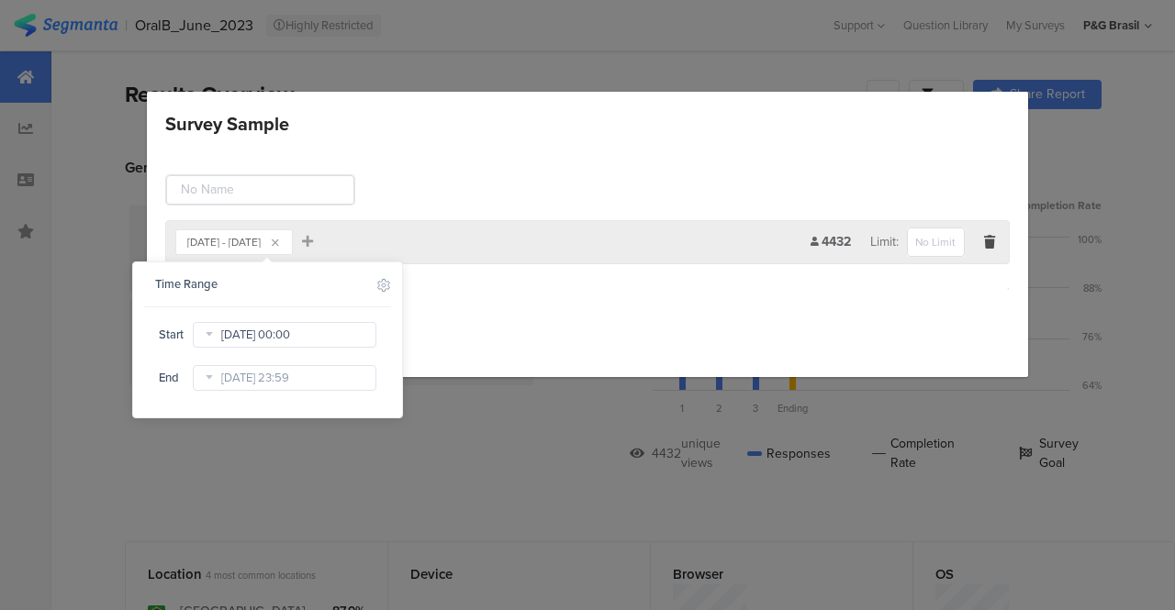
click at [251, 339] on input "[DATE] 00:00" at bounding box center [285, 335] width 184 height 26
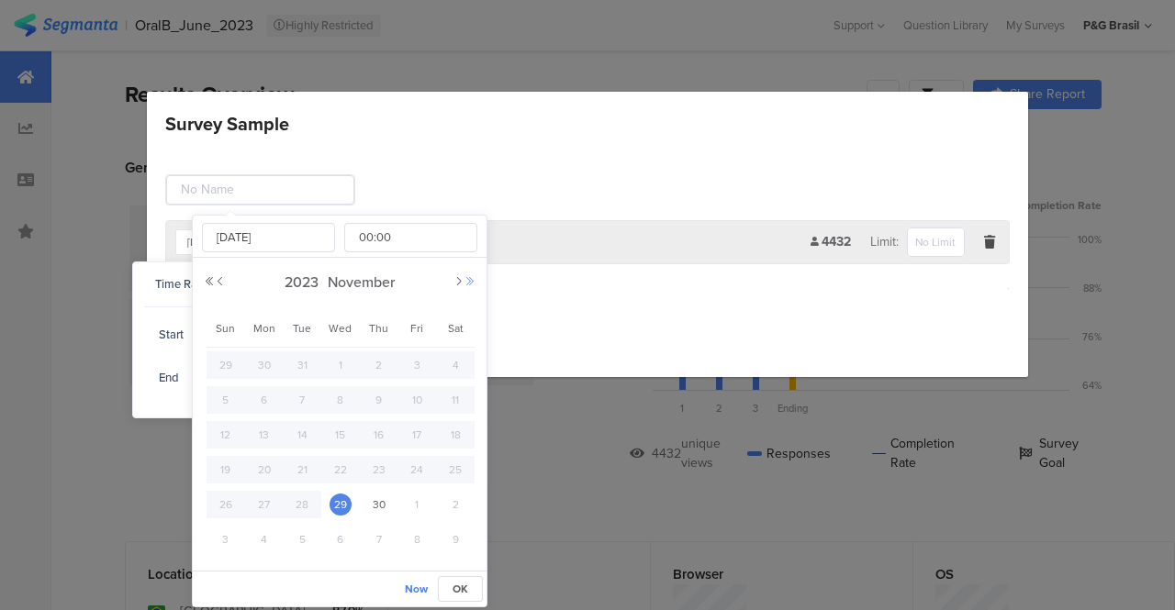
click at [476, 279] on button "Next Year" at bounding box center [470, 281] width 11 height 11
click at [210, 280] on button "Previous Year" at bounding box center [209, 281] width 11 height 11
click at [220, 280] on button "Previous Month" at bounding box center [220, 281] width 11 height 11
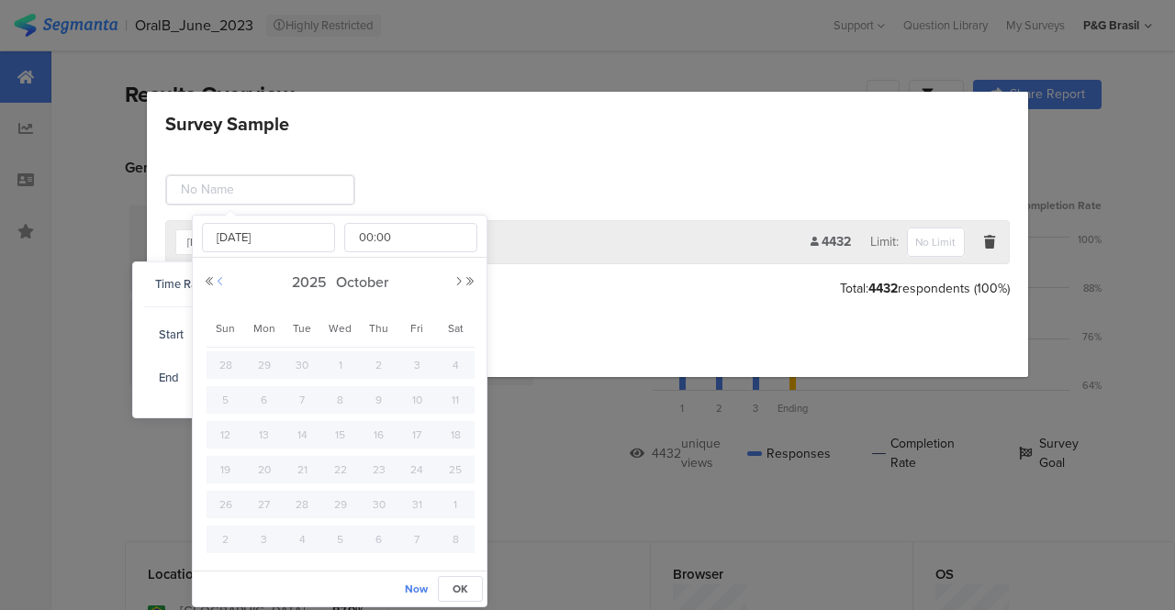
click at [220, 280] on button "Previous Month" at bounding box center [220, 281] width 11 height 11
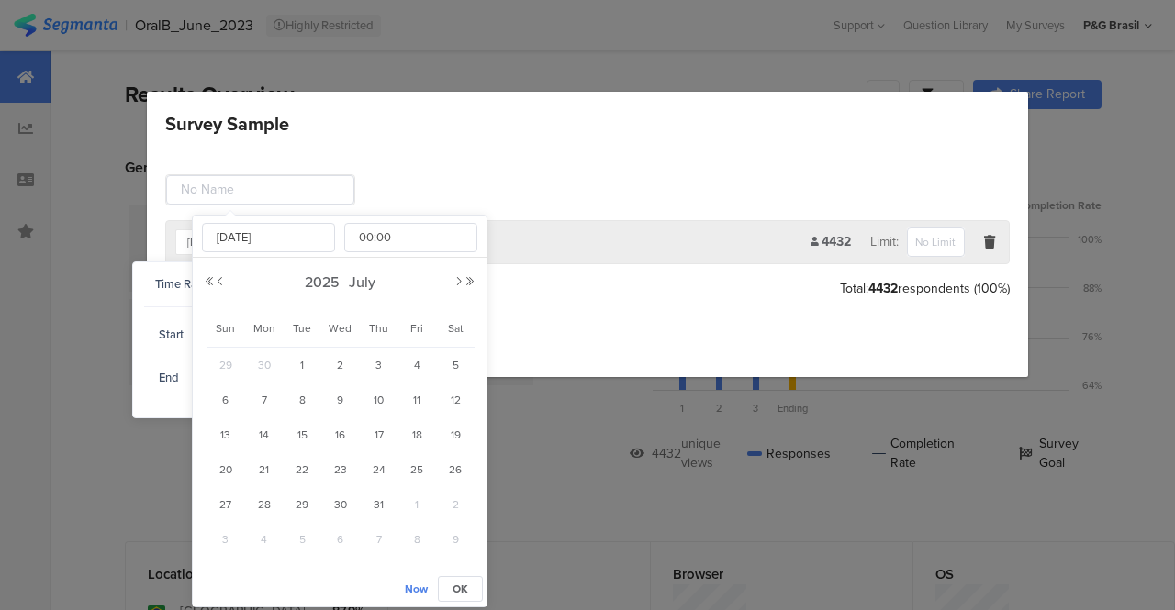
click at [458, 288] on div "2025 July" at bounding box center [340, 283] width 272 height 28
click at [455, 286] on div "2025 July" at bounding box center [340, 283] width 272 height 28
click at [458, 282] on button "Next Month" at bounding box center [458, 281] width 11 height 11
click at [455, 361] on span "2" at bounding box center [455, 365] width 22 height 22
type input "Aug 02 2025 00:00"
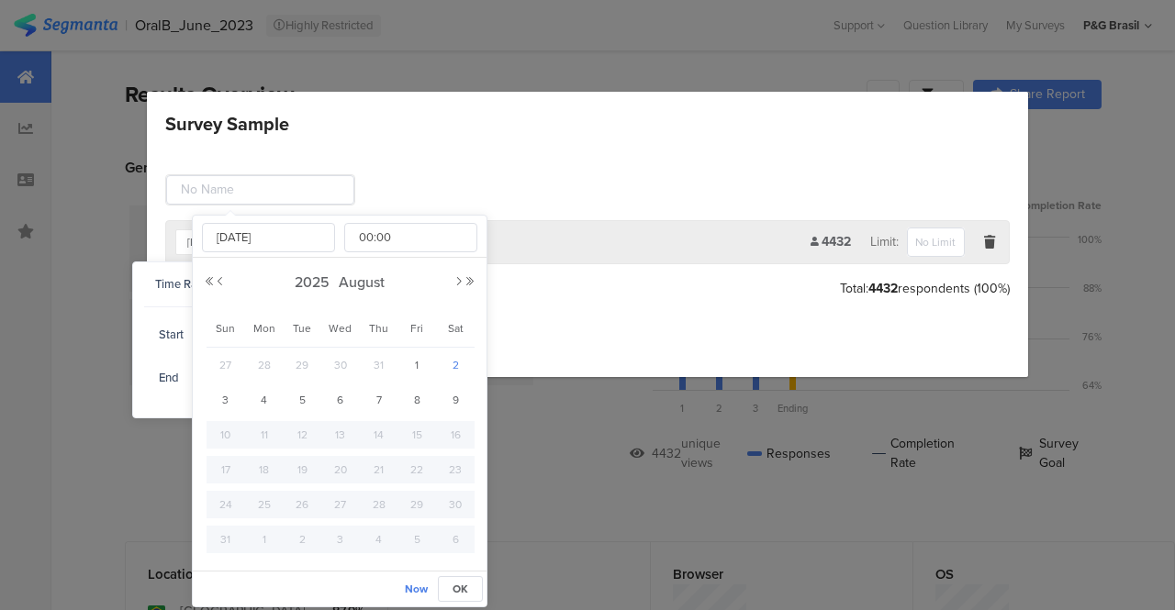
type input "Aug 02 2025"
click at [470, 592] on button "OK" at bounding box center [460, 589] width 45 height 26
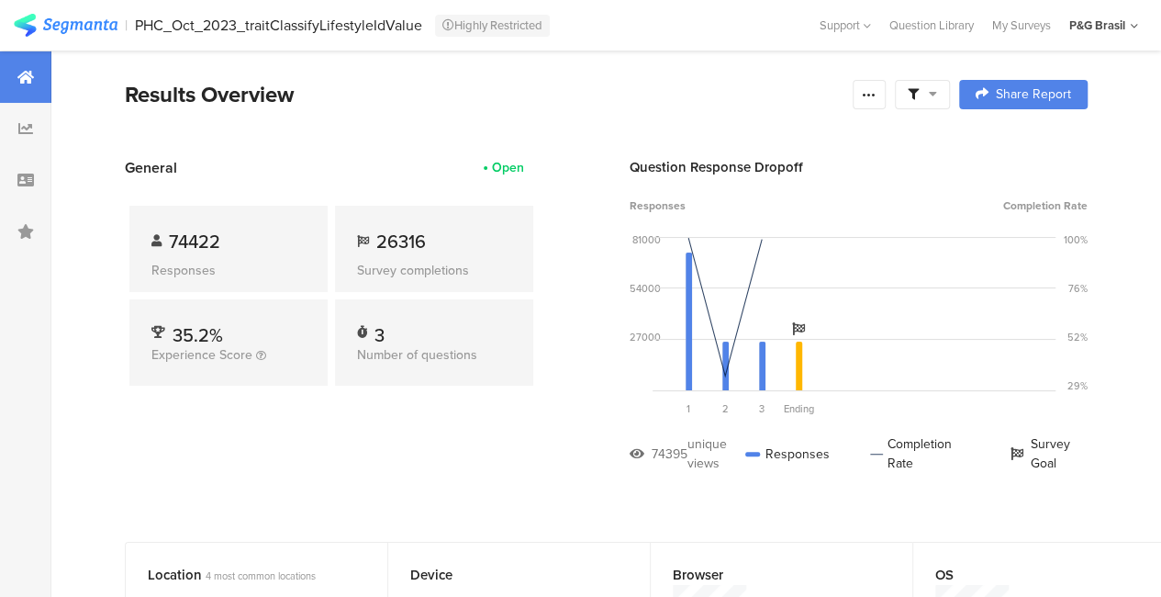
click at [937, 96] on icon at bounding box center [933, 93] width 8 height 13
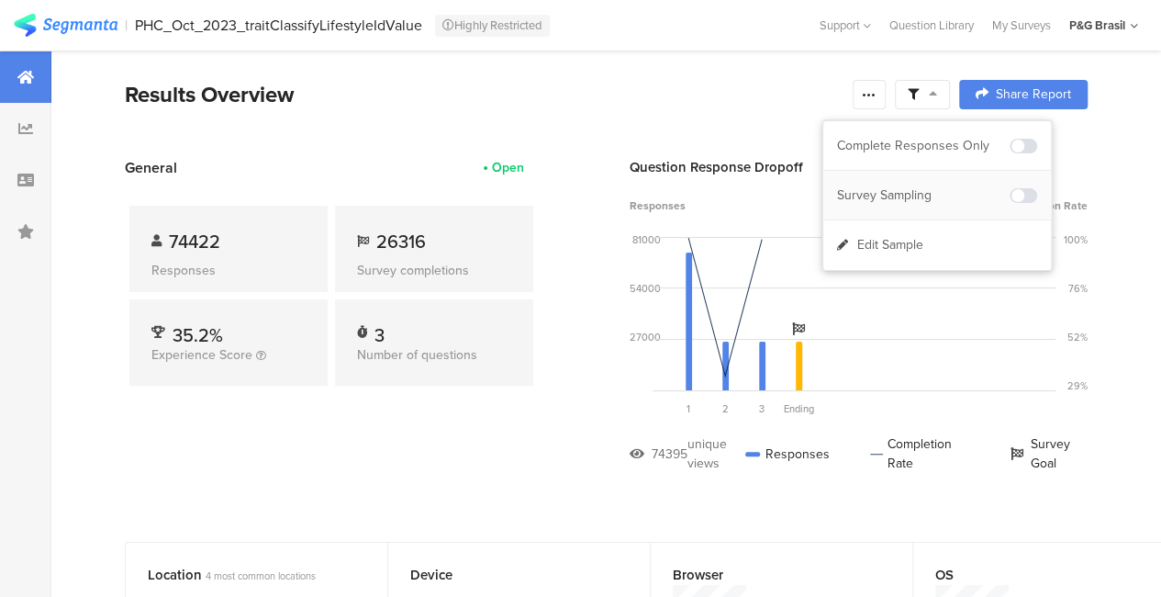
click at [889, 199] on div "Survey Sampling" at bounding box center [923, 195] width 173 height 18
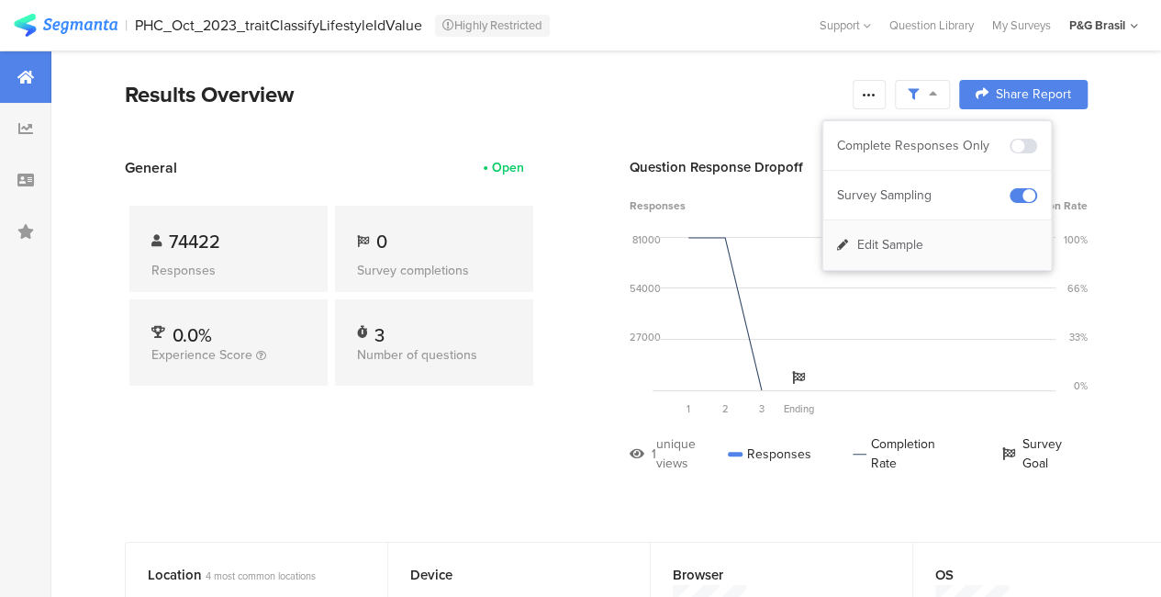
click at [912, 250] on span "Edit Sample" at bounding box center [890, 245] width 66 height 18
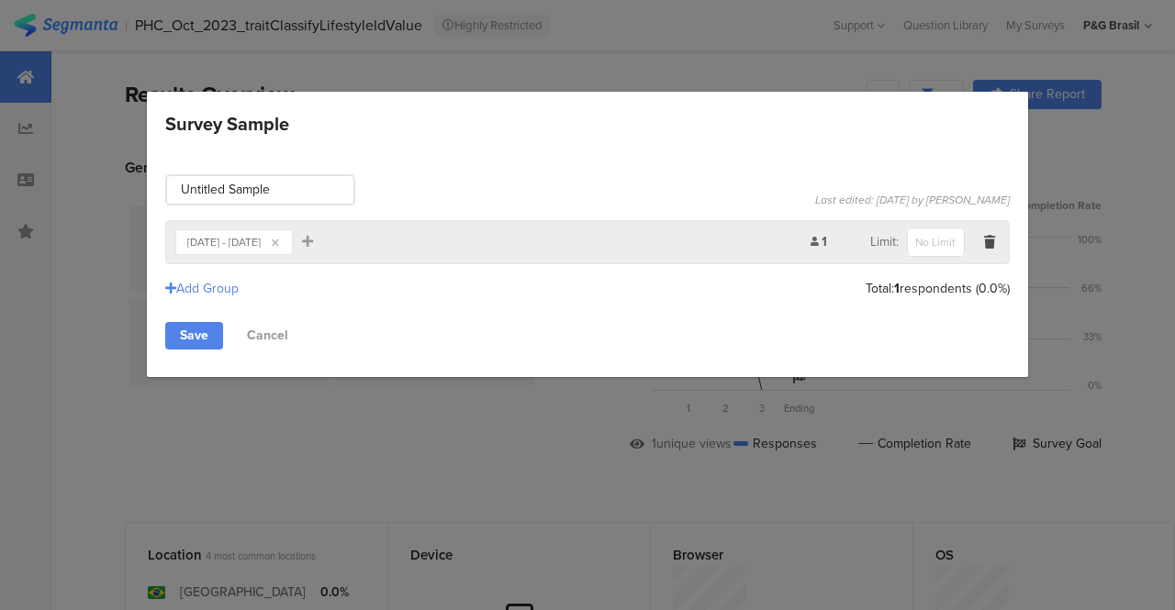
click at [261, 251] on section "[DATE] - [DATE]" at bounding box center [223, 242] width 73 height 22
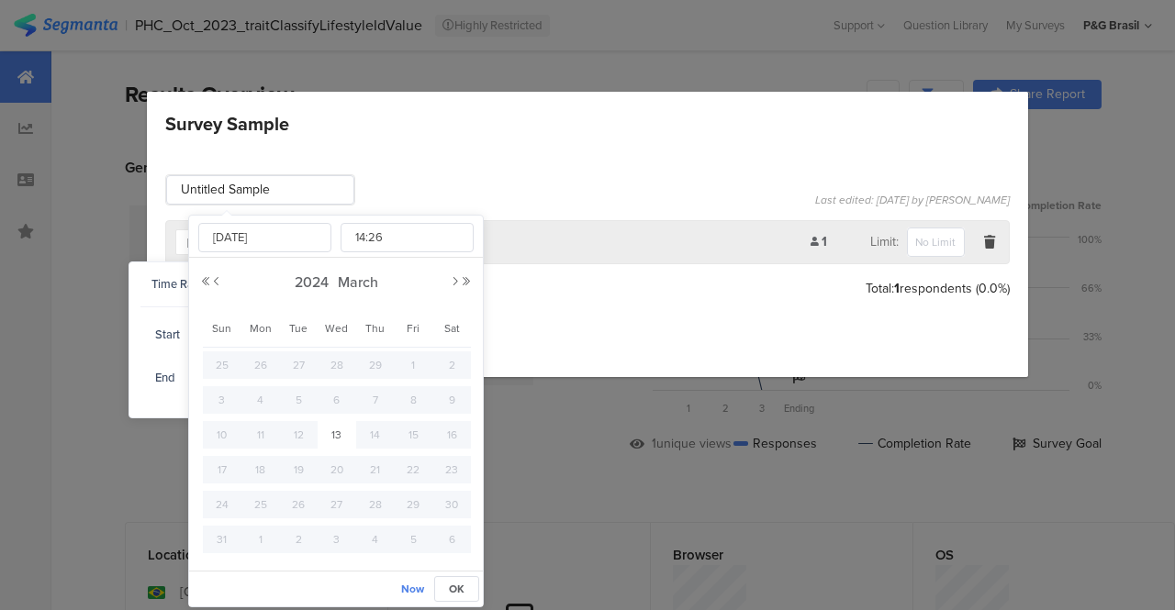
click at [300, 330] on input "[DATE] 14:26" at bounding box center [281, 335] width 184 height 26
click at [465, 278] on button "Next Year" at bounding box center [466, 281] width 11 height 11
click at [556, 152] on div "Untitled Sample Last edited: Mar 13, 2024 by Julia Mendes Maluli Mar 12, 2024 -…" at bounding box center [587, 262] width 881 height 230
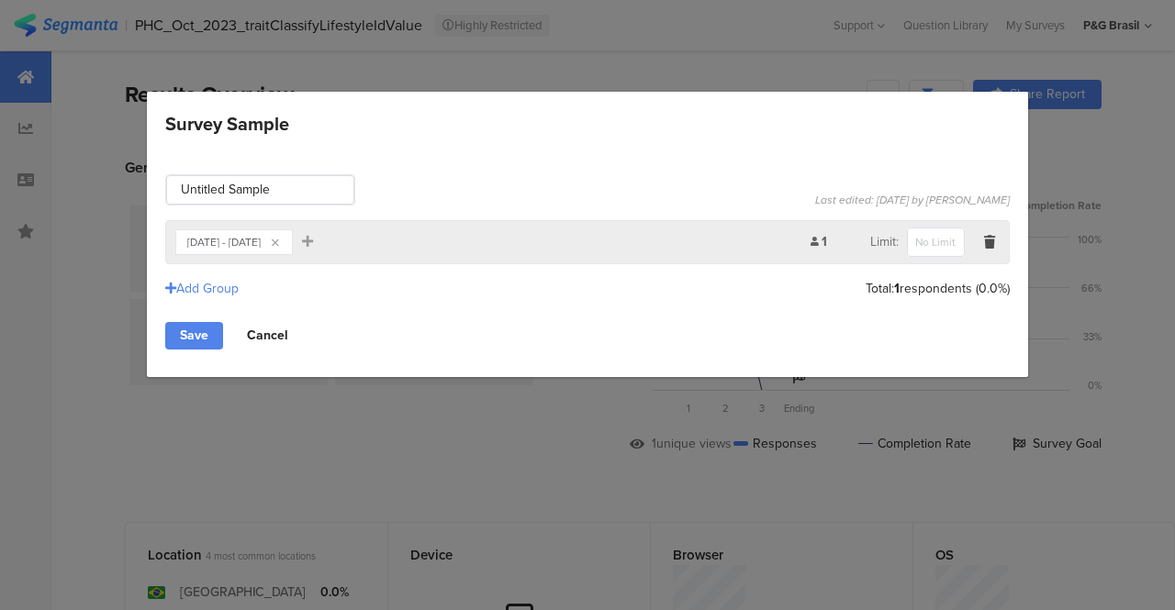
click at [274, 335] on link "Cancel" at bounding box center [267, 336] width 71 height 28
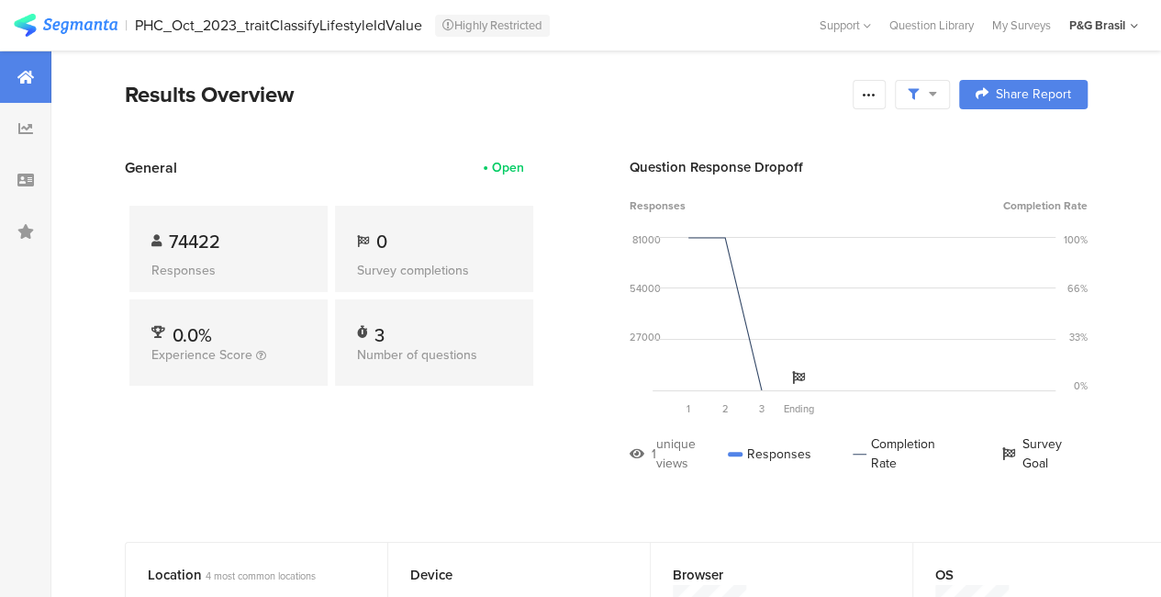
click at [950, 102] on div at bounding box center [922, 94] width 55 height 29
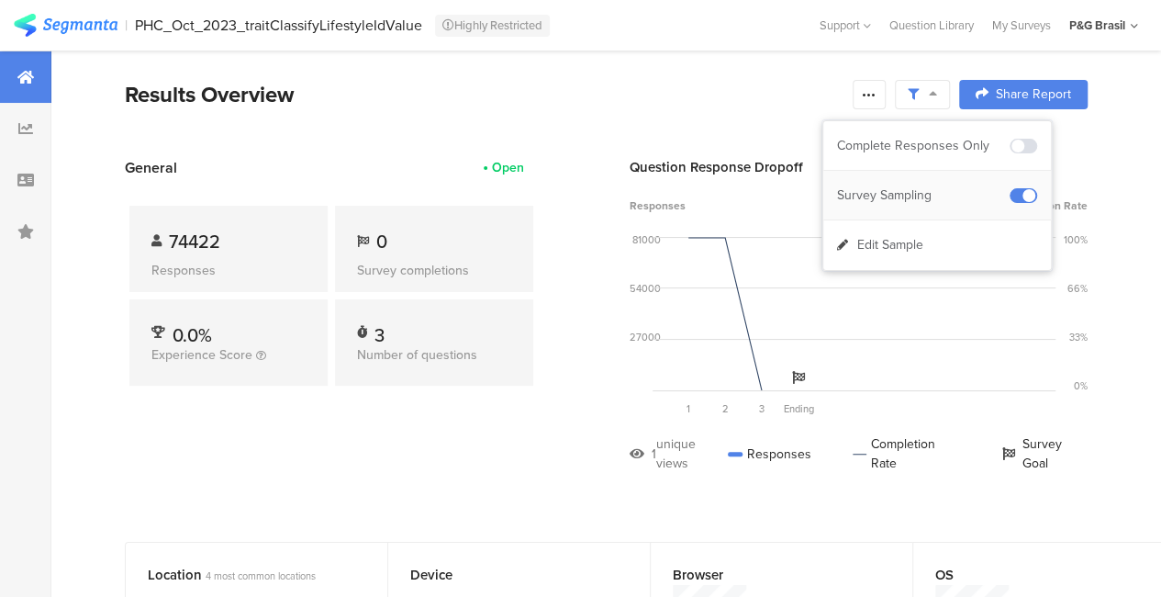
click at [1034, 192] on span at bounding box center [1024, 195] width 28 height 15
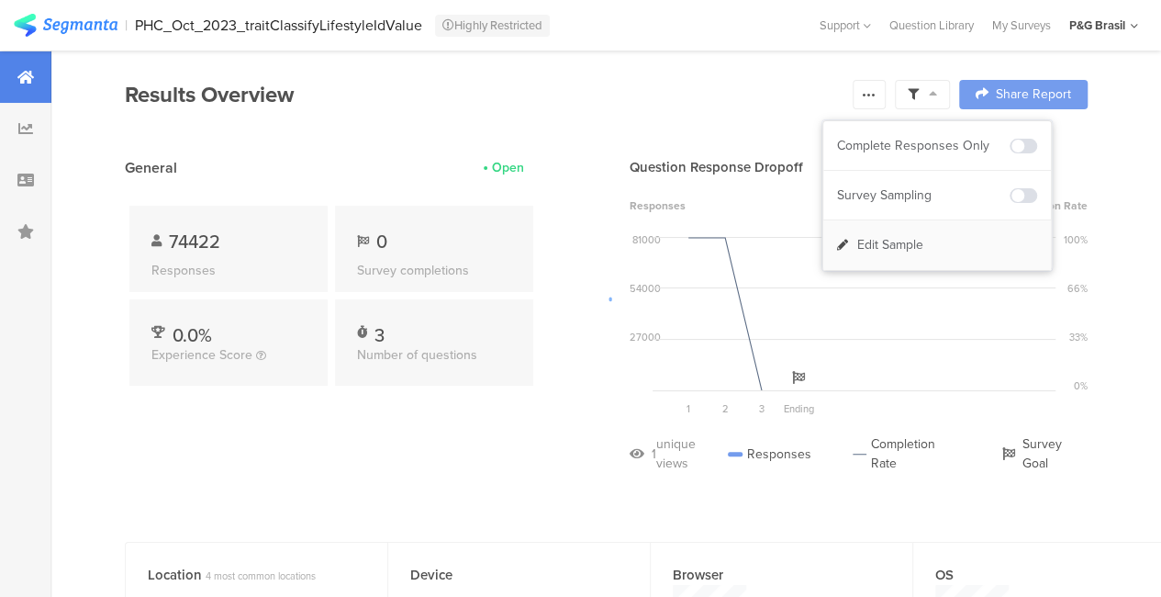
click at [979, 230] on div "Edit Sample" at bounding box center [937, 245] width 228 height 50
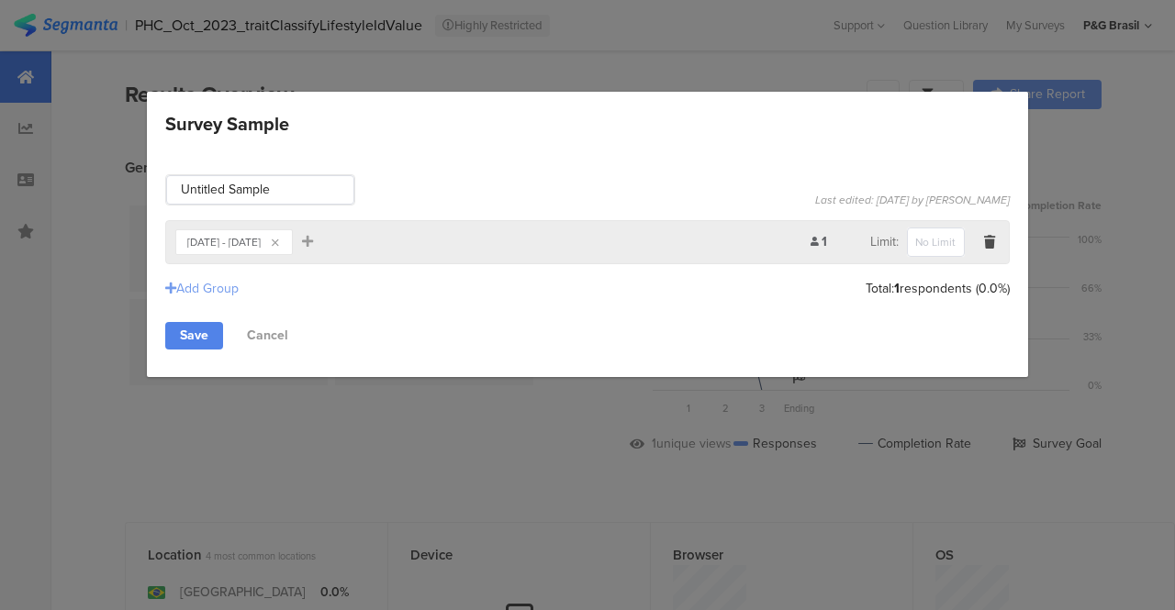
click at [195, 290] on div "Add Group" at bounding box center [201, 288] width 73 height 19
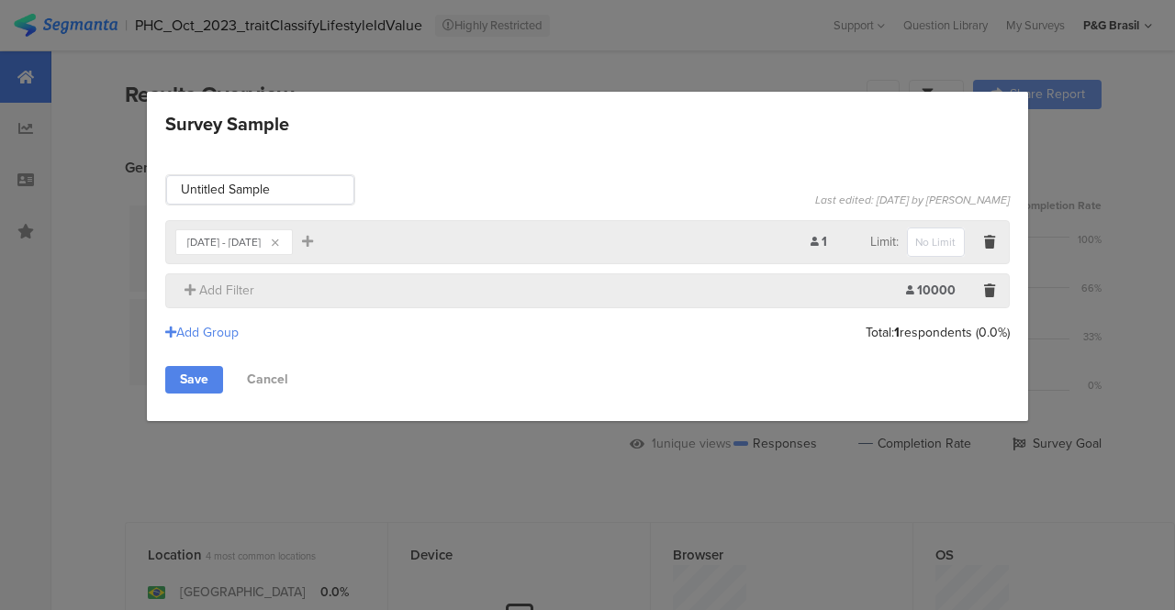
click at [995, 294] on div "Survey Sample" at bounding box center [989, 291] width 20 height 22
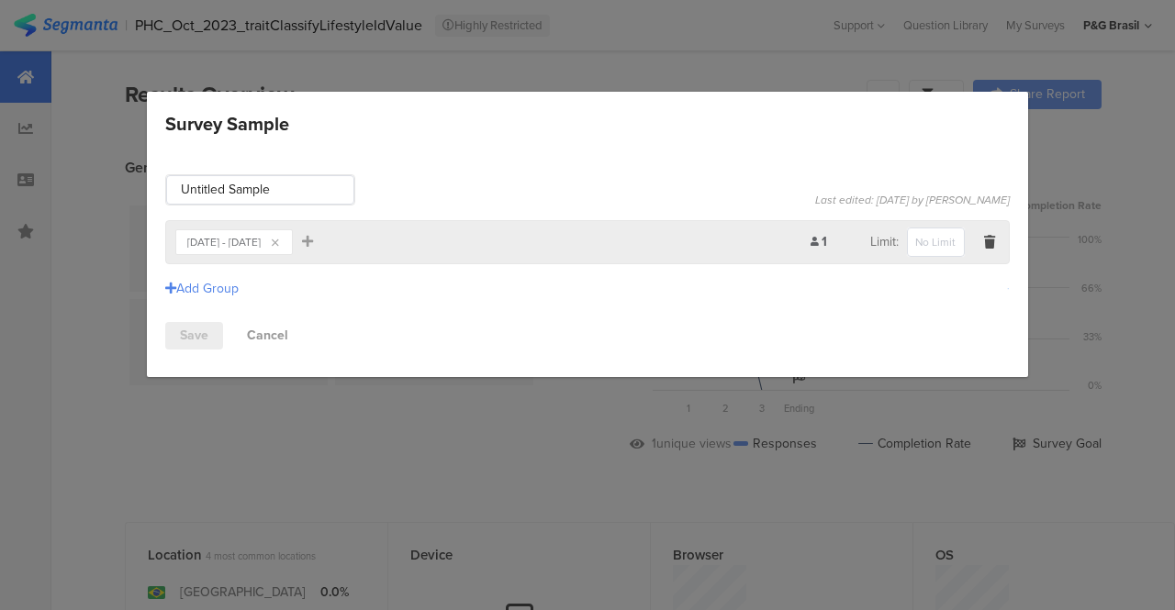
click at [257, 238] on div "Mar 12, 2024 - Mar 13, 2024" at bounding box center [223, 242] width 73 height 11
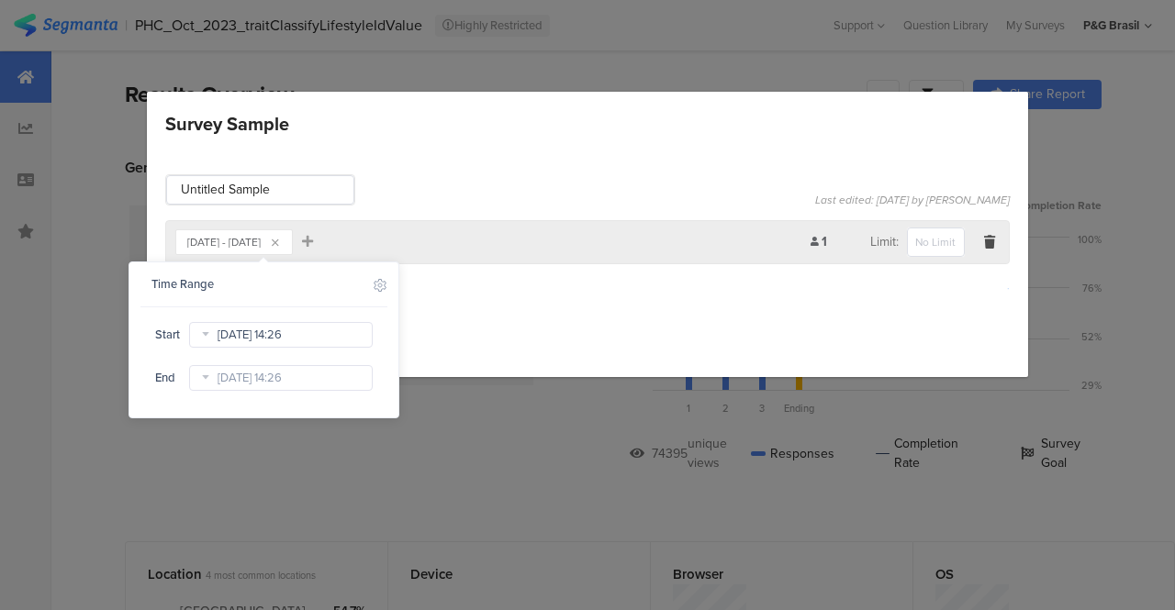
click at [245, 317] on section "Time Range Include Respondents Start Mar 12 2024 14:26 End Mar 13 2024 14:26" at bounding box center [263, 328] width 247 height 130
click at [250, 330] on input "Mar 12 2024 14:26" at bounding box center [281, 335] width 184 height 26
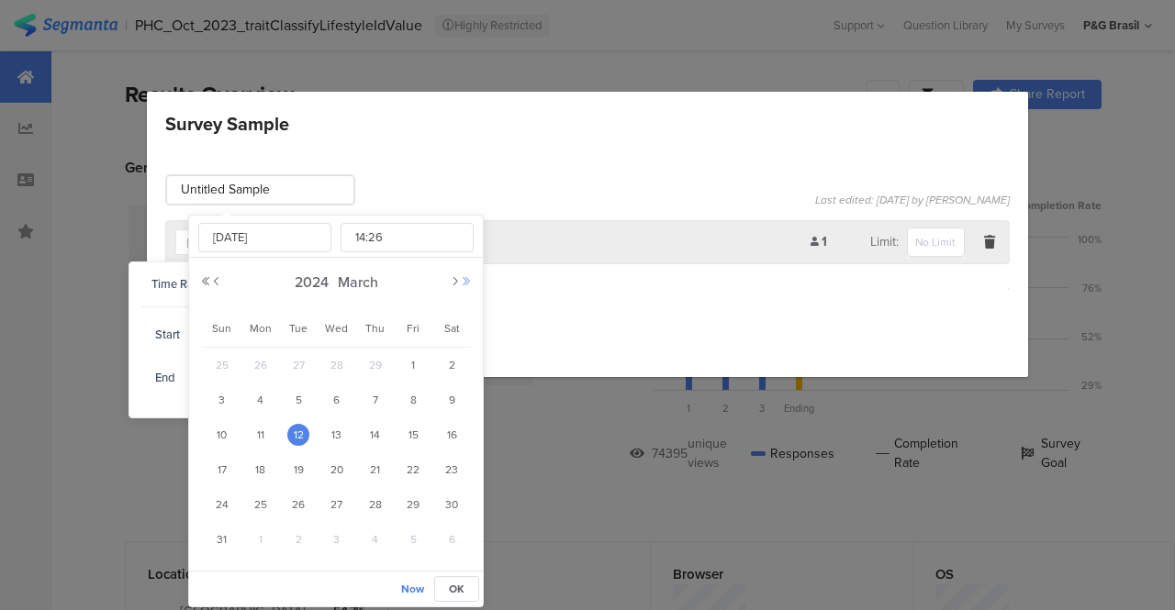
click at [467, 282] on button "Next Year" at bounding box center [466, 281] width 11 height 11
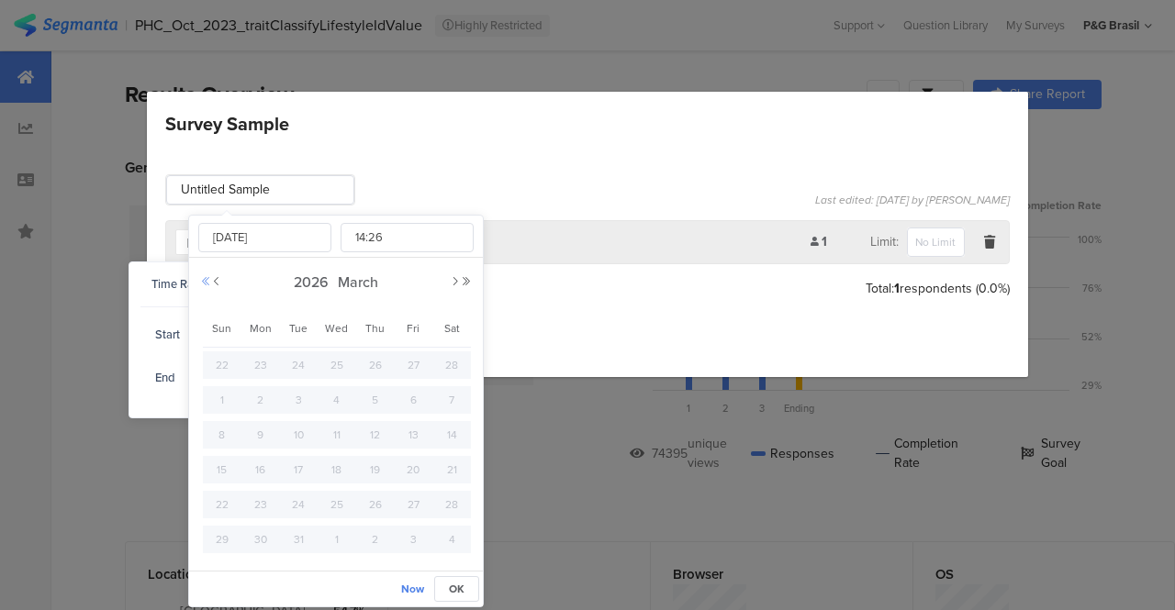
click at [203, 281] on button "Previous Year" at bounding box center [205, 281] width 11 height 11
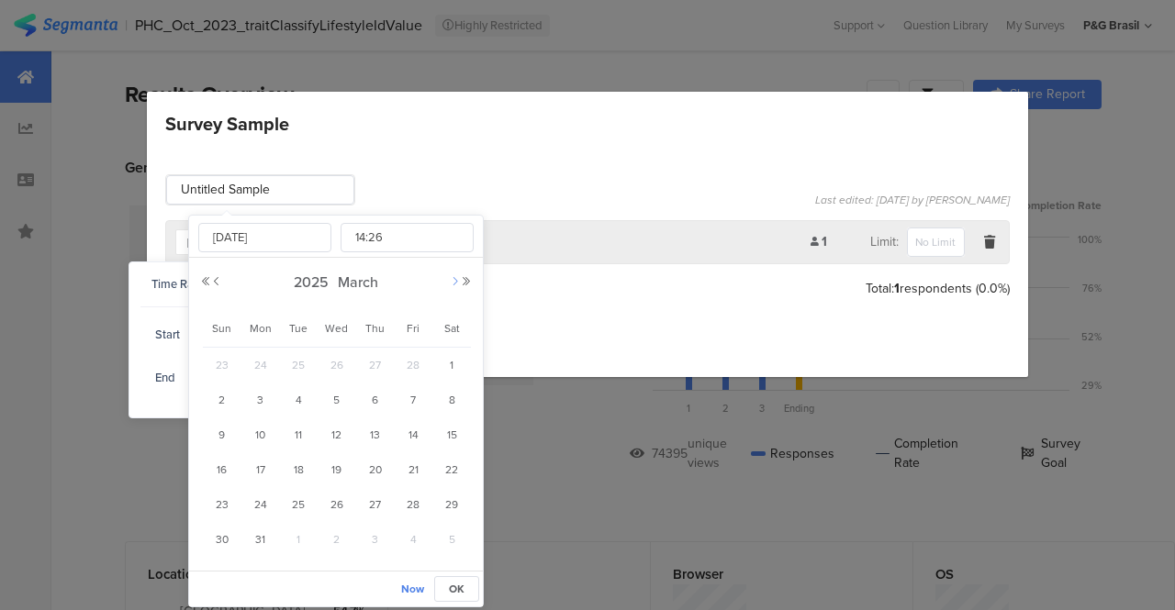
click at [450, 282] on button "Next Month" at bounding box center [455, 281] width 11 height 11
click at [448, 283] on div "2025 April" at bounding box center [336, 283] width 272 height 28
click at [450, 283] on div "2025 April" at bounding box center [336, 283] width 272 height 28
click at [459, 278] on button "Next Month" at bounding box center [455, 281] width 11 height 11
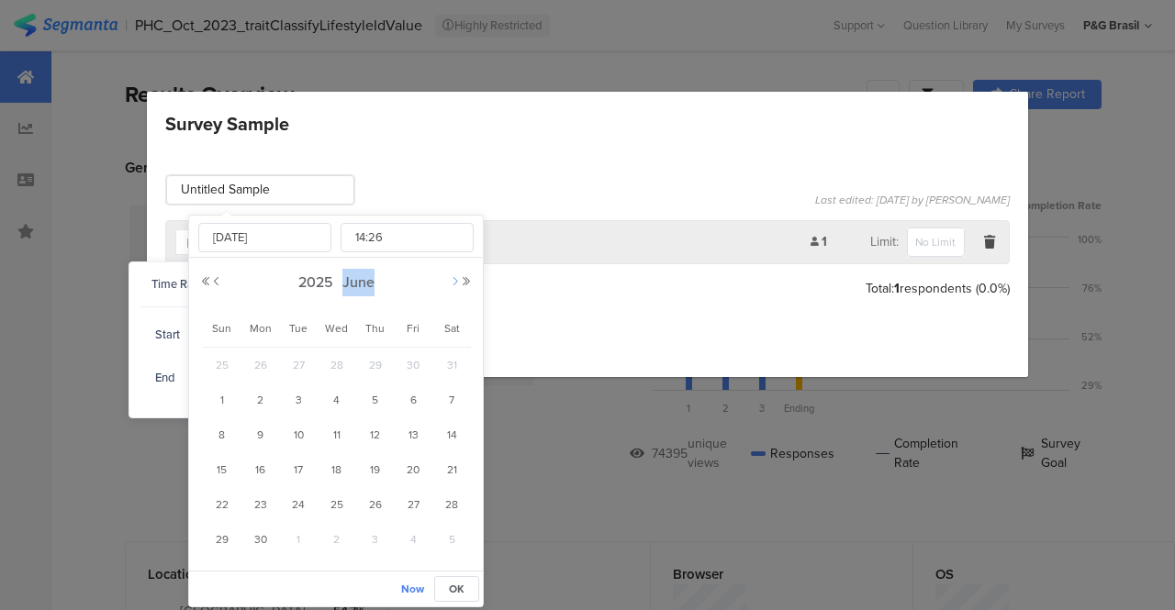
click at [458, 279] on button "Next Month" at bounding box center [455, 281] width 11 height 11
click at [456, 282] on button "Next Month" at bounding box center [455, 281] width 11 height 11
click at [424, 293] on div "2025 August" at bounding box center [336, 283] width 272 height 28
click at [453, 368] on span "2" at bounding box center [452, 365] width 22 height 22
type input "Aug 02 2025 14:26"
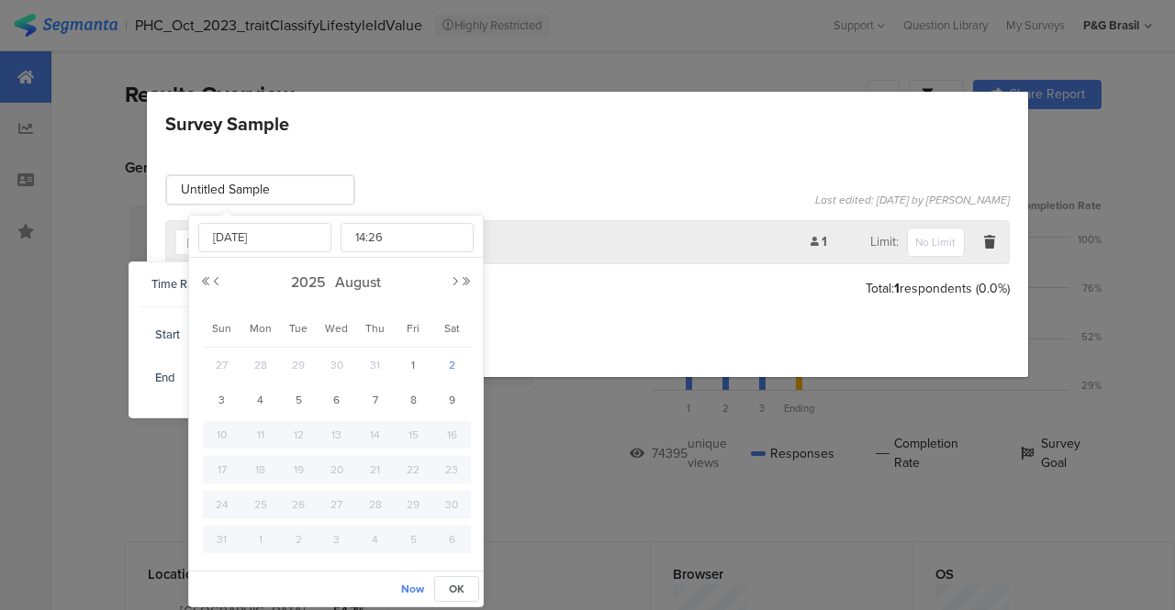
type input "Aug 02 2025"
click at [460, 585] on span "OK" at bounding box center [457, 589] width 16 height 17
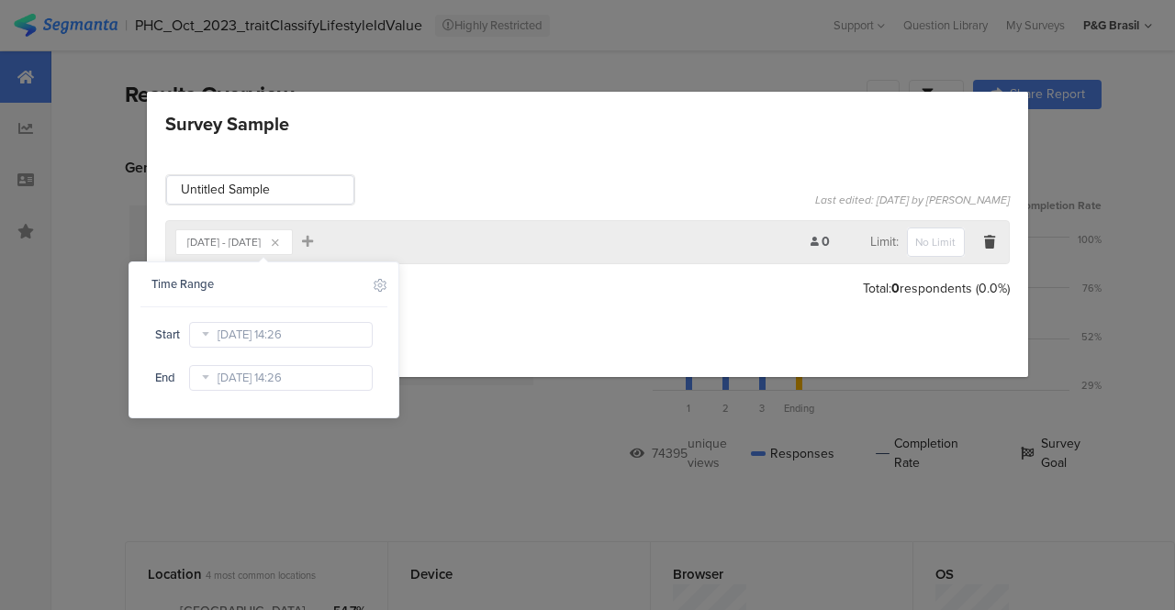
click at [261, 232] on section "Aug 02, 2025 - Mar 13, 2024" at bounding box center [223, 242] width 73 height 22
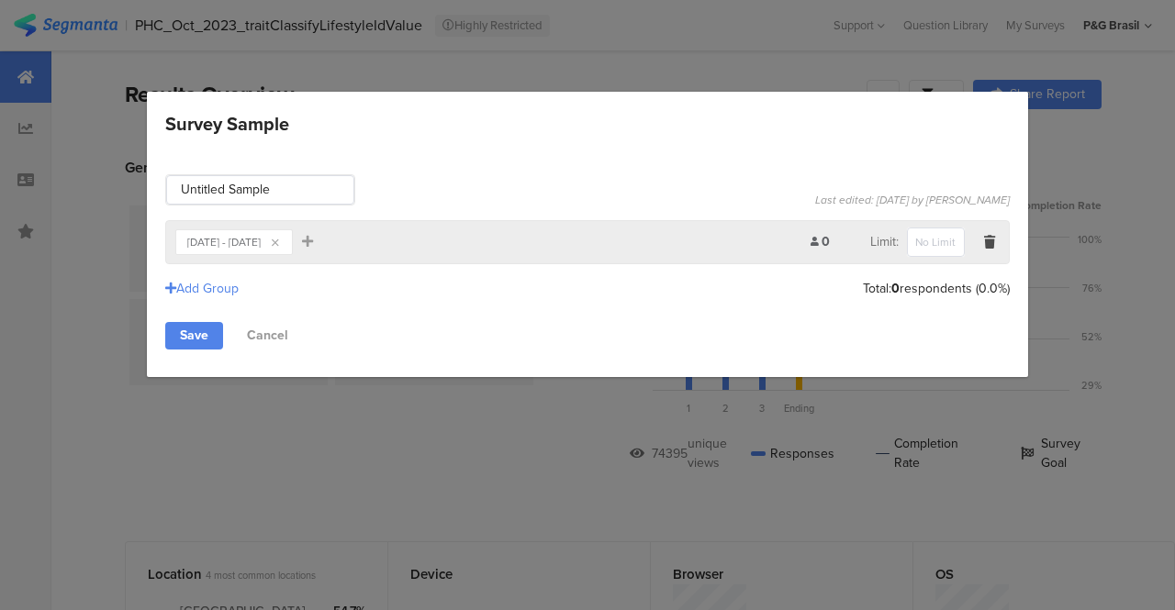
click at [261, 241] on div "Aug 02, 2025 - Mar 13, 2024" at bounding box center [223, 242] width 73 height 11
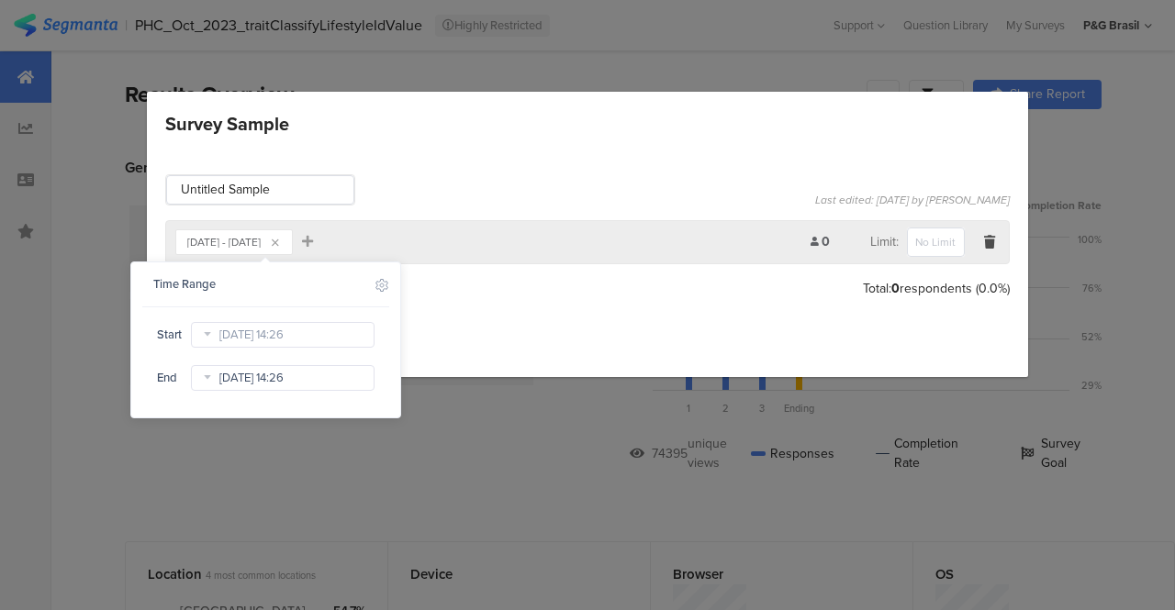
click at [288, 383] on input "Mar 13 2024 14:26" at bounding box center [283, 378] width 184 height 26
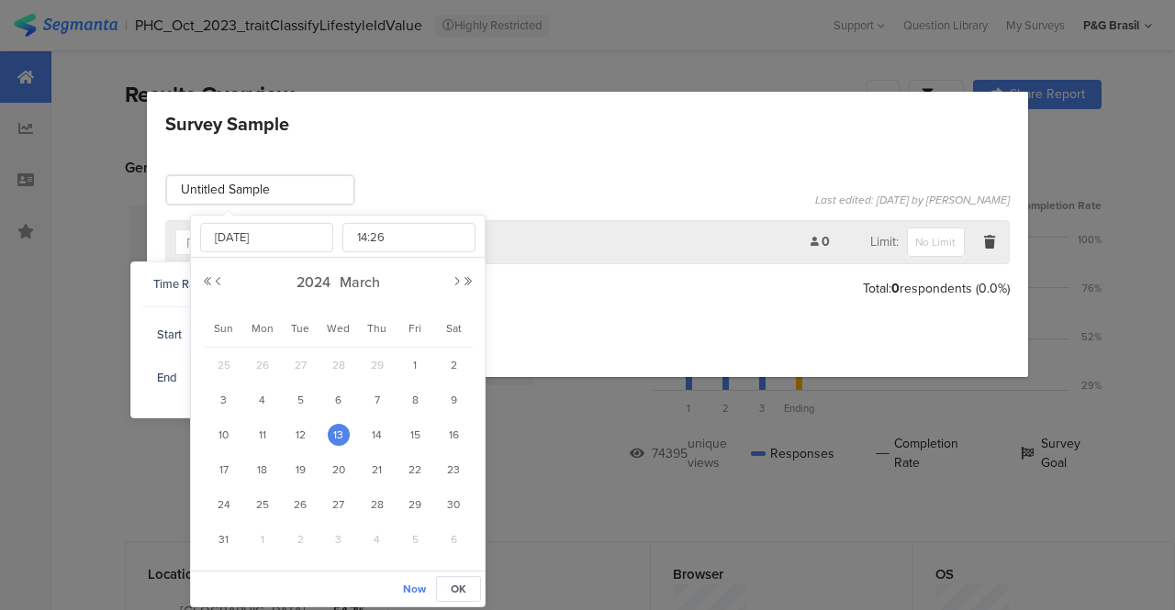
click at [476, 289] on div "Mar 13 2024 14:26 00 01 02 03 04 05 06 07 08 09 10 11 12 13 14 15 16 17 18 19 2…" at bounding box center [338, 393] width 294 height 355
click at [473, 287] on div "2024 March" at bounding box center [338, 283] width 272 height 28
click at [467, 283] on button "Next Year" at bounding box center [468, 281] width 11 height 11
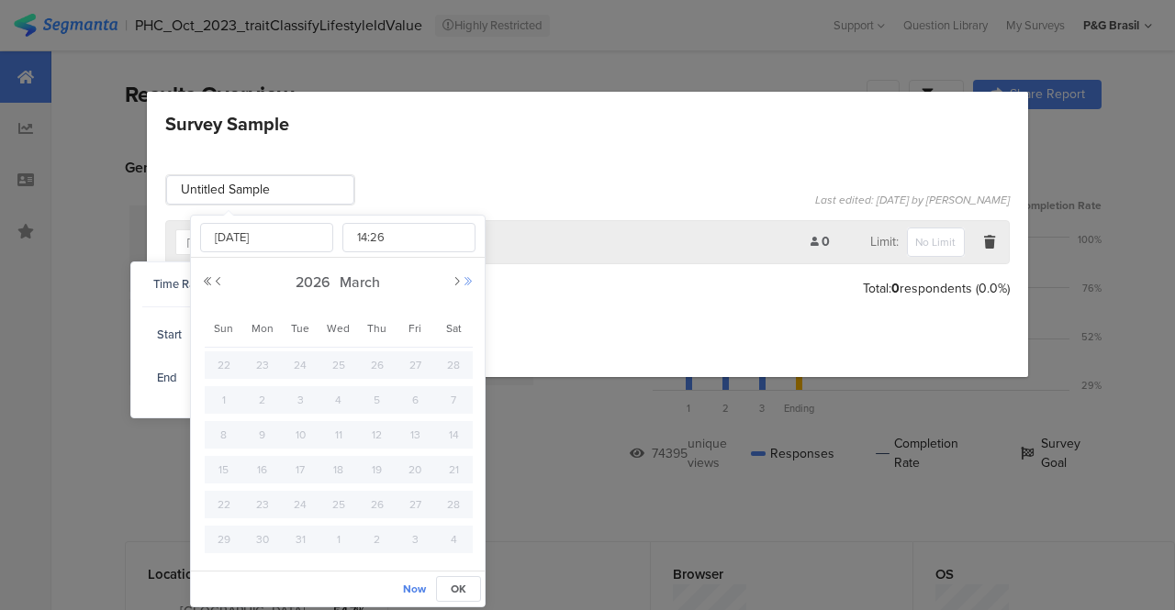
click at [467, 283] on button "Next Year" at bounding box center [468, 281] width 11 height 11
click at [468, 283] on button "Next Year" at bounding box center [468, 281] width 11 height 11
click at [469, 283] on button "Next Year" at bounding box center [468, 281] width 11 height 11
click at [196, 282] on div "Mar 13 2024 14:26 00 01 02 03 04 05 06 07 08 09 10 11 12 13 14 15 16 17 18 19 2…" at bounding box center [338, 393] width 294 height 355
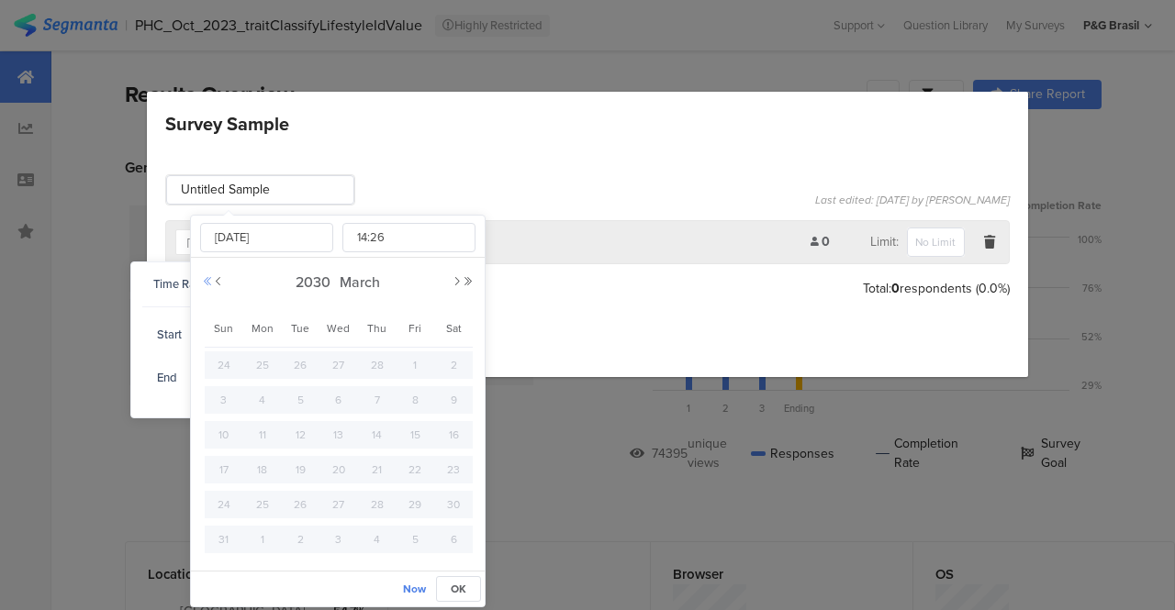
click at [207, 282] on button "Previous Year" at bounding box center [207, 281] width 11 height 11
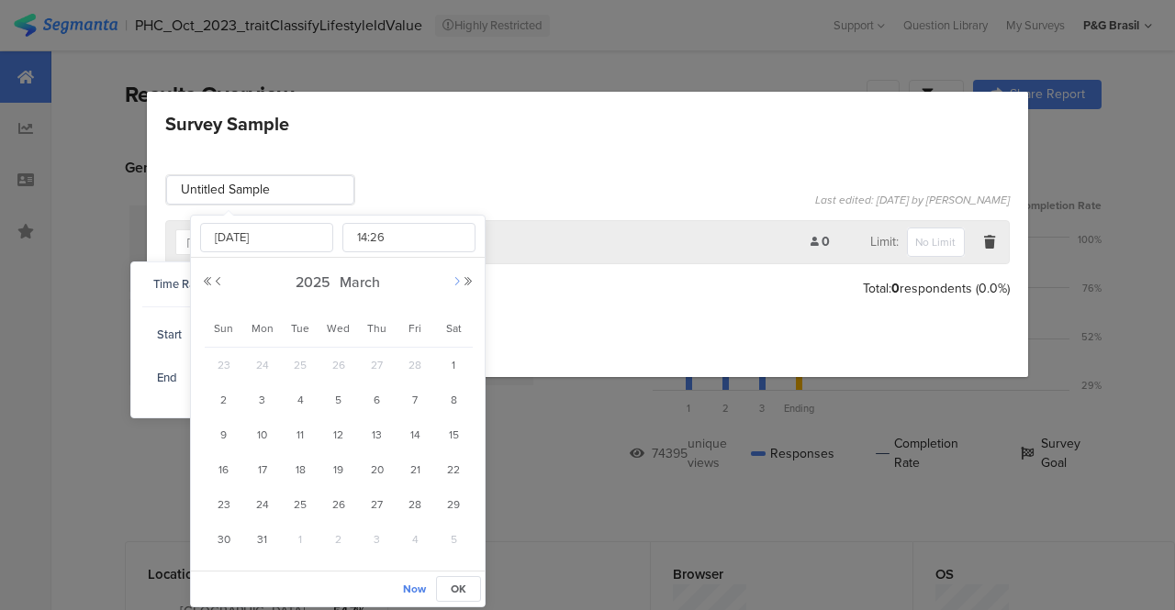
click at [461, 285] on button "Next Month" at bounding box center [457, 281] width 11 height 11
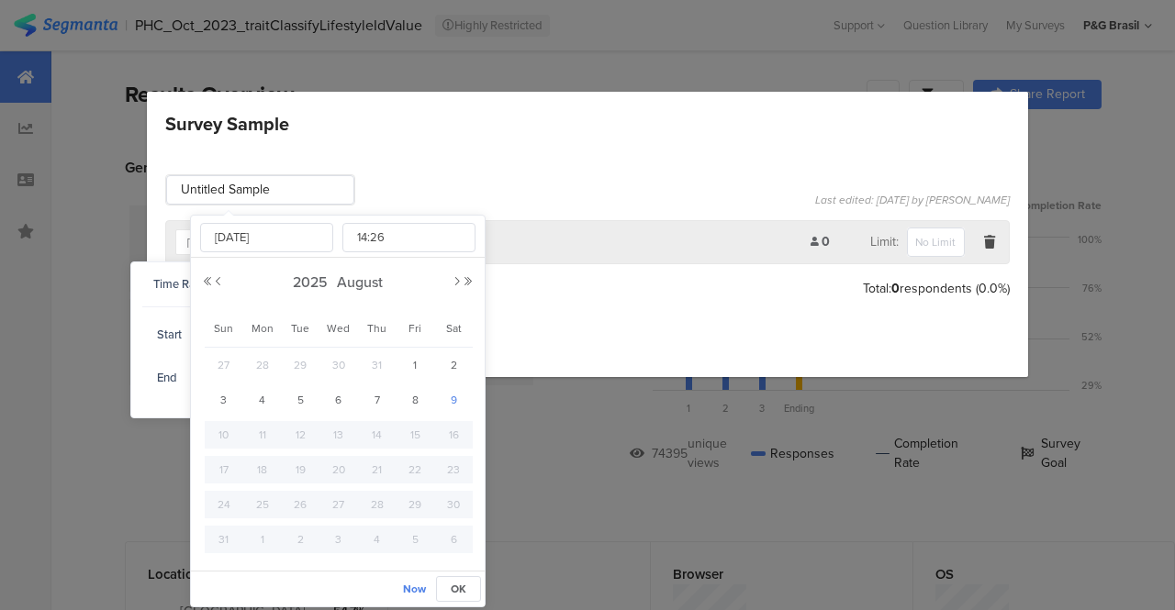
click at [456, 392] on span "9" at bounding box center [453, 400] width 22 height 22
type input "Aug 09 2025 14:26"
type input "Aug 09 2025"
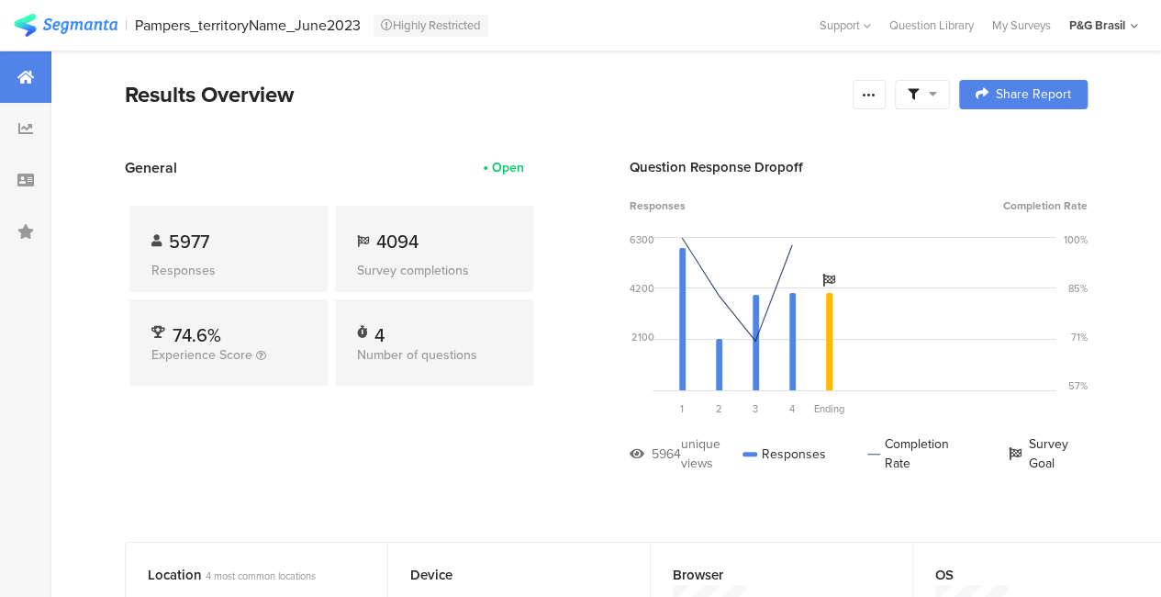
click at [929, 106] on div at bounding box center [922, 94] width 55 height 29
click at [923, 195] on span "Edit Sample" at bounding box center [890, 195] width 66 height 18
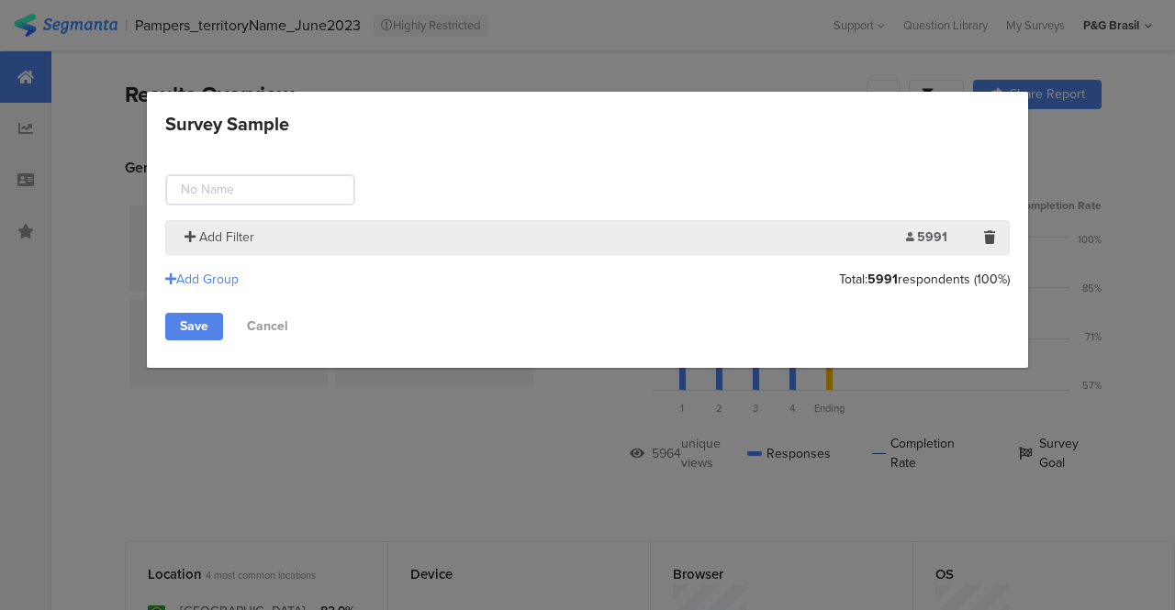
click at [233, 237] on span "Add Filter" at bounding box center [226, 237] width 55 height 19
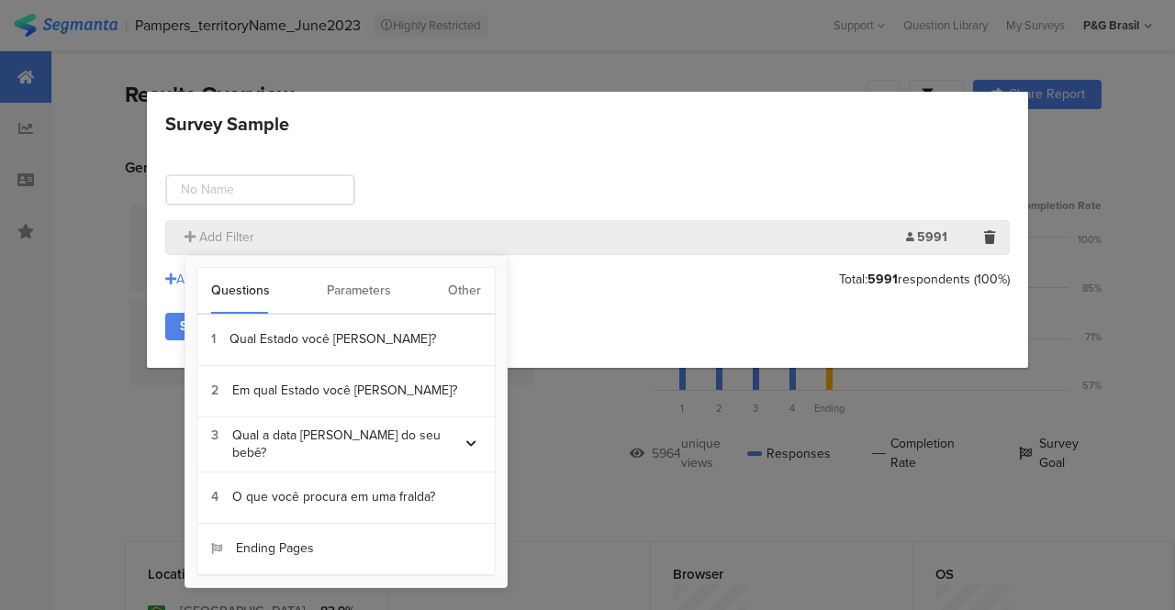
click at [452, 289] on div "Other" at bounding box center [464, 291] width 33 height 46
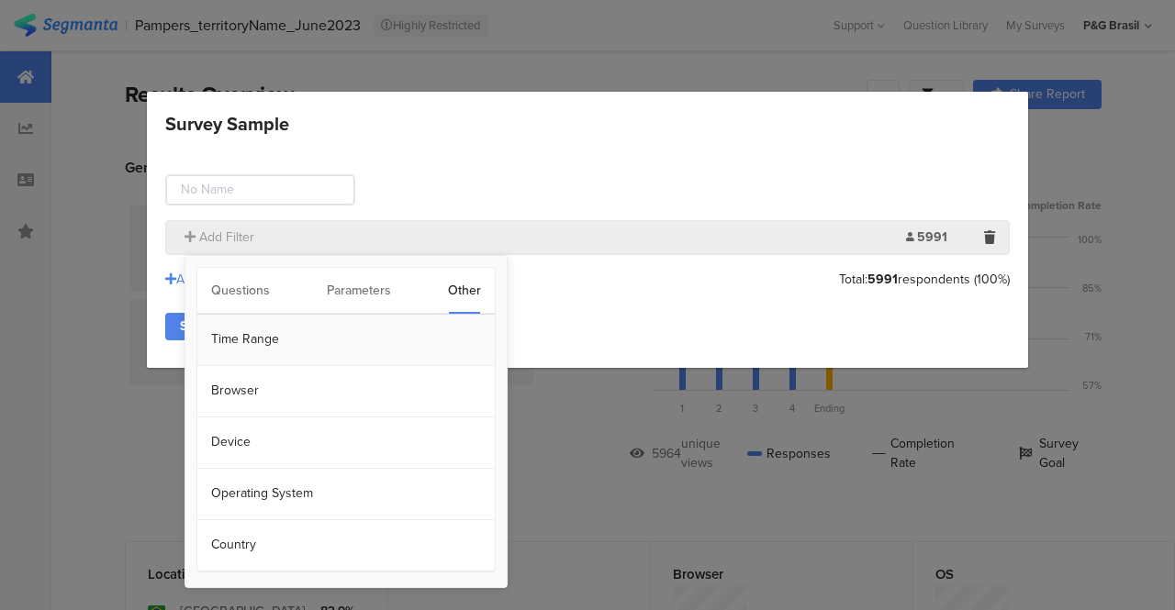
click at [254, 339] on section "Time Range" at bounding box center [345, 340] width 297 height 51
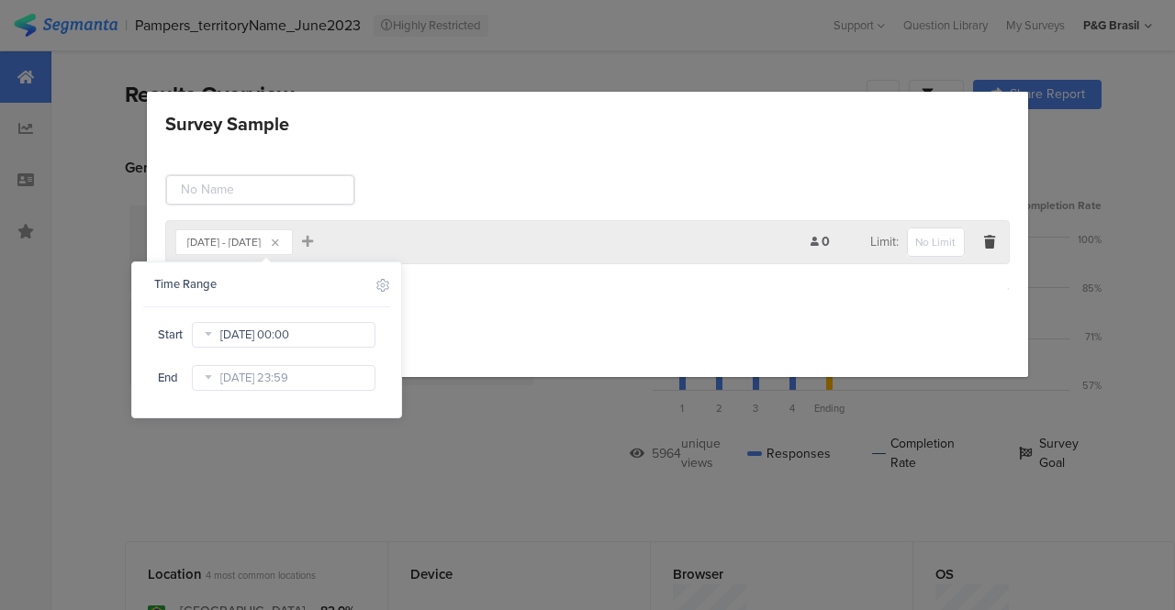
click at [314, 344] on input "[DATE] 00:00" at bounding box center [284, 335] width 184 height 26
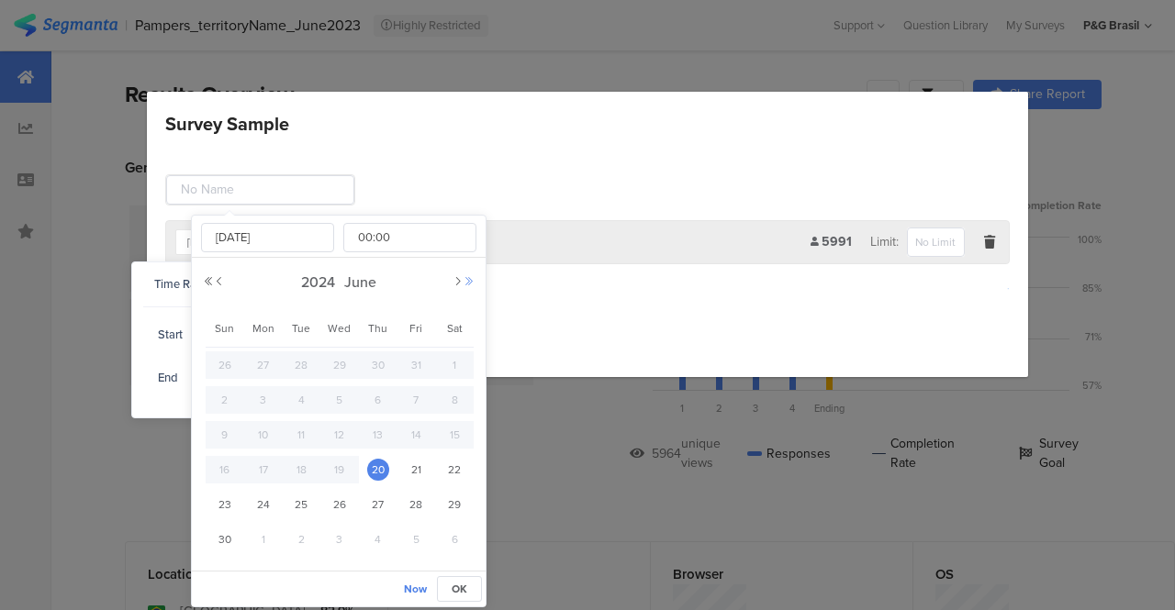
click at [465, 285] on div "[DATE]" at bounding box center [339, 283] width 272 height 28
click at [468, 282] on button "Next Year" at bounding box center [469, 281] width 11 height 11
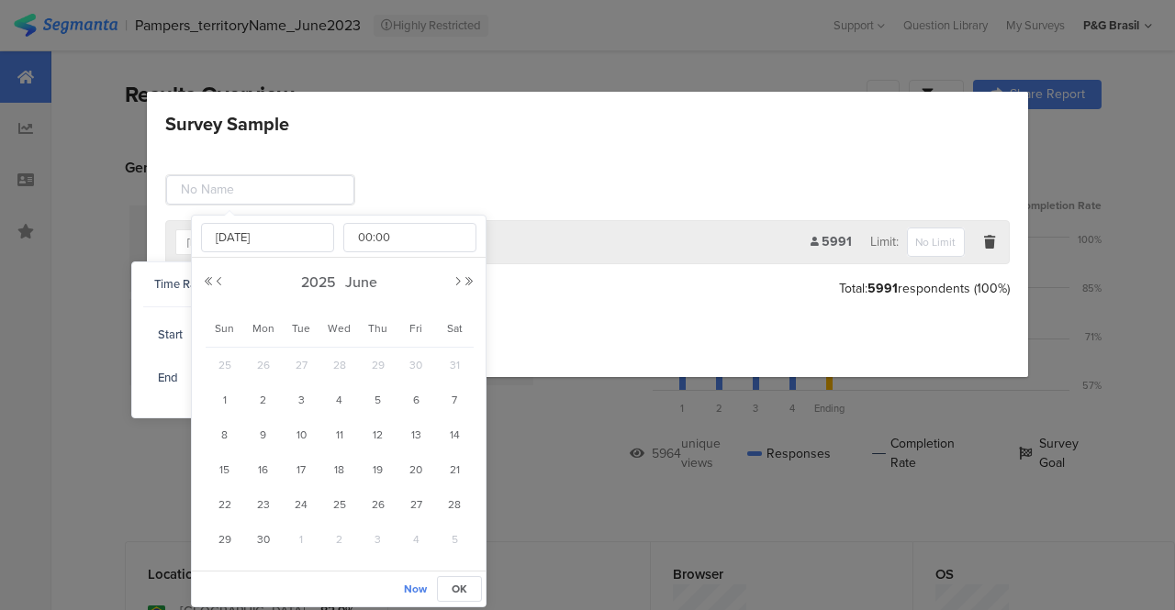
click at [466, 288] on div "[DATE]" at bounding box center [339, 283] width 272 height 28
click at [451, 280] on div "[DATE]" at bounding box center [339, 283] width 272 height 28
click at [455, 280] on button "Next Month" at bounding box center [458, 281] width 11 height 11
click at [455, 281] on button "Next Month" at bounding box center [458, 281] width 11 height 11
click at [384, 364] on span "31" at bounding box center [378, 365] width 22 height 22
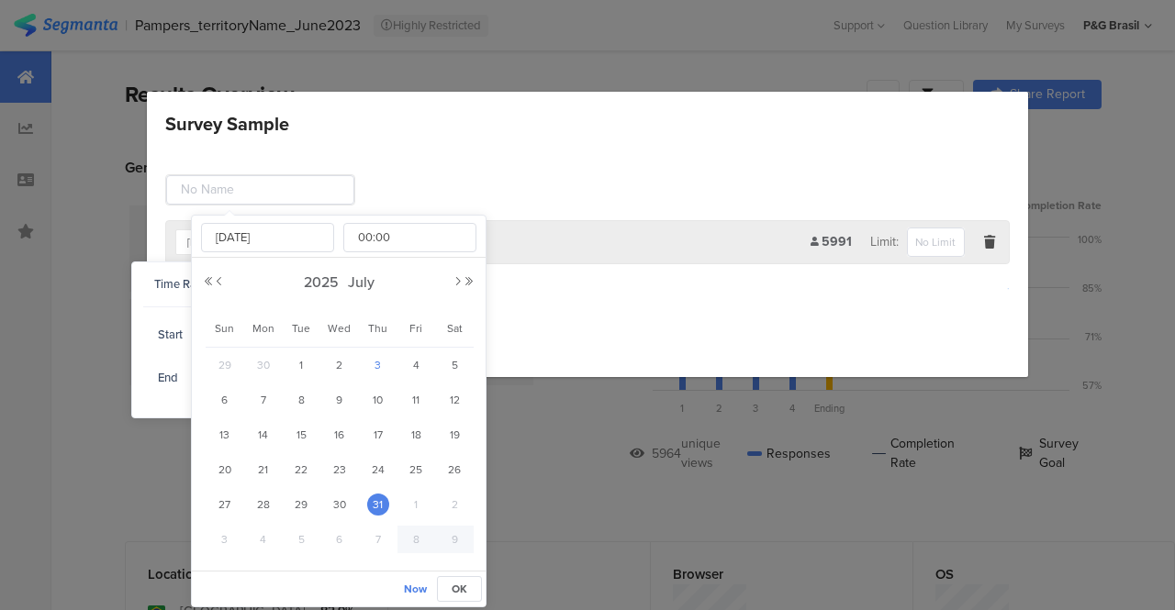
type input "[DATE] 00:00"
type input "[DATE]"
click at [465, 584] on span "OK" at bounding box center [460, 589] width 16 height 17
